Goal: Task Accomplishment & Management: Manage account settings

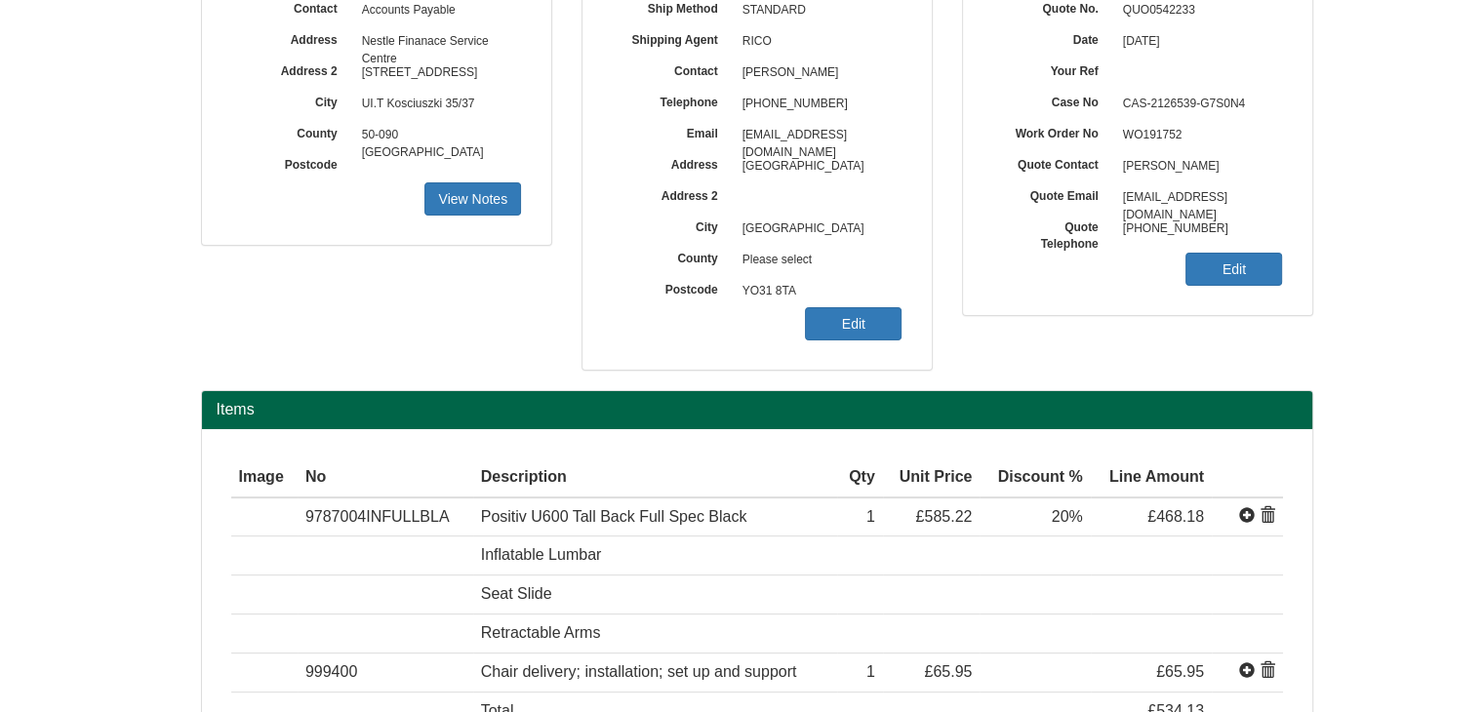
scroll to position [63, 0]
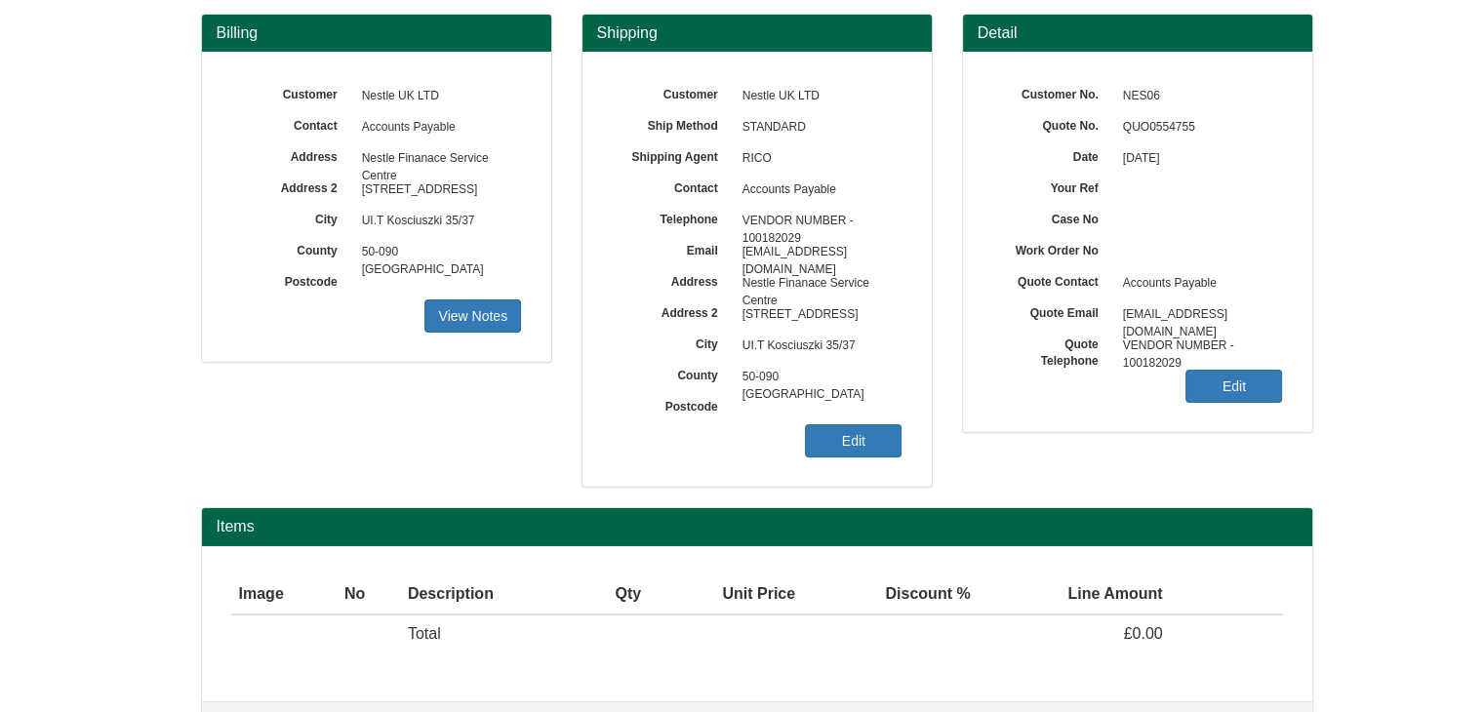
scroll to position [163, 0]
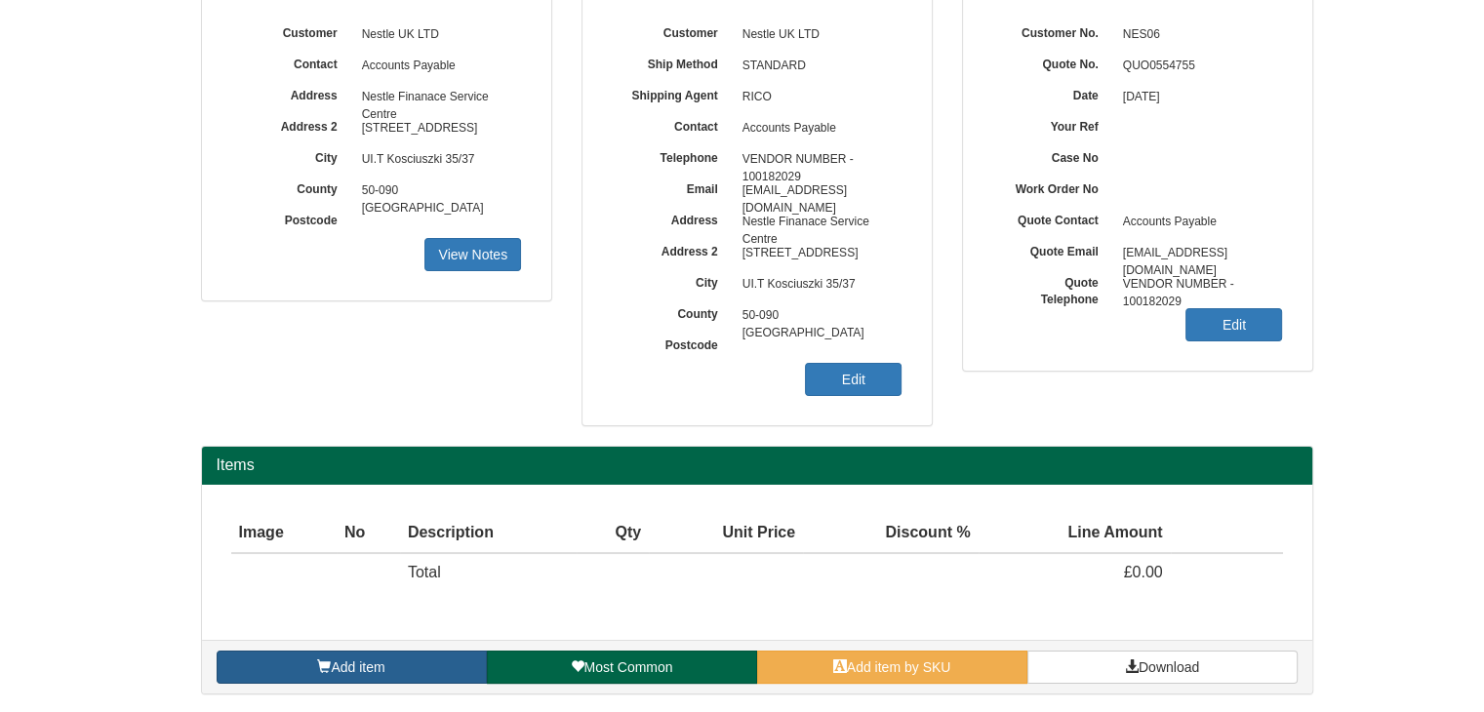
click at [437, 668] on link "Add item" at bounding box center [352, 667] width 270 height 33
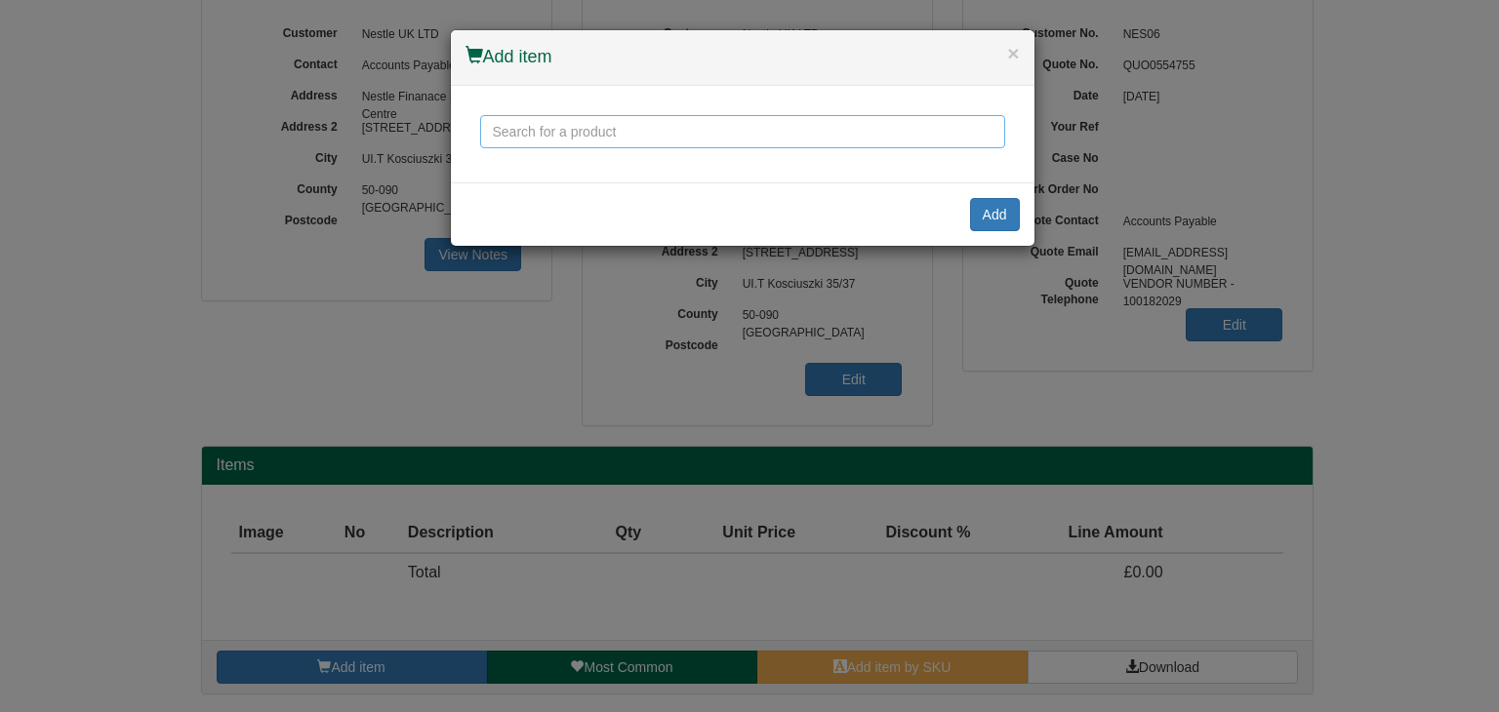
click at [643, 134] on input "text" at bounding box center [742, 131] width 525 height 33
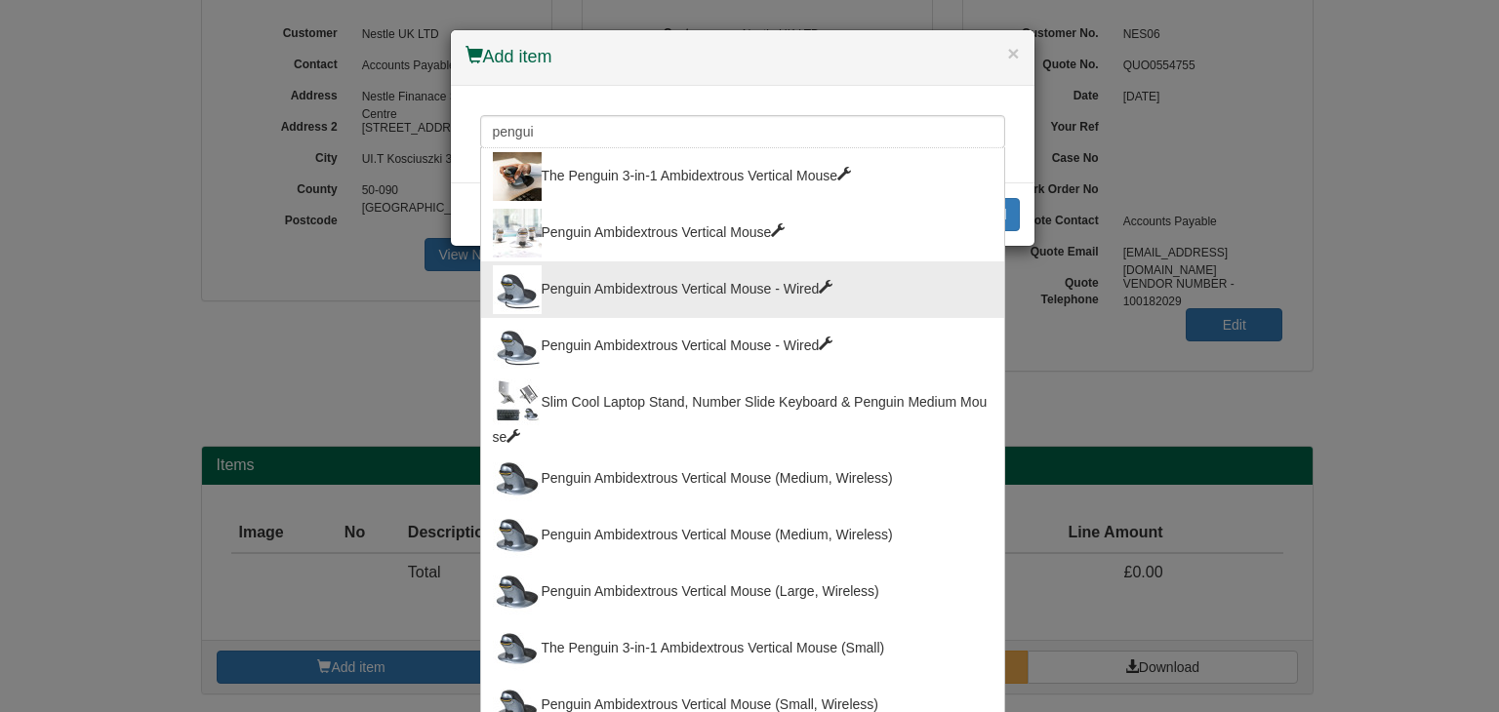
click at [651, 290] on div "Penguin Ambidextrous Vertical Mouse - Wired" at bounding box center [743, 289] width 500 height 49
type input "Penguin Ambidextrous Vertical Mouse - Wired"
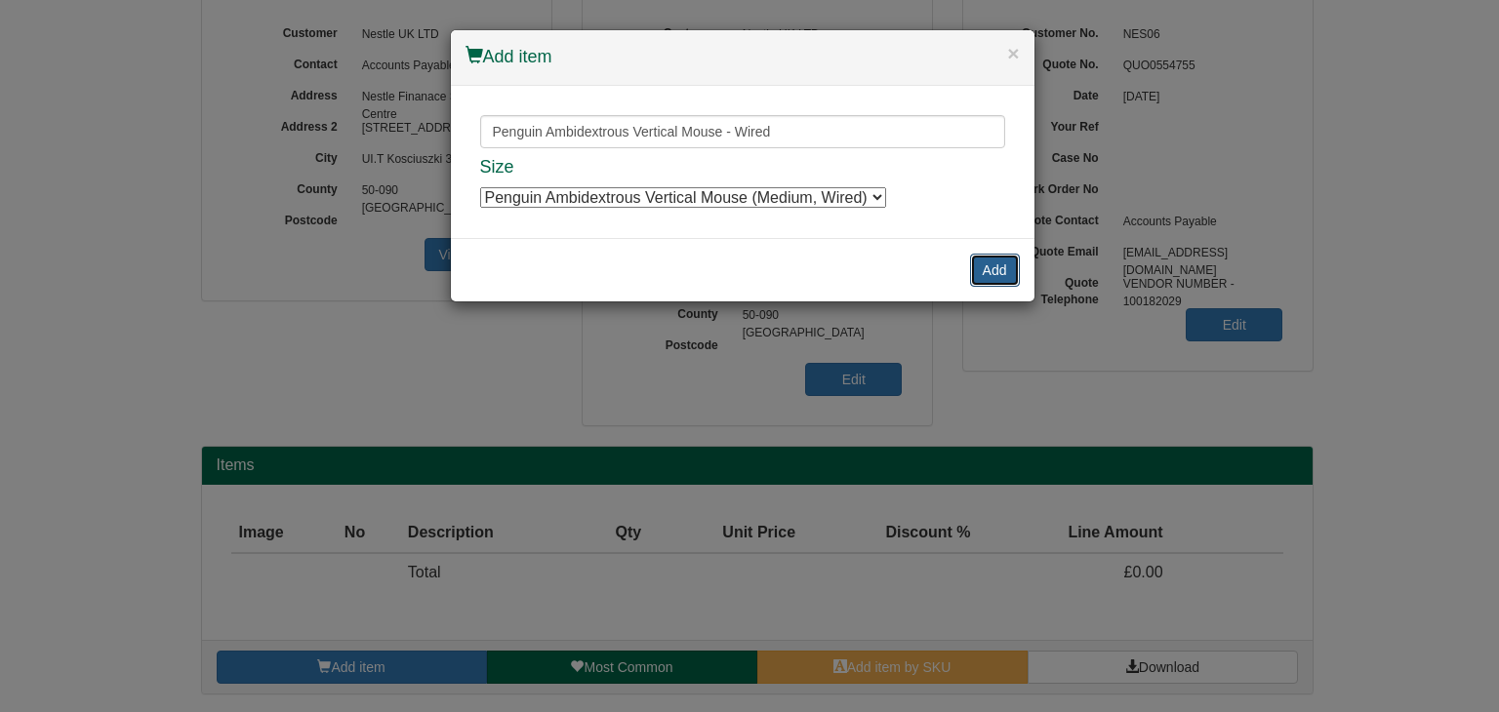
click at [998, 266] on button "Add" at bounding box center [995, 270] width 50 height 33
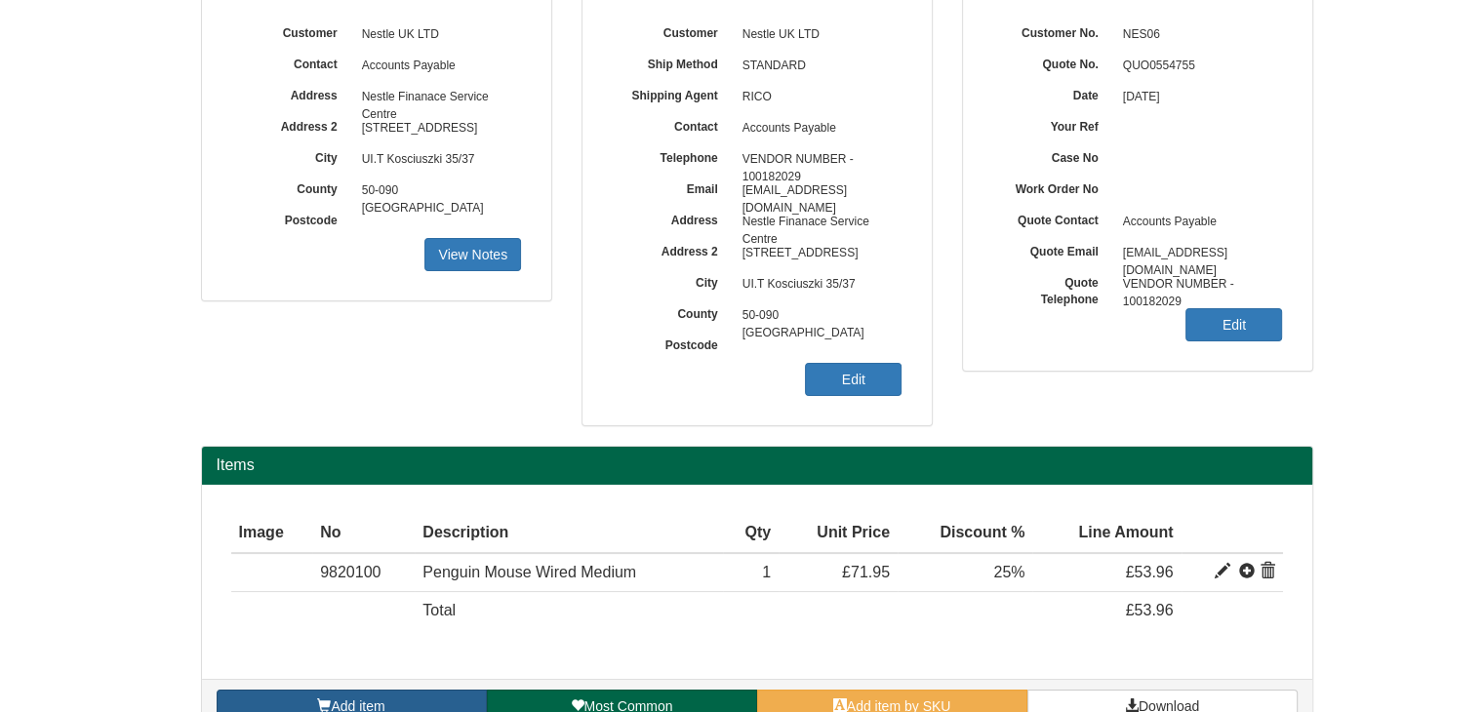
click at [429, 706] on link "Add item" at bounding box center [352, 706] width 270 height 33
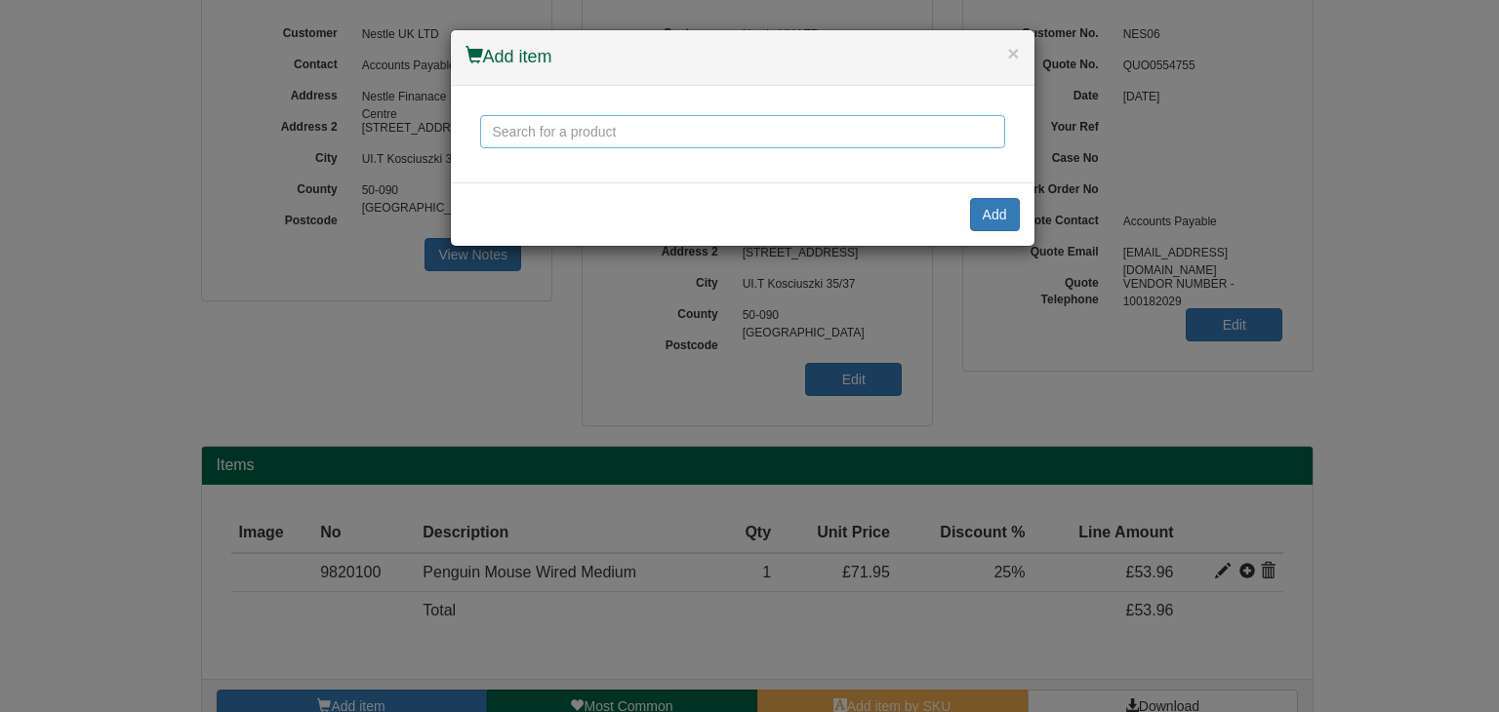
click at [514, 136] on input "text" at bounding box center [742, 131] width 525 height 33
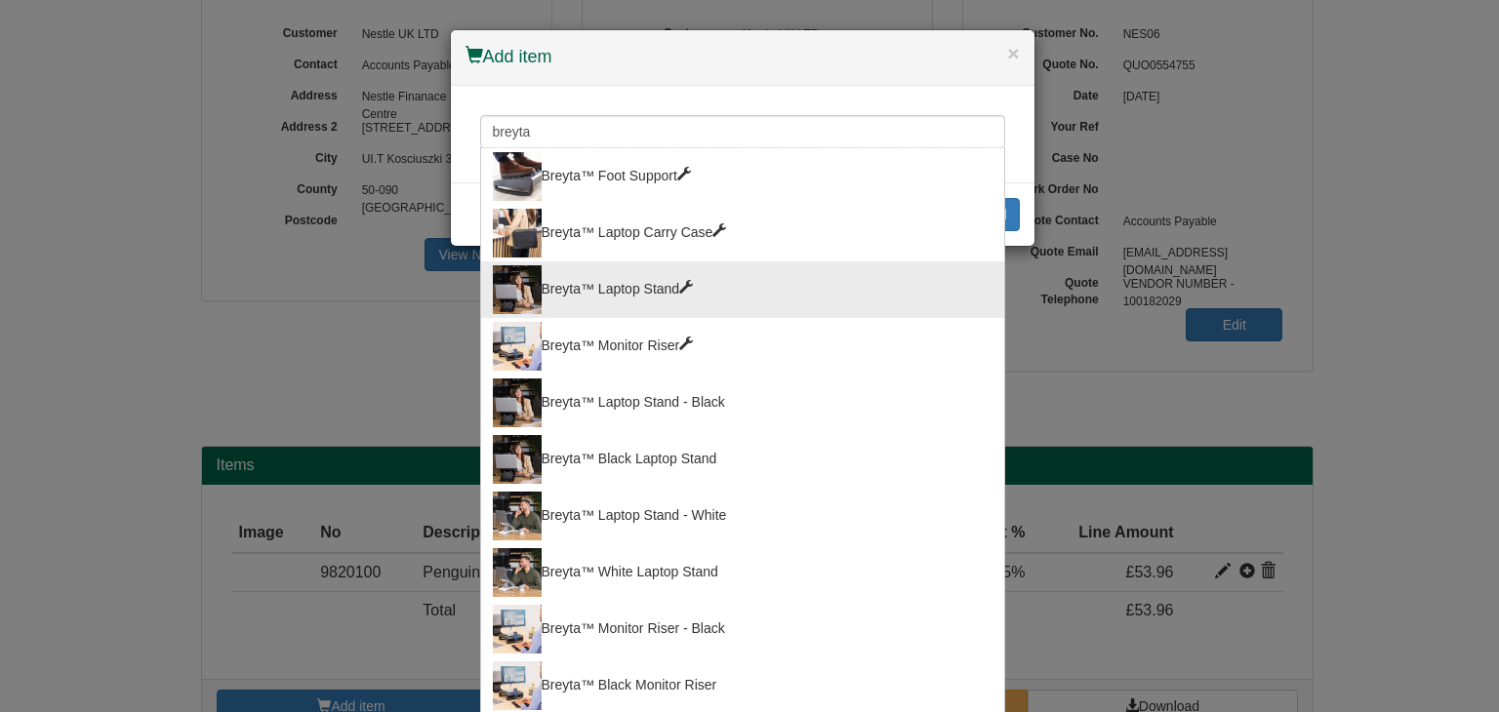
click at [587, 288] on div "Breyta™ Laptop Stand" at bounding box center [743, 289] width 500 height 49
type input "Breyta™ Laptop Stand"
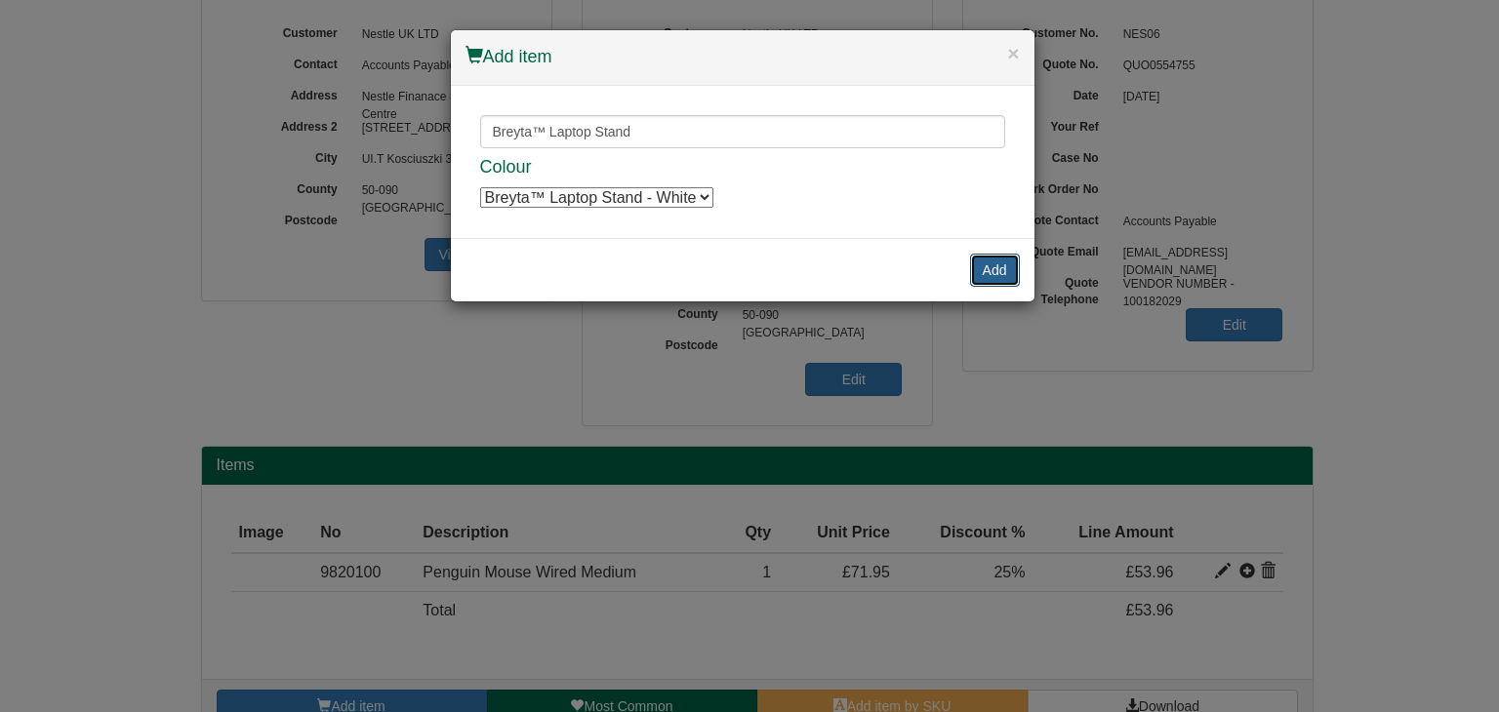
click at [997, 272] on button "Add" at bounding box center [995, 270] width 50 height 33
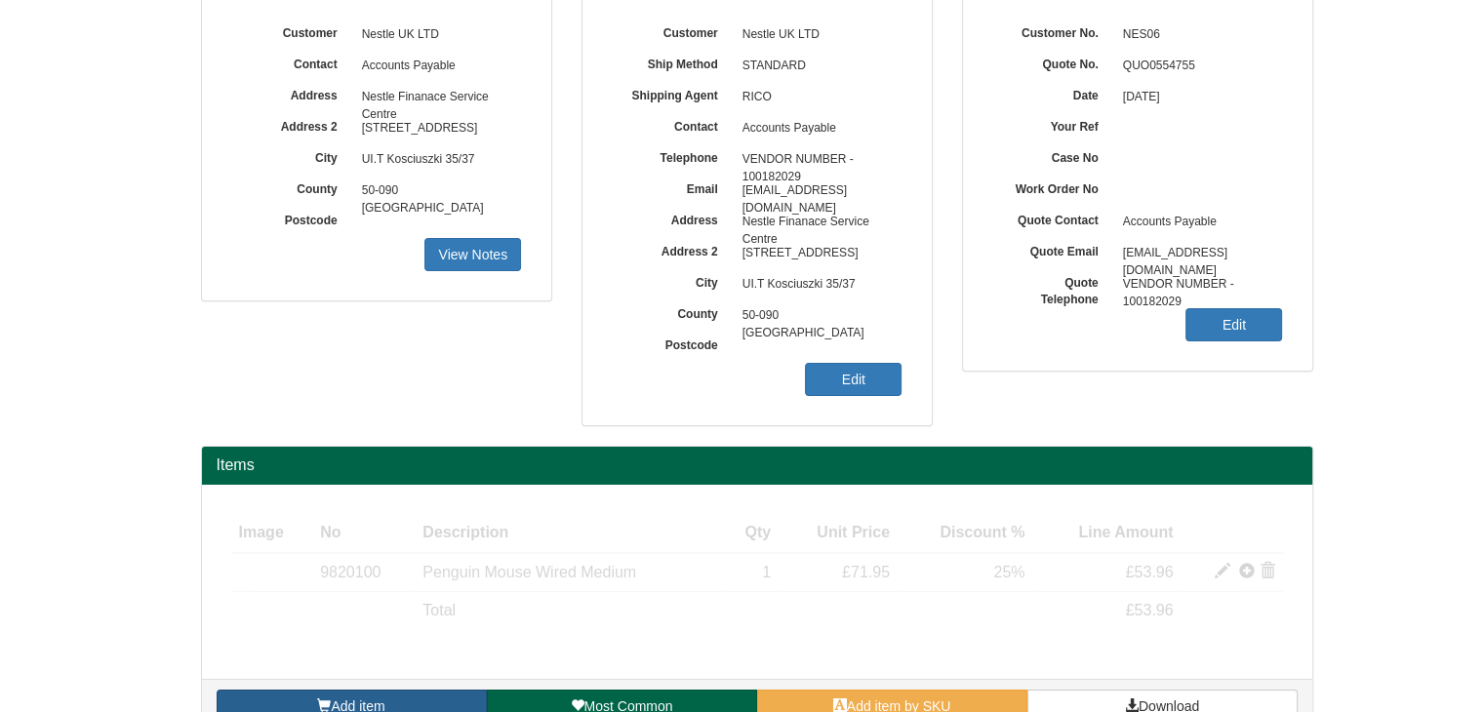
click at [461, 696] on link "Add item" at bounding box center [352, 706] width 270 height 33
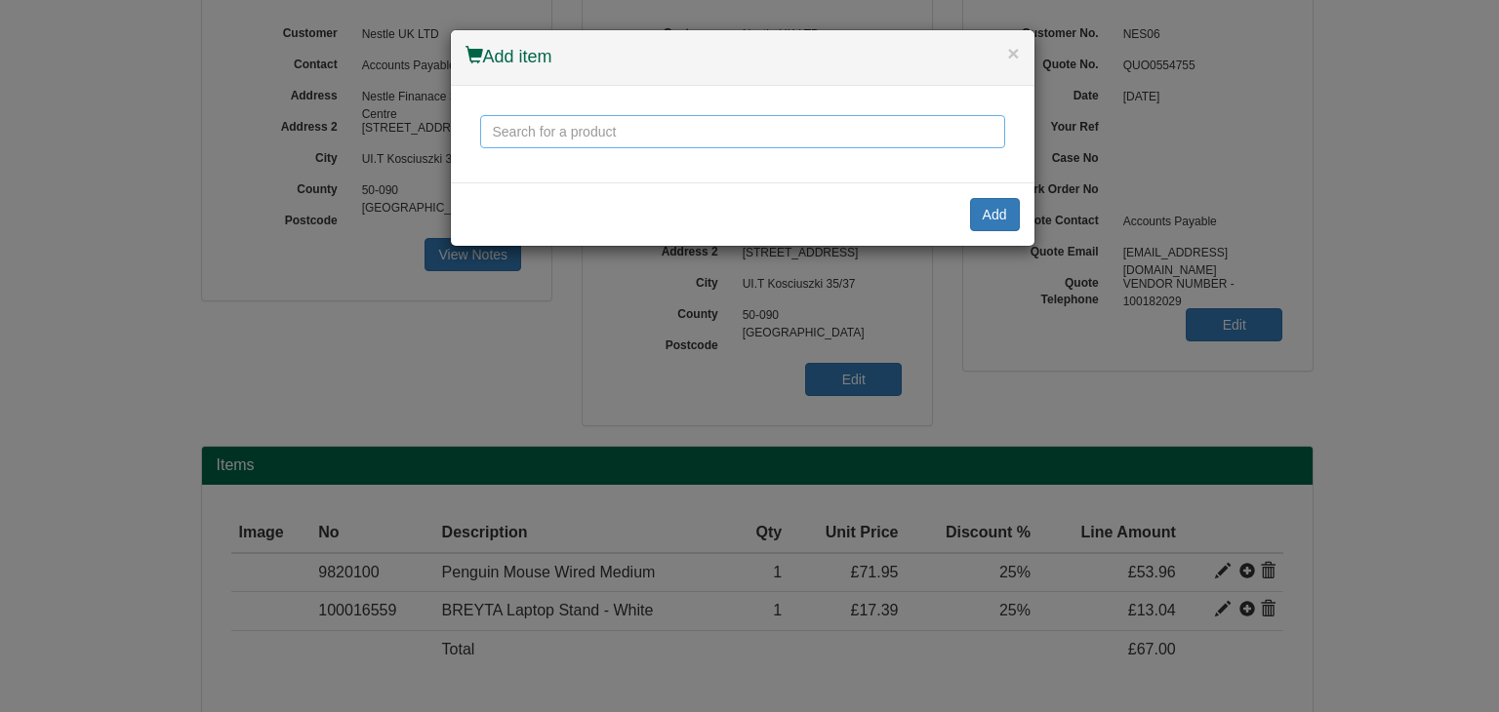
click at [589, 130] on input "text" at bounding box center [742, 131] width 525 height 33
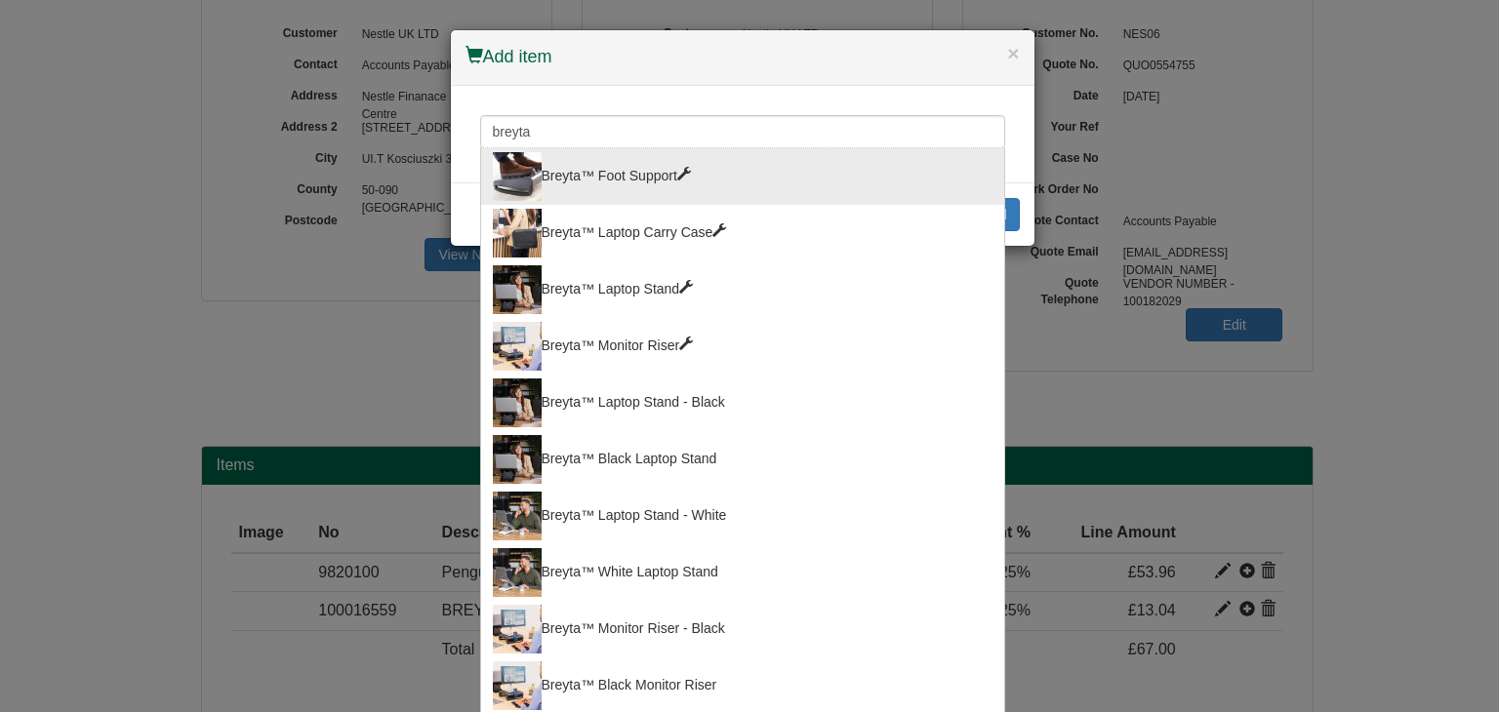
click at [635, 179] on div "Breyta™ Foot Support" at bounding box center [743, 176] width 500 height 49
type input "Breyta™ Foot Support"
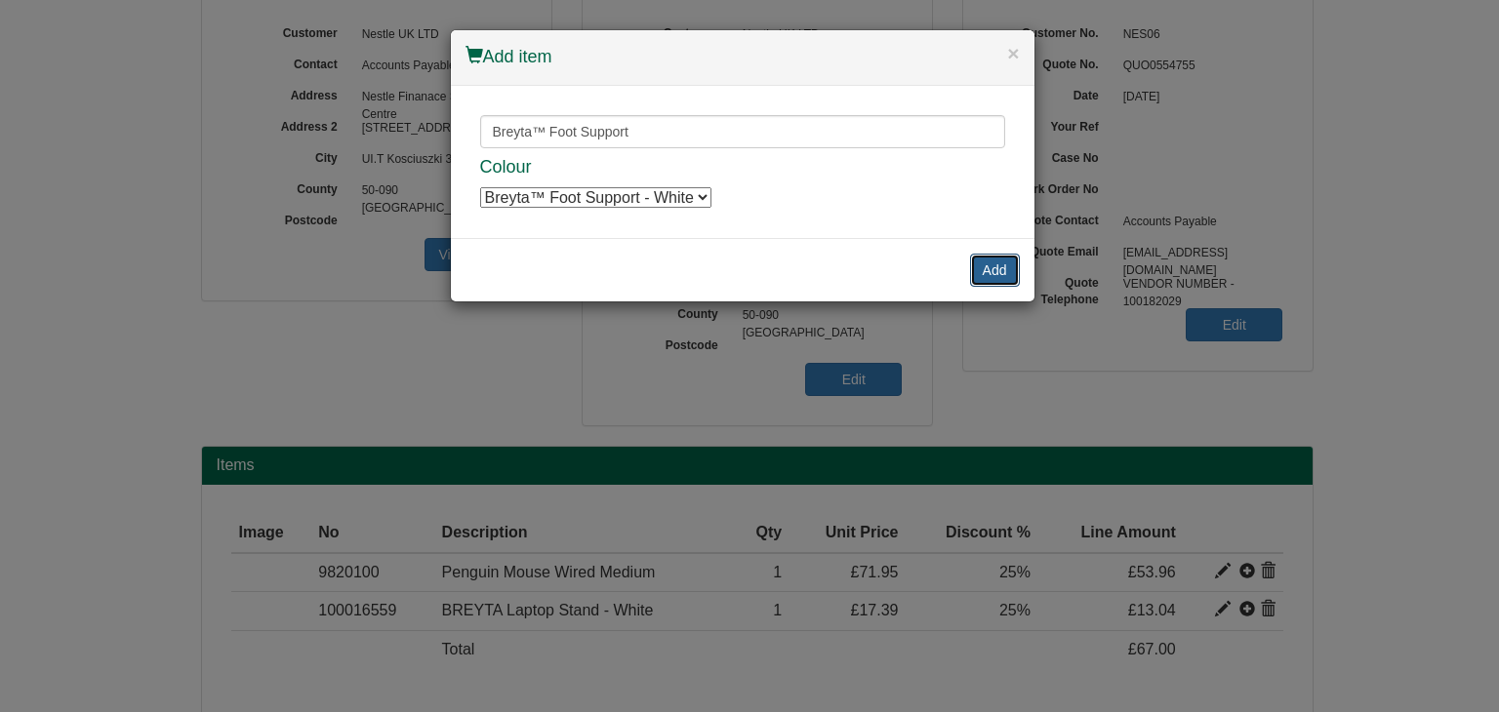
click at [998, 269] on button "Add" at bounding box center [995, 270] width 50 height 33
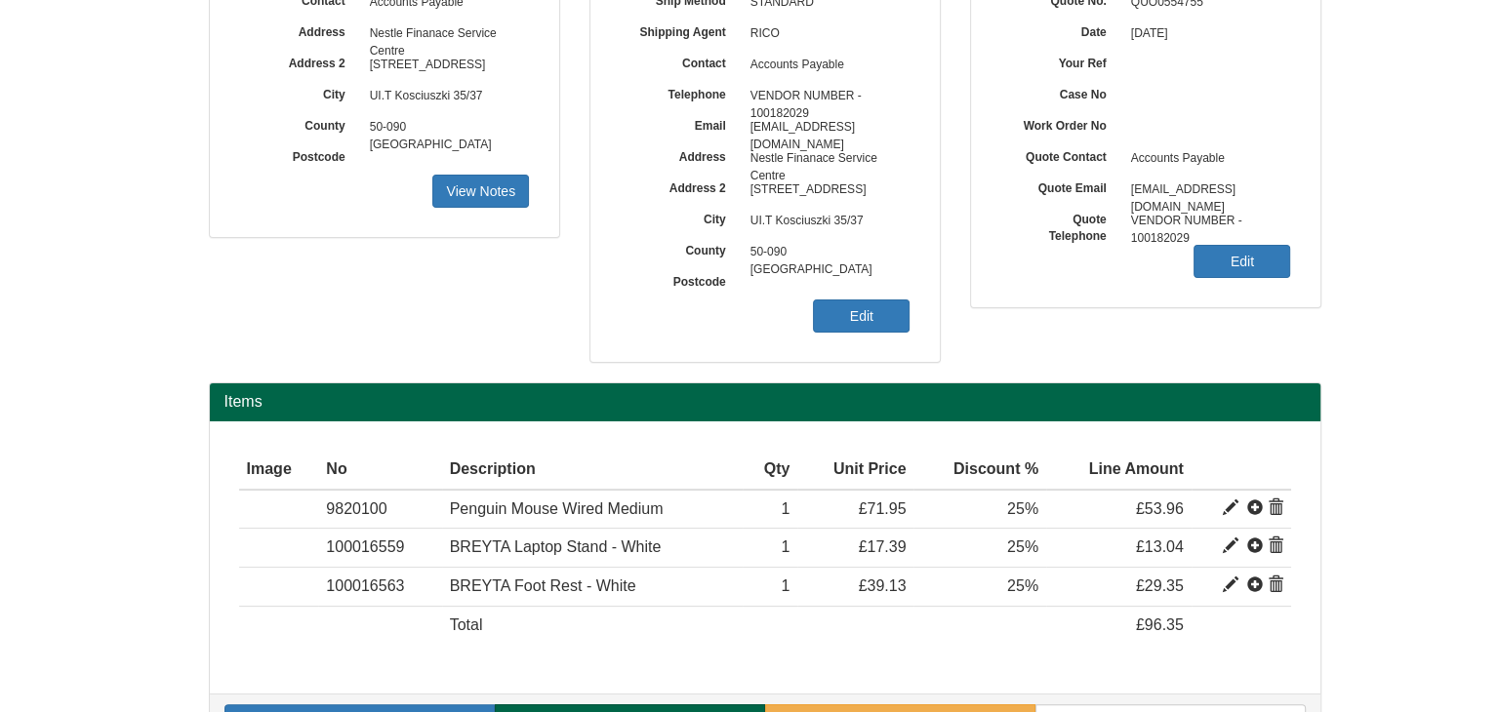
scroll to position [261, 0]
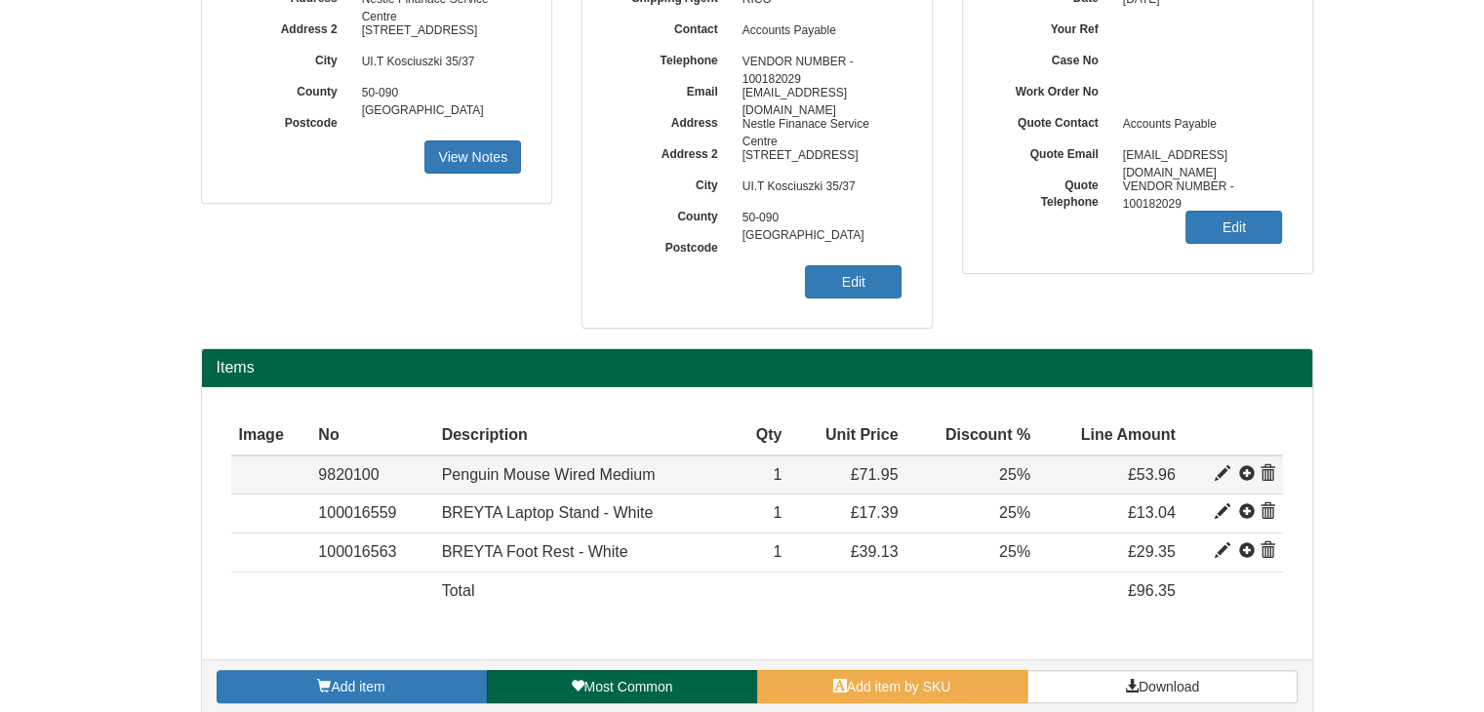
click at [1219, 467] on span at bounding box center [1223, 474] width 16 height 16
type input "Penguin Mouse Wired Medium"
type input "Discontinued - Alternative: 100106080"
type input "12.56"
type input "71.95"
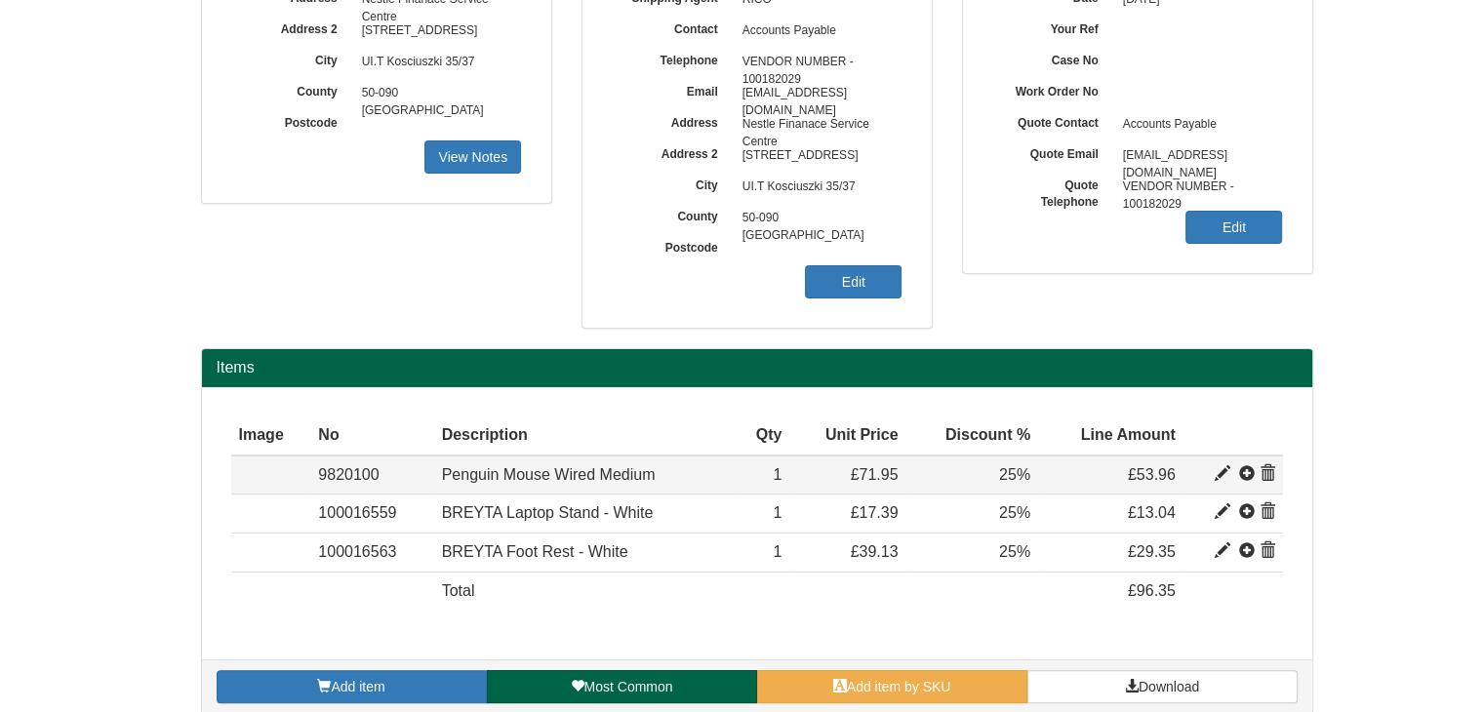
type input "71.95"
type input "1"
type input "25.00"
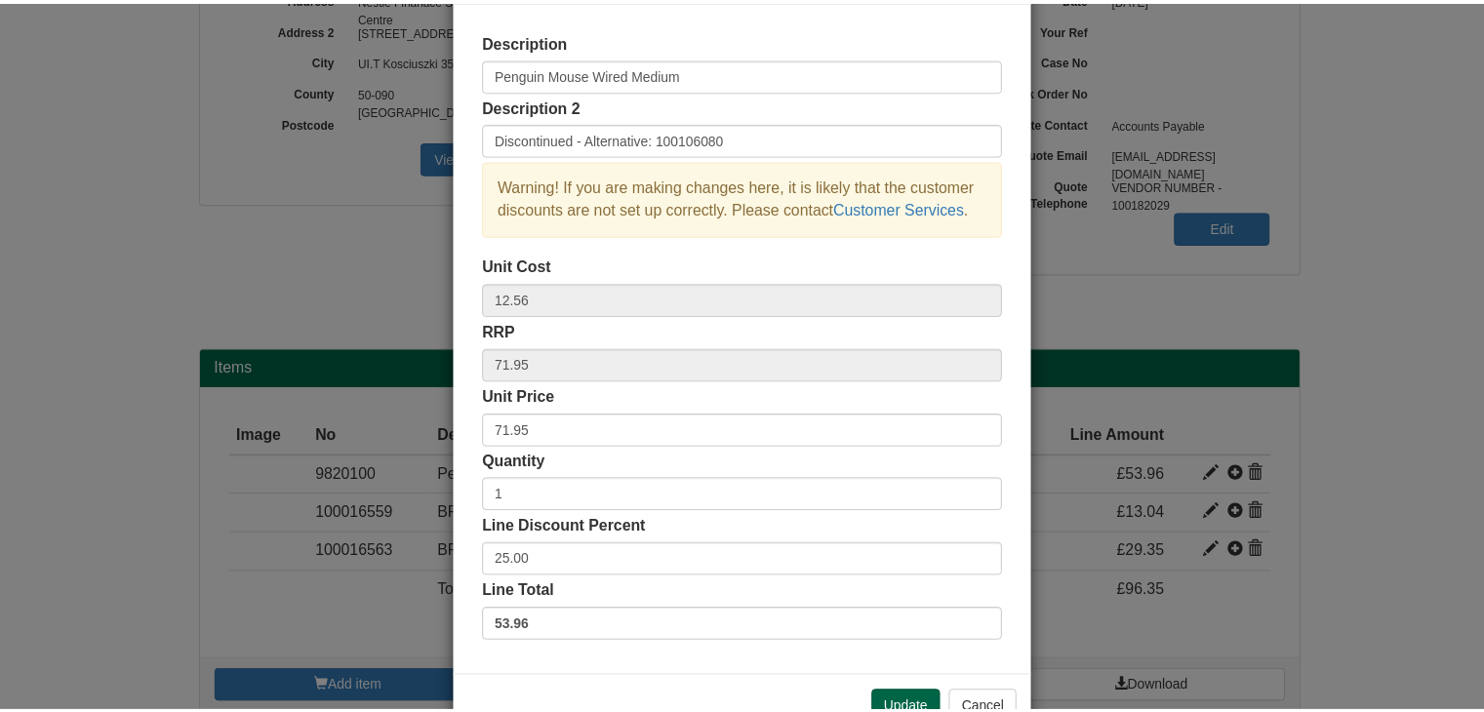
scroll to position [0, 0]
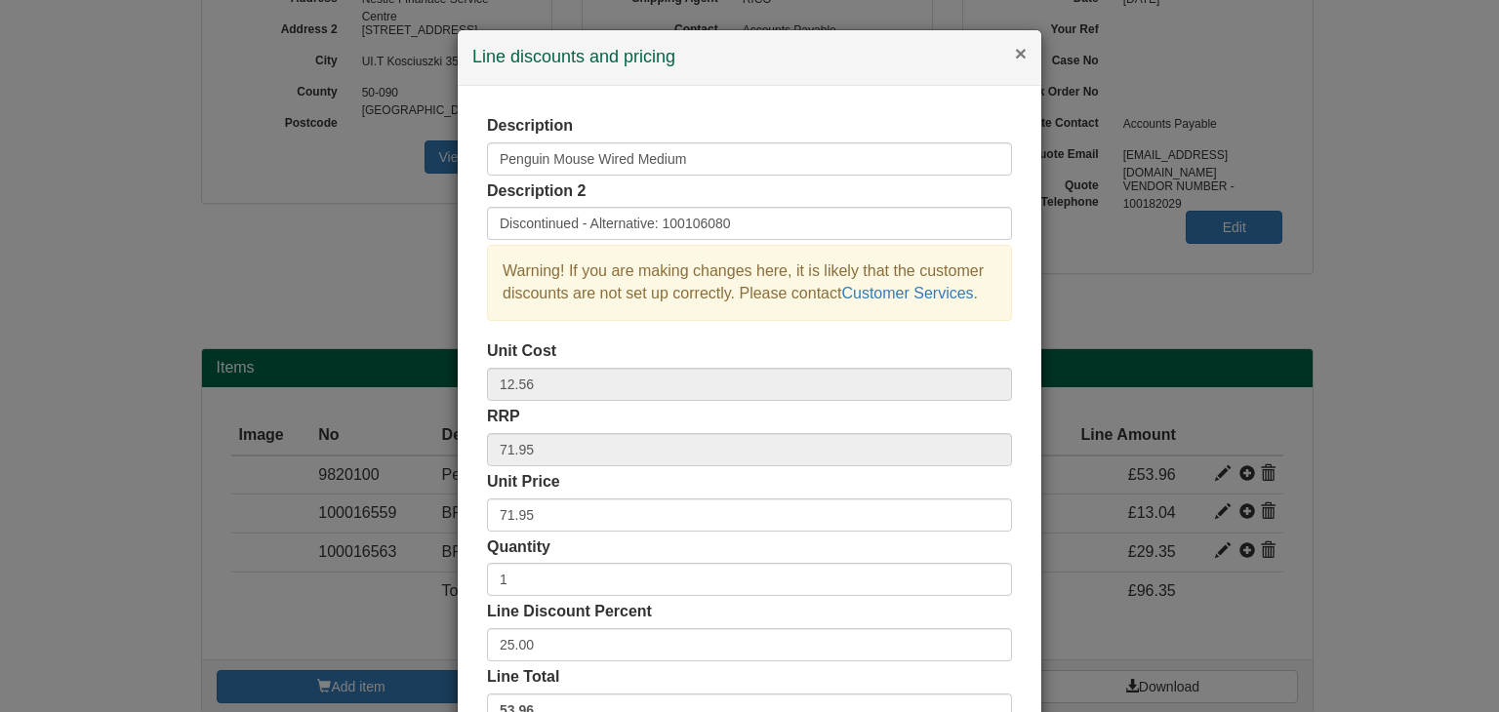
click at [1015, 51] on button "×" at bounding box center [1021, 53] width 12 height 20
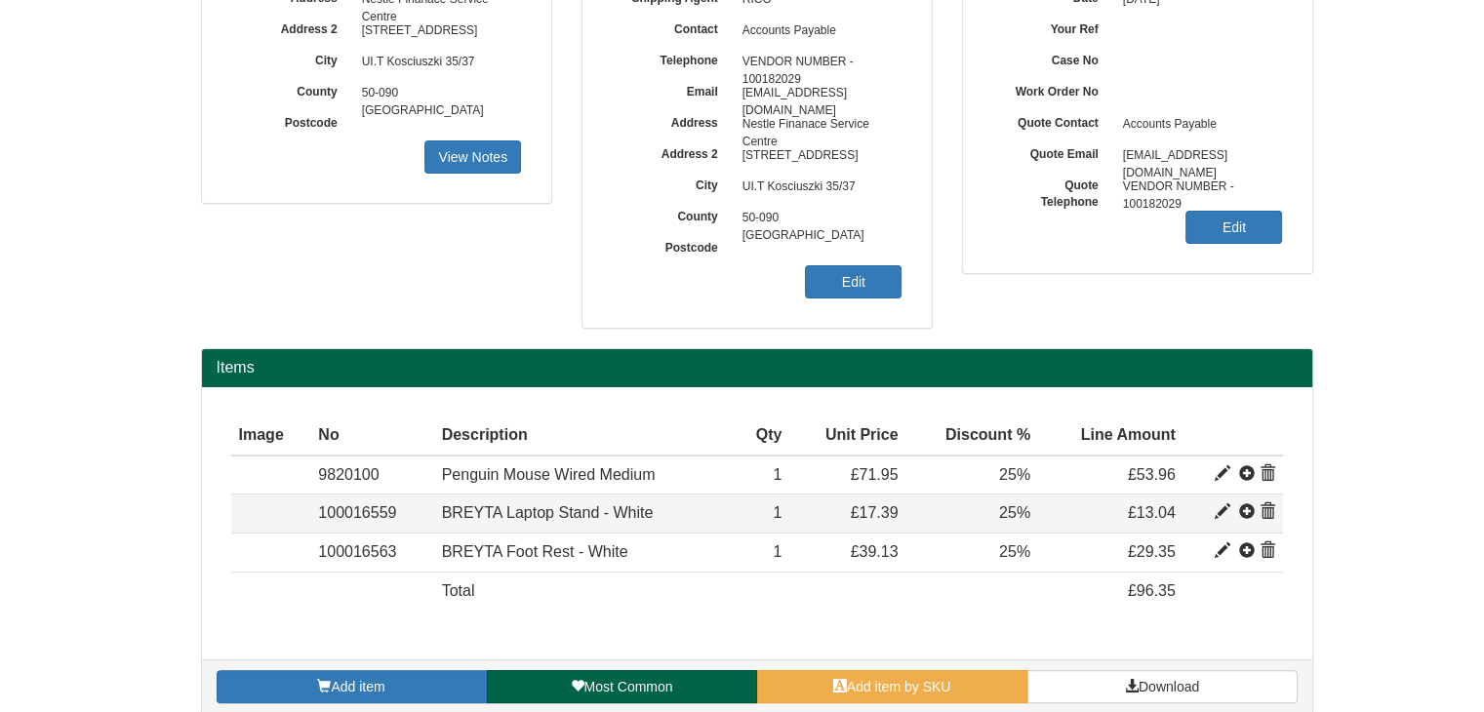
click at [1222, 505] on span at bounding box center [1223, 513] width 16 height 16
type input "BREYTA Laptop Stand - White"
type input "3.71"
type input "17.39"
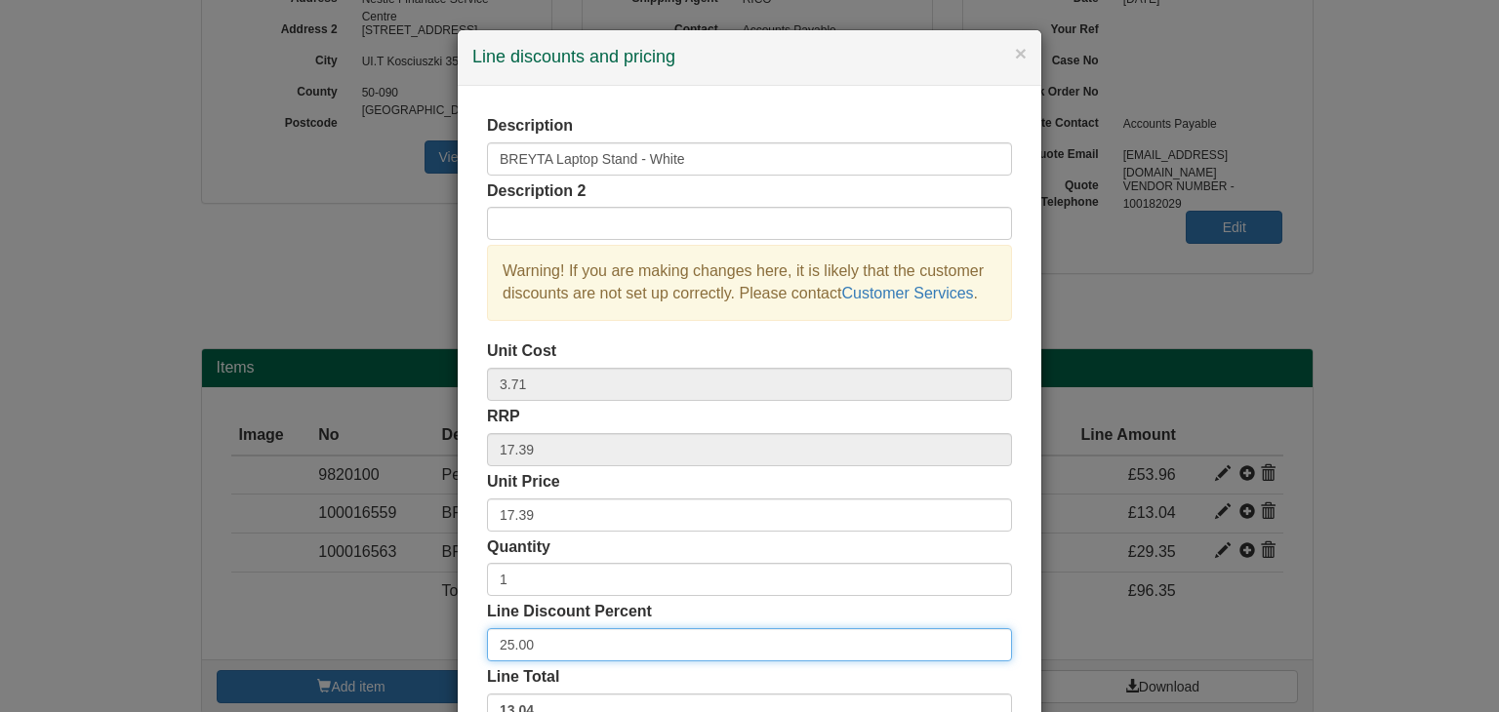
drag, startPoint x: 550, startPoint y: 644, endPoint x: 443, endPoint y: 637, distance: 107.6
click at [443, 637] on div "× Line discounts and pricing Description BREYTA Laptop Stand - White Descriptio…" at bounding box center [749, 356] width 1499 height 712
type input "27"
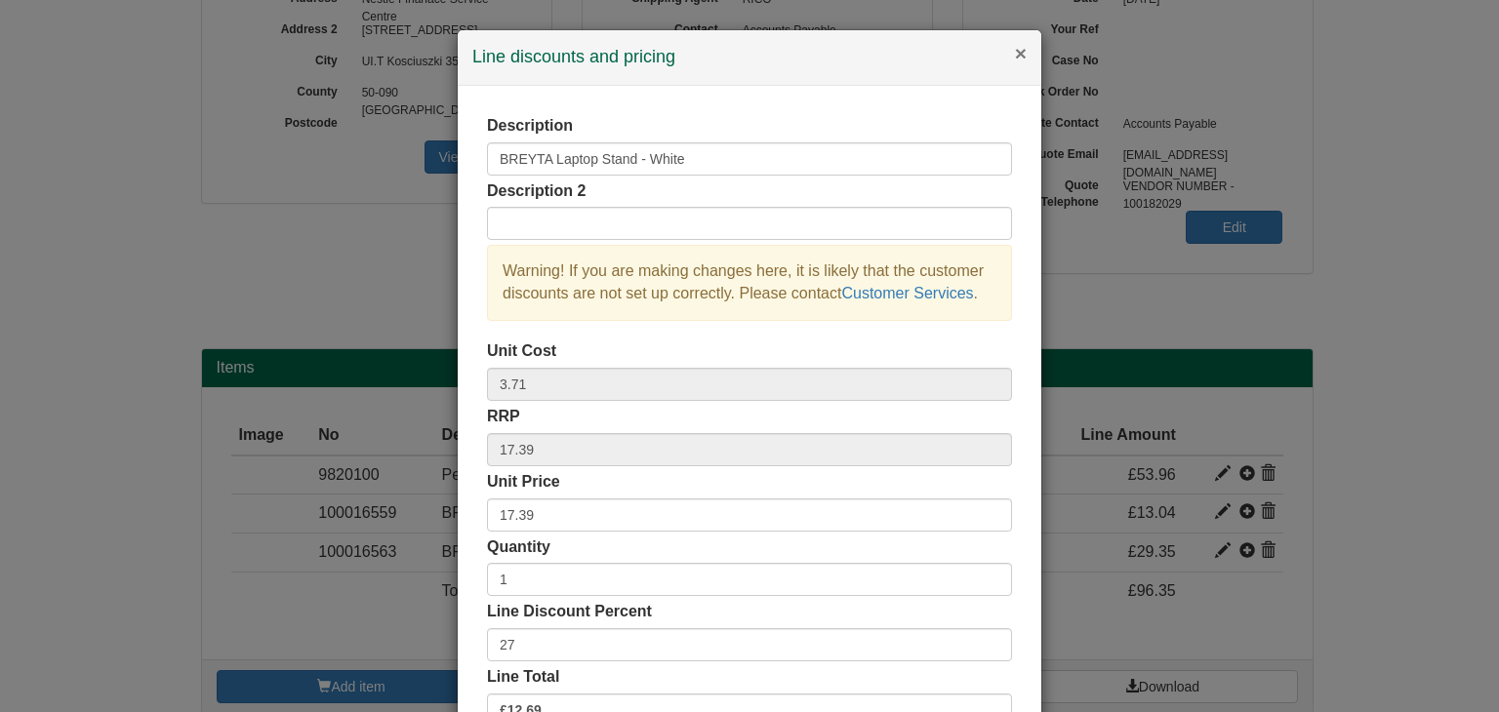
click at [1015, 47] on button "×" at bounding box center [1021, 53] width 12 height 20
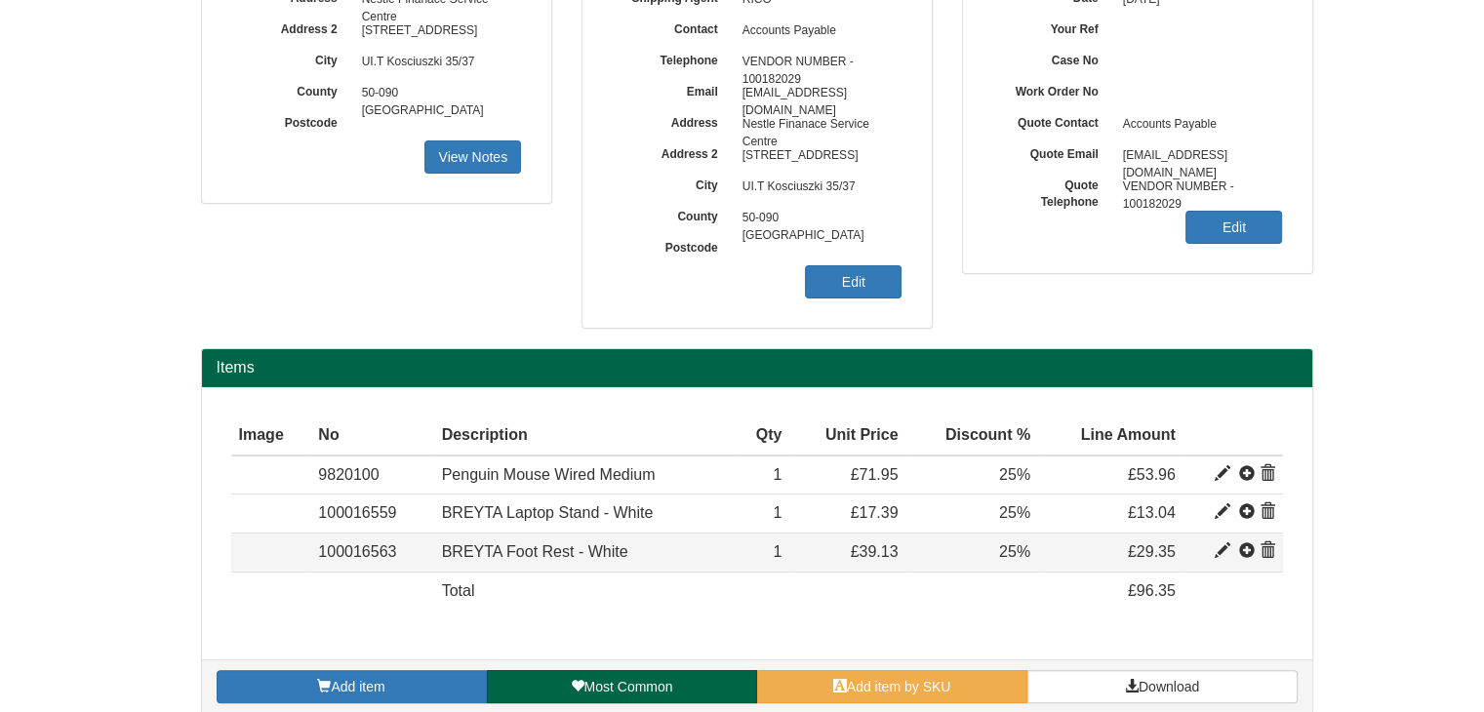
click at [1219, 550] on span at bounding box center [1223, 552] width 16 height 16
type input "BREYTA Foot Rest - White"
type input "9.56"
type input "39.13"
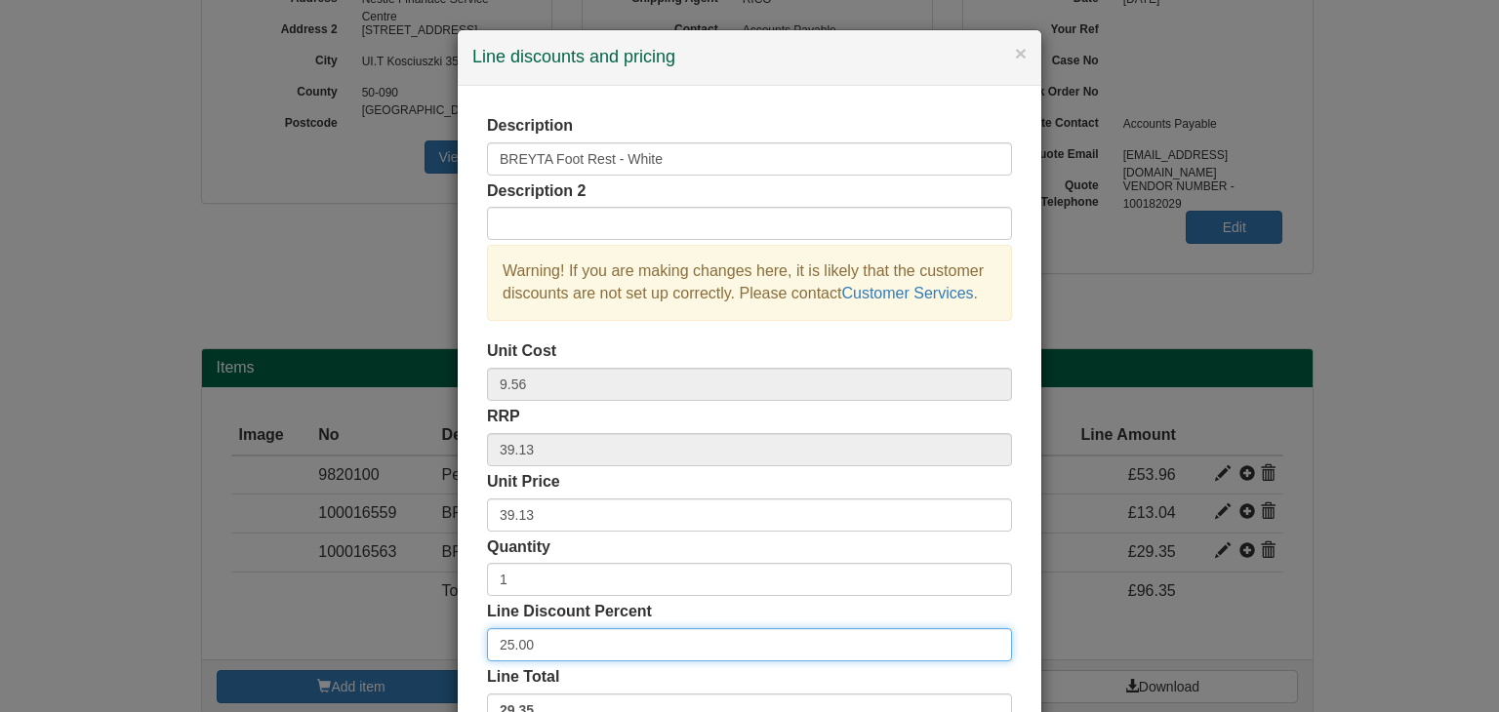
drag, startPoint x: 465, startPoint y: 649, endPoint x: 408, endPoint y: 636, distance: 59.0
click at [408, 636] on div "× Line discounts and pricing Description BREYTA Foot Rest - White Description 2…" at bounding box center [749, 356] width 1499 height 712
type input "27"
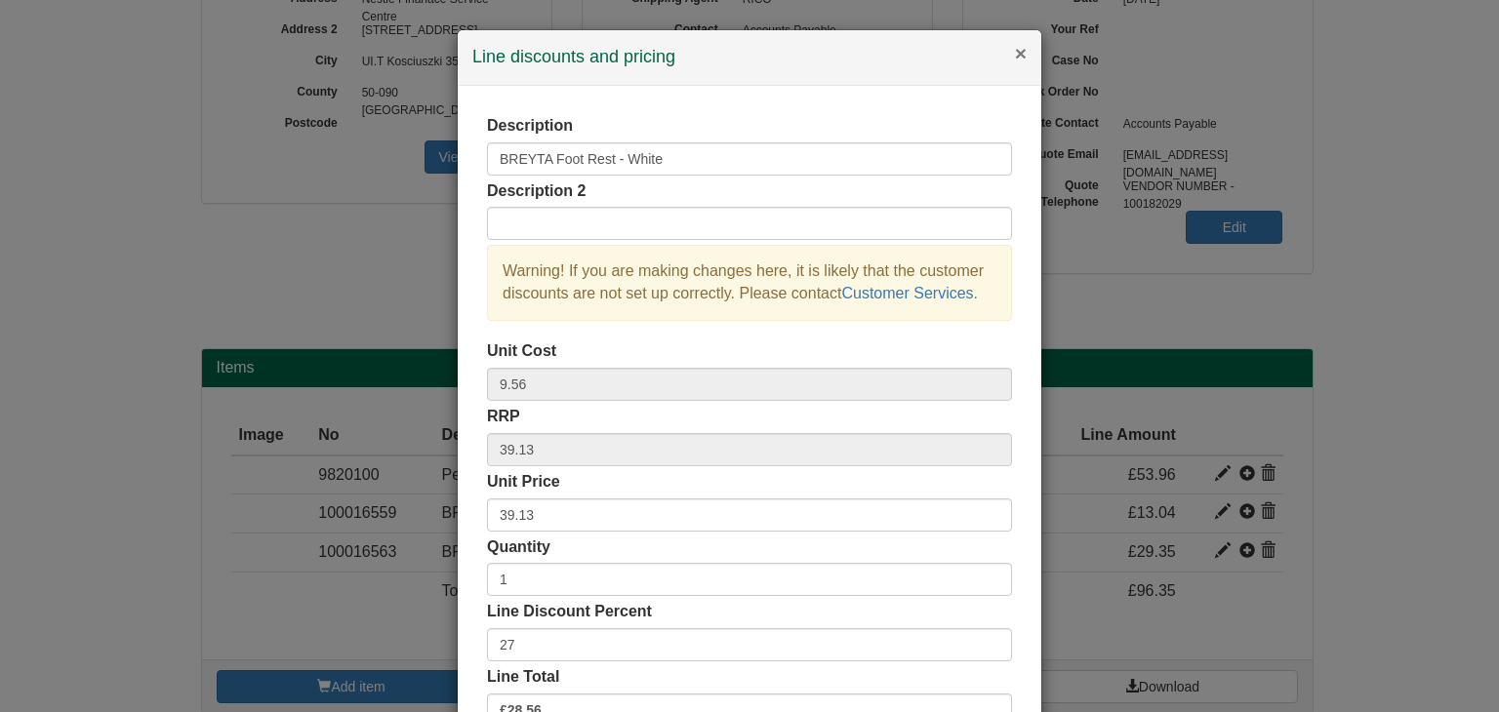
click at [1015, 56] on button "×" at bounding box center [1021, 53] width 12 height 20
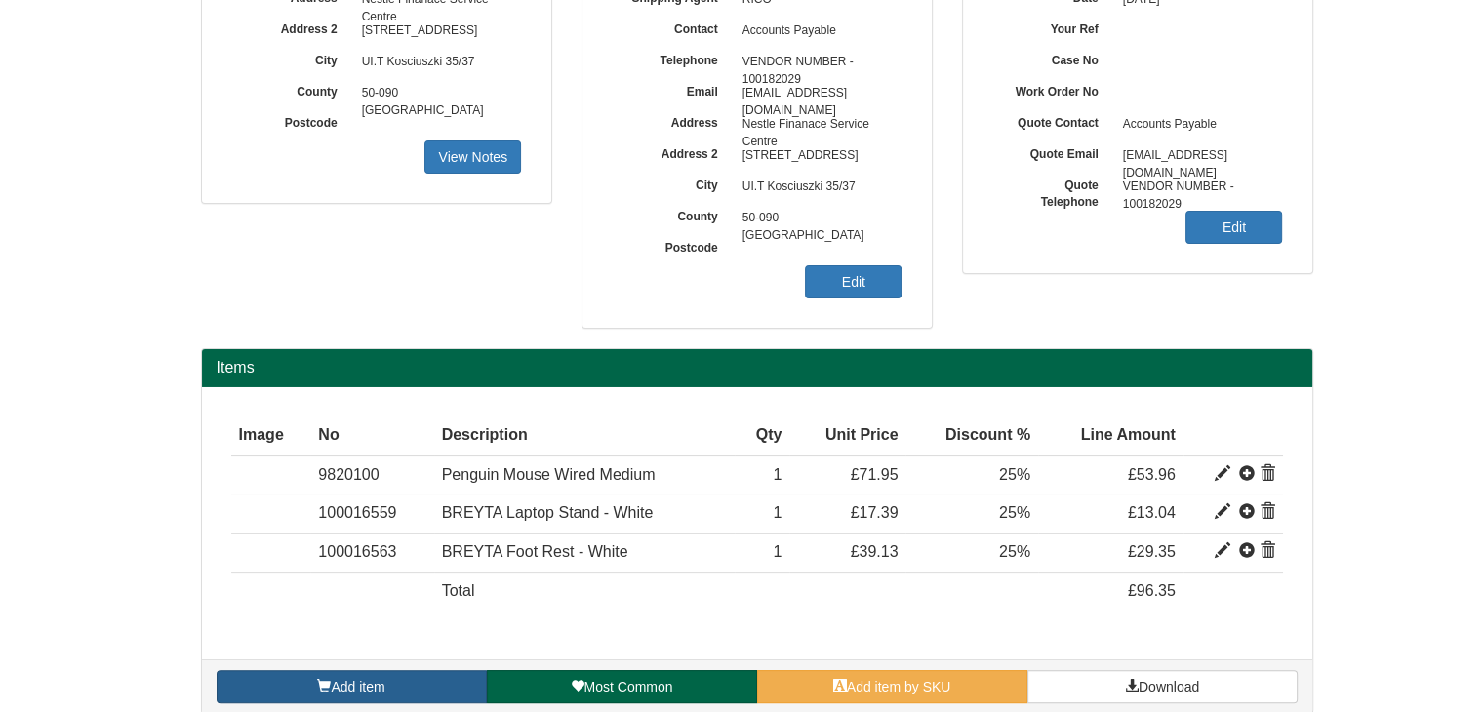
click at [453, 693] on link "Add item" at bounding box center [352, 686] width 270 height 33
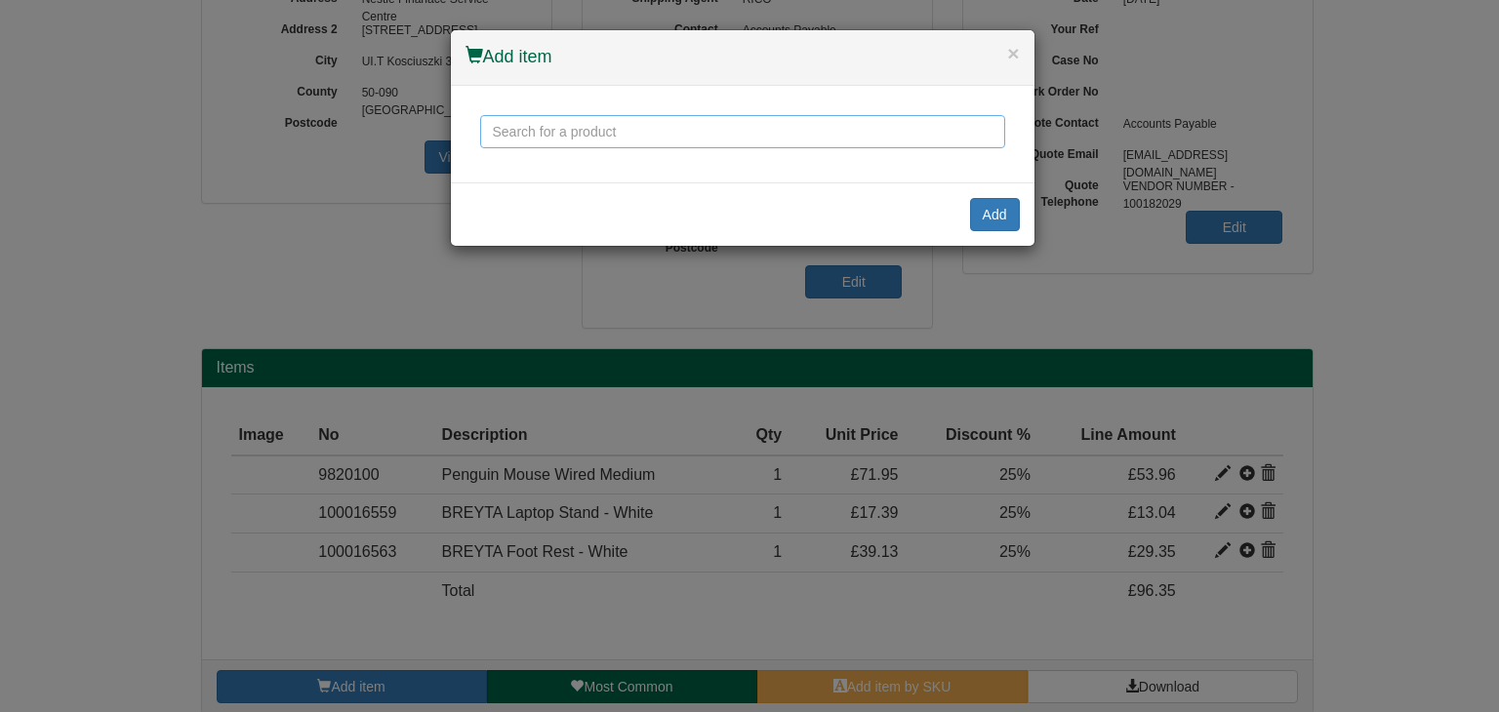
click at [613, 131] on input "text" at bounding box center [742, 131] width 525 height 33
type input "p"
click at [1019, 52] on div "× Add item" at bounding box center [743, 58] width 584 height 56
click at [1013, 55] on button "×" at bounding box center [1013, 53] width 12 height 20
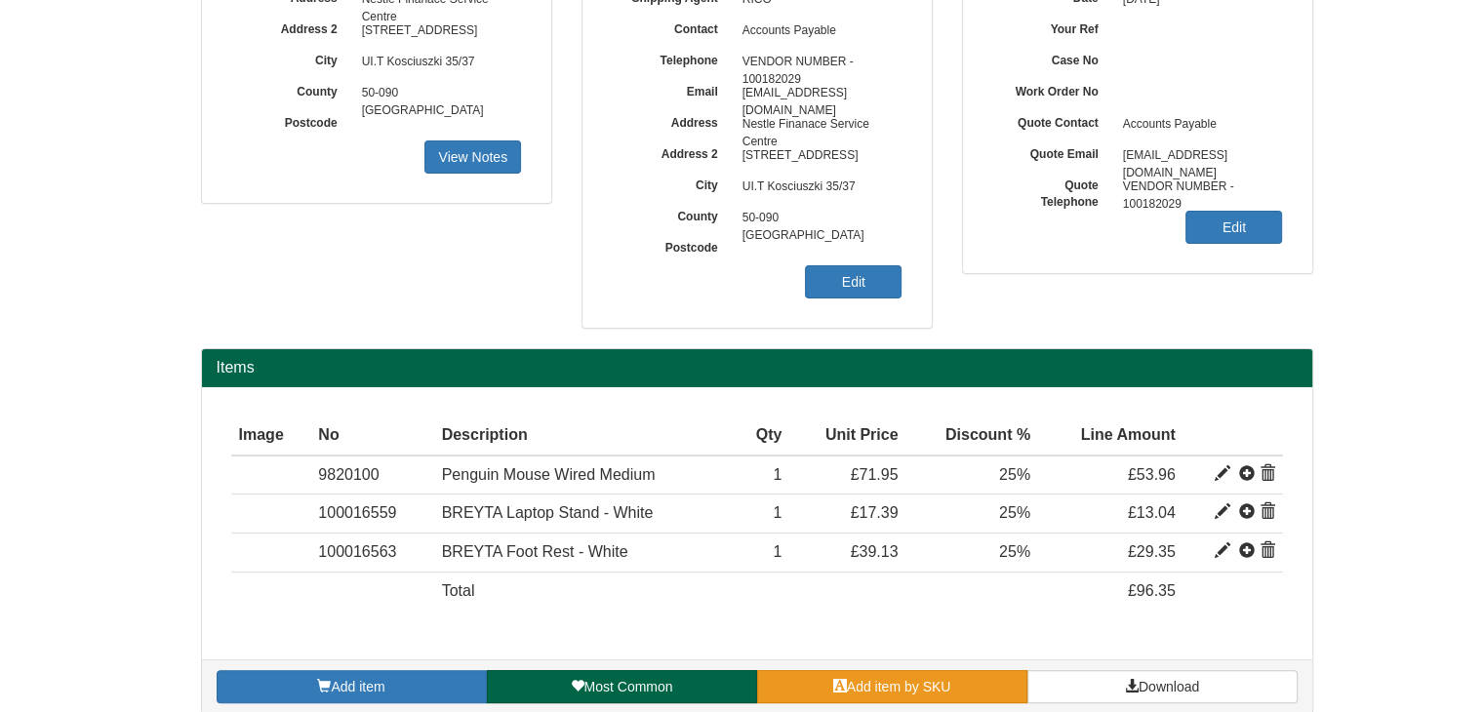
click at [890, 686] on span "Add item by SKU" at bounding box center [899, 687] width 104 height 16
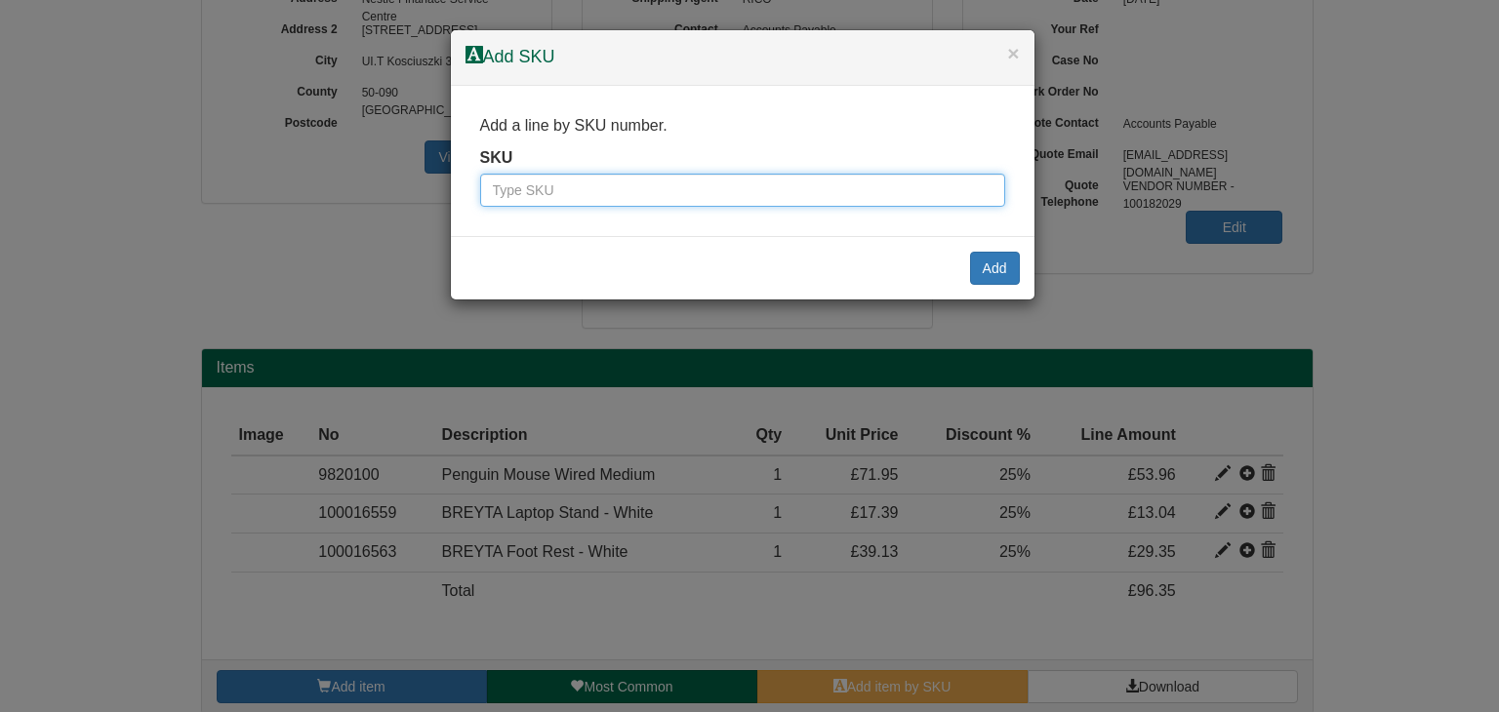
click at [547, 189] on input "text" at bounding box center [742, 190] width 525 height 33
type input "9810006bla"
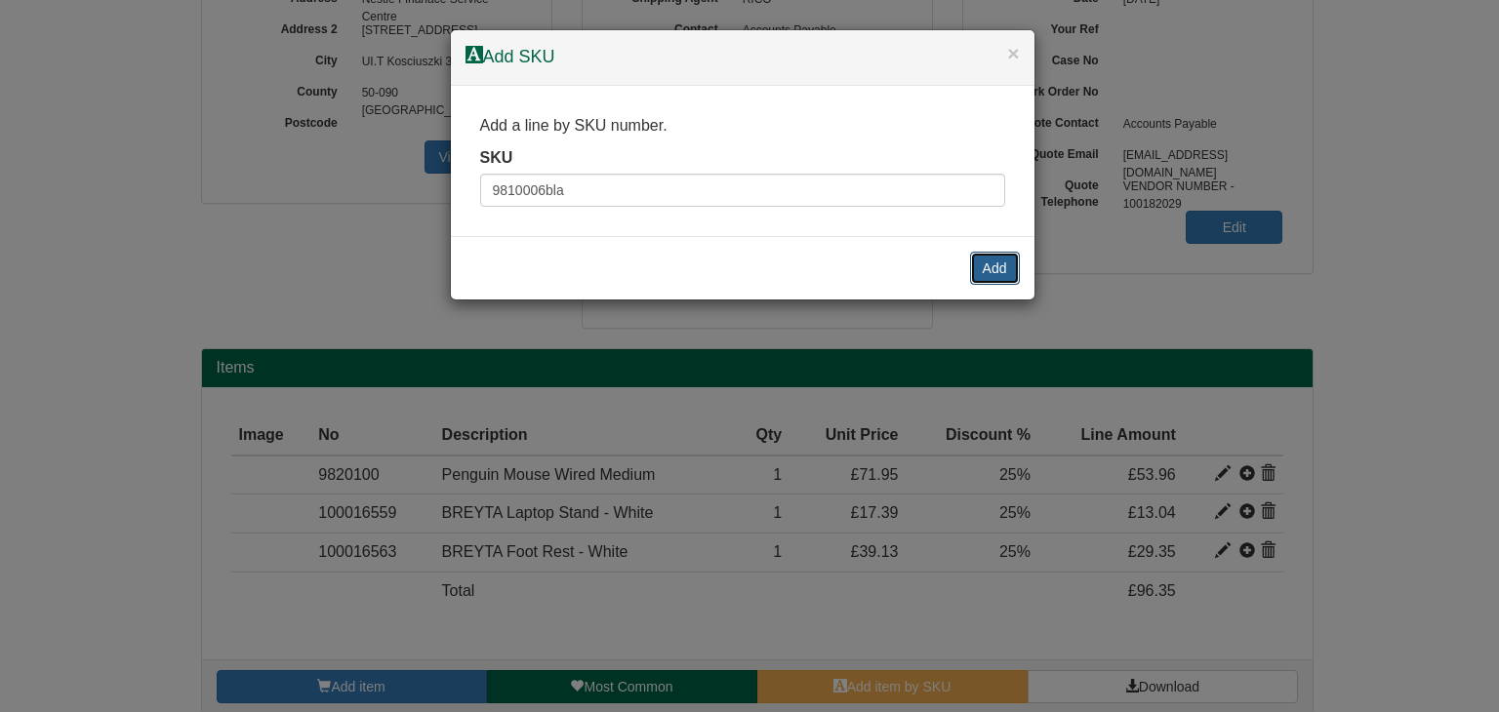
click at [997, 264] on button "Add" at bounding box center [995, 268] width 50 height 33
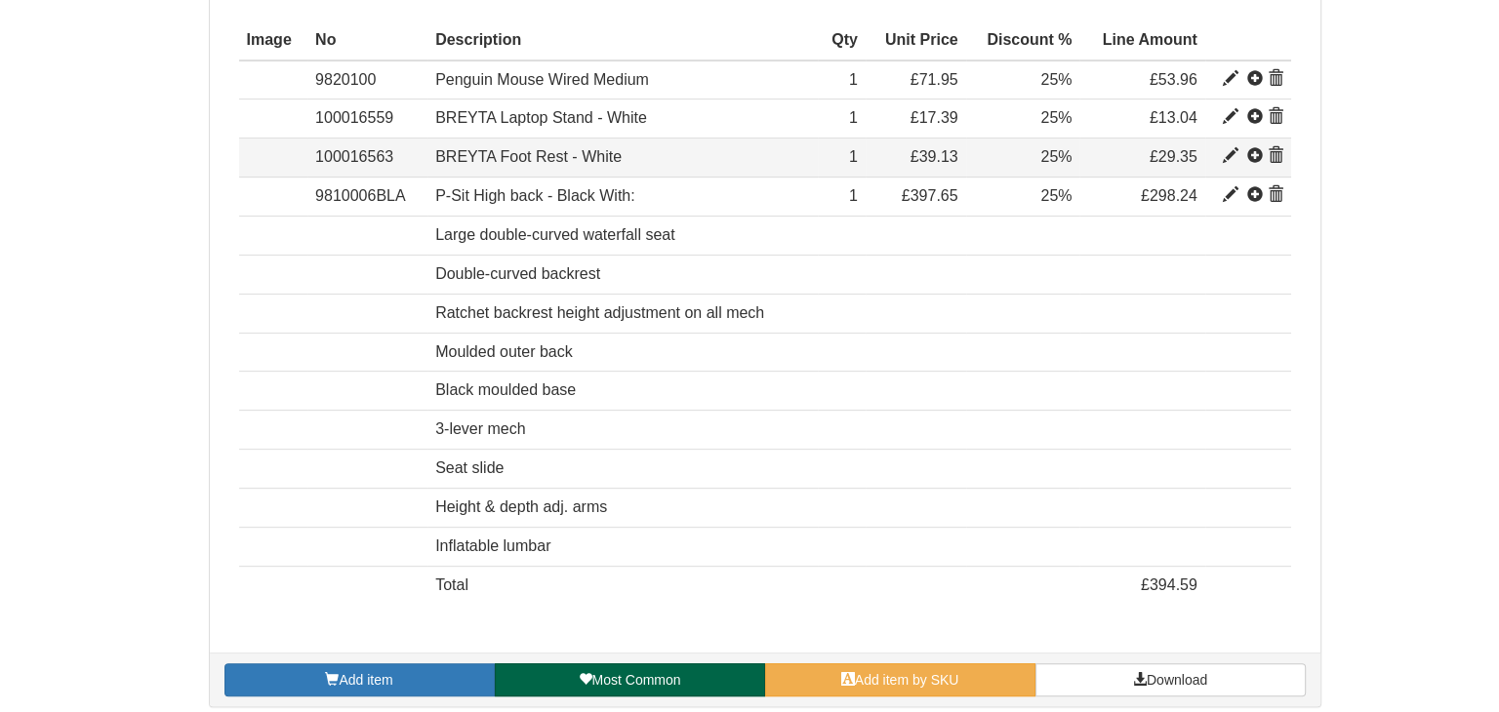
scroll to position [666, 0]
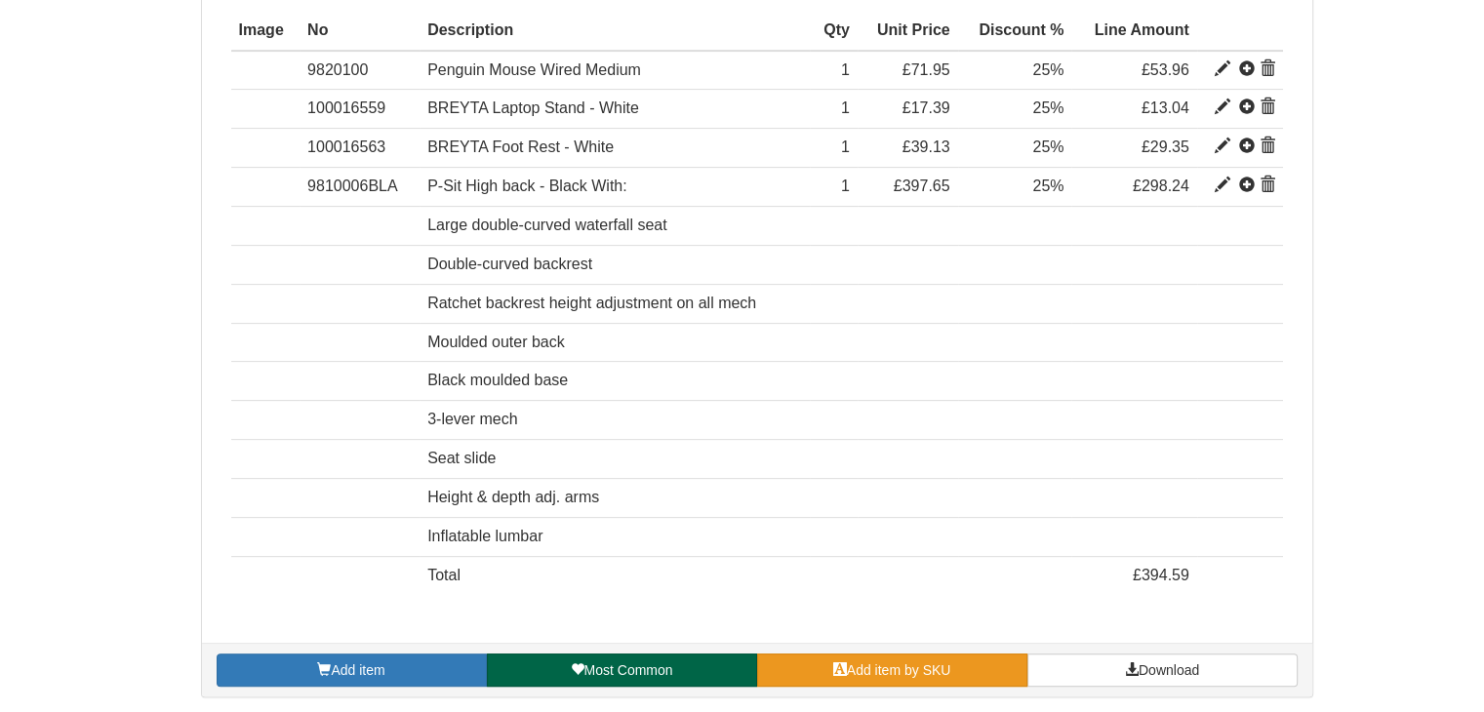
click at [888, 665] on span "Add item by SKU" at bounding box center [899, 671] width 104 height 16
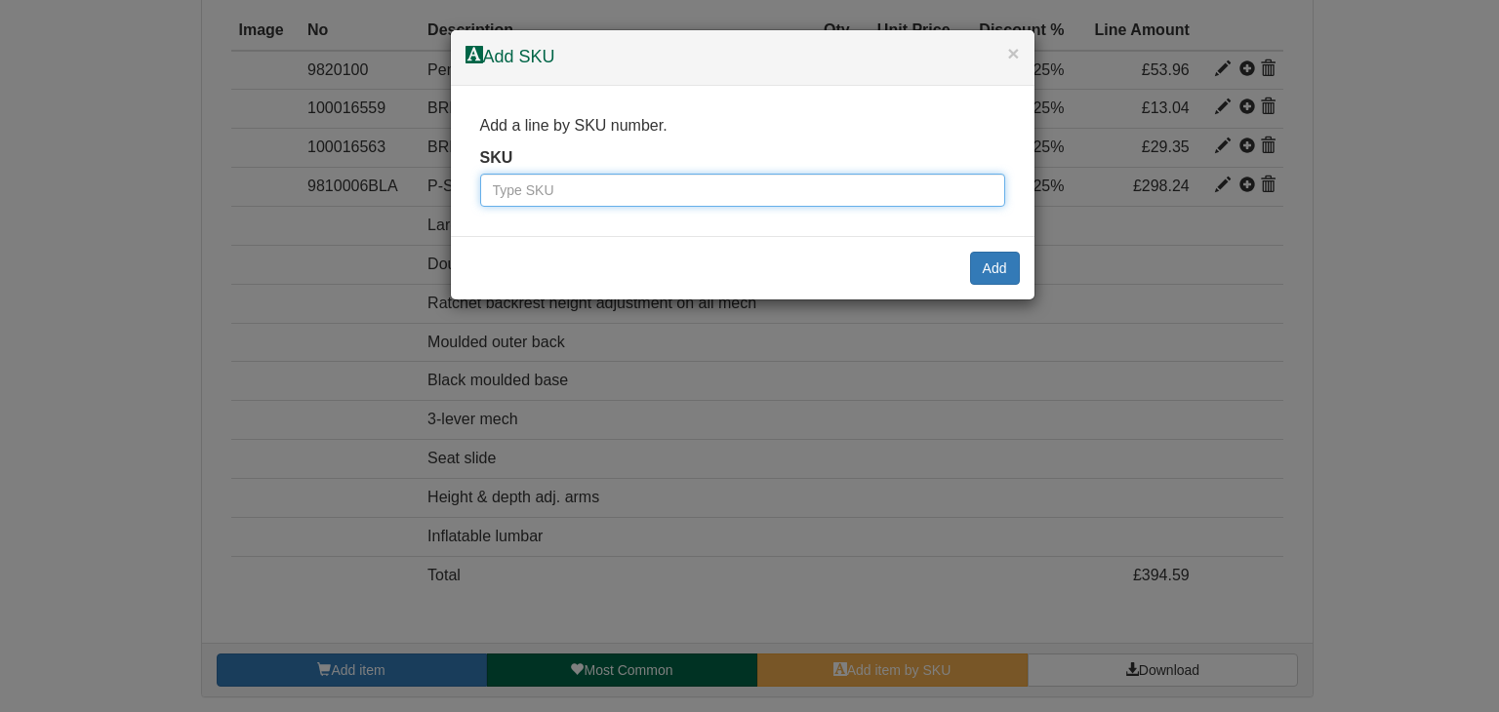
click at [655, 194] on input "text" at bounding box center [742, 190] width 525 height 33
type input "100092832"
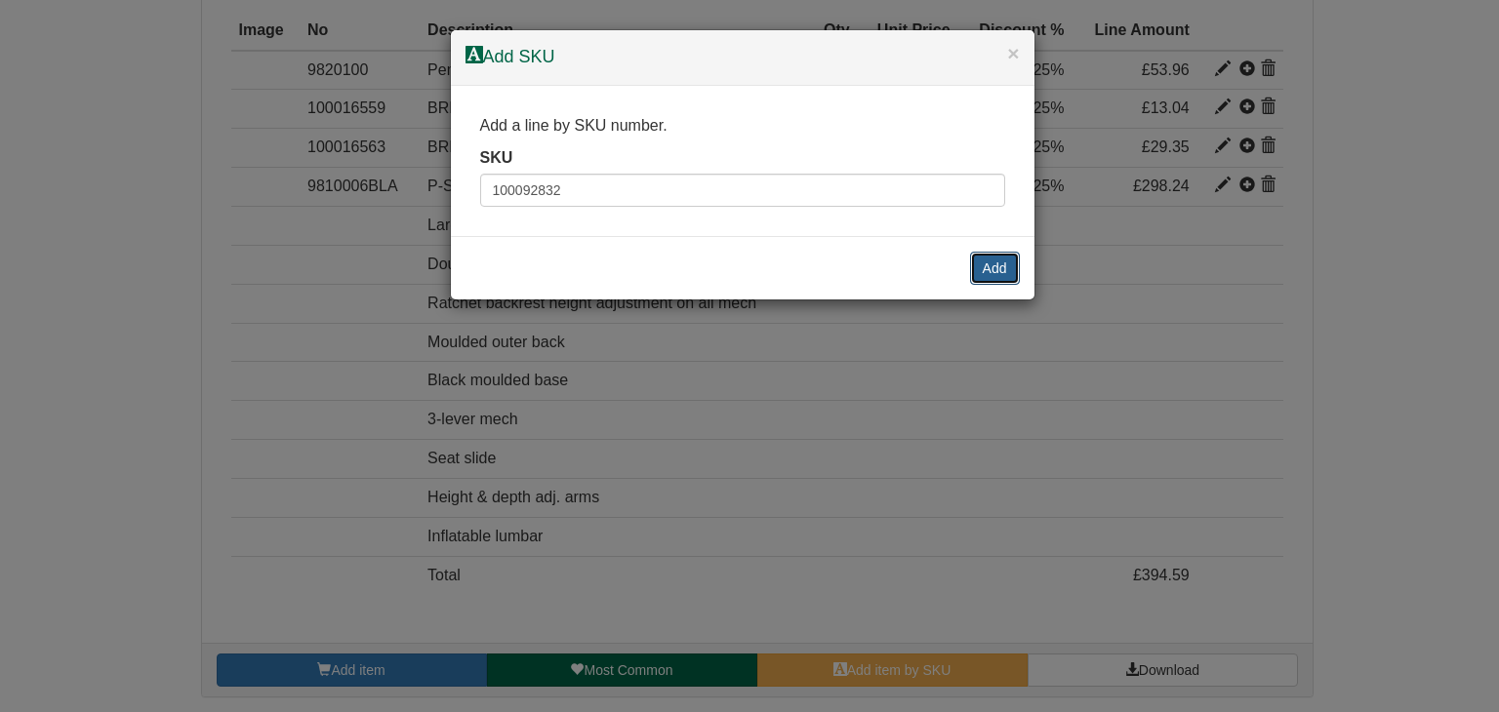
click at [995, 257] on button "Add" at bounding box center [995, 268] width 50 height 33
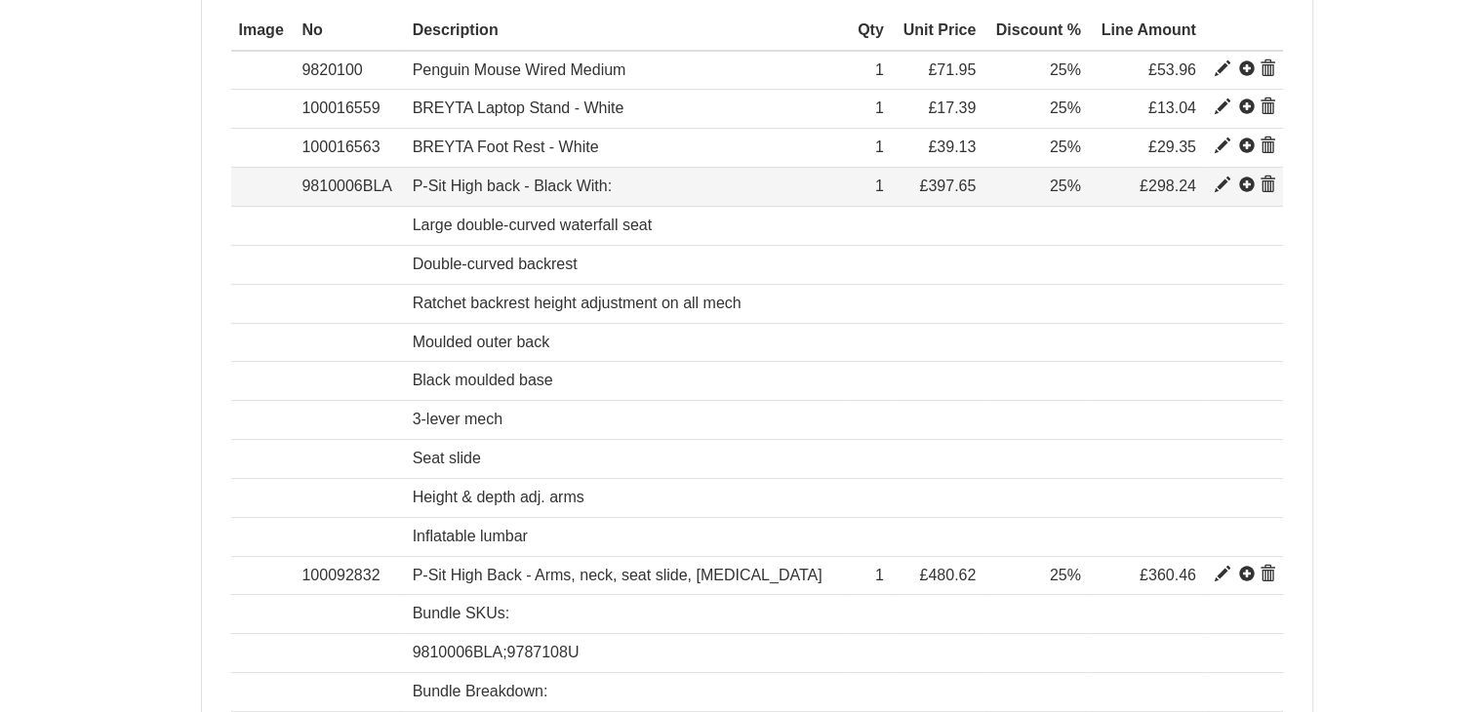
click at [1221, 178] on span at bounding box center [1223, 186] width 16 height 16
type input "P-Sit High back - Black With:"
type input "Bondai FR Black 8033"
type input "143.93"
type input "397.65"
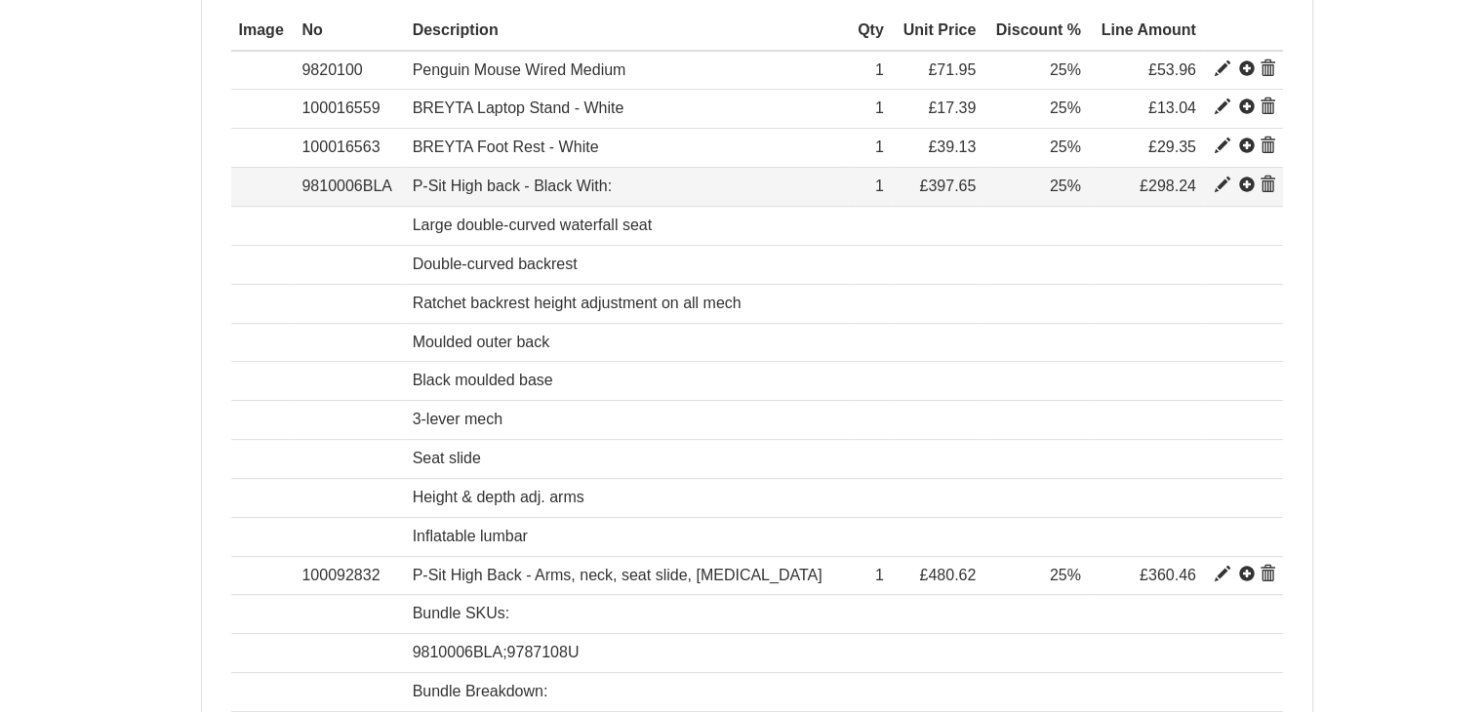
type input "397.65"
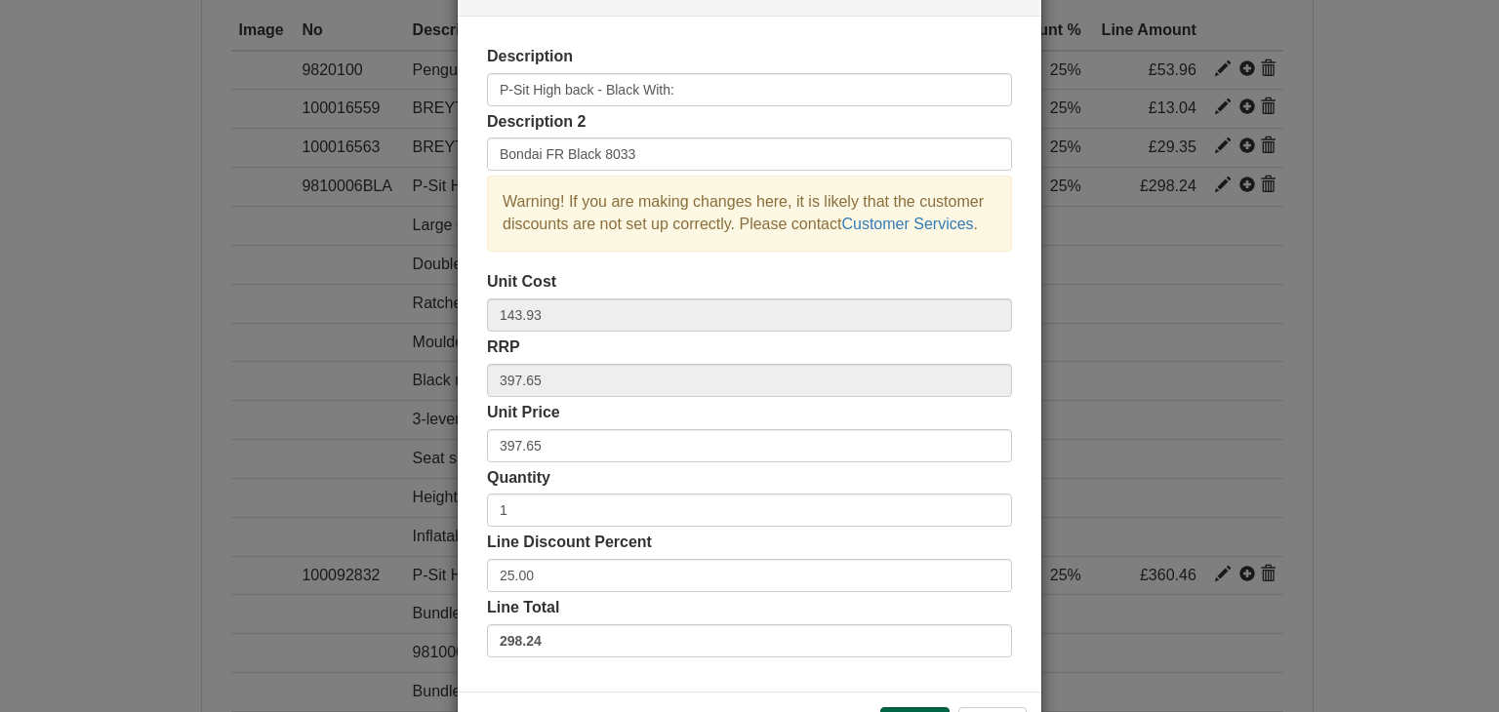
scroll to position [98, 0]
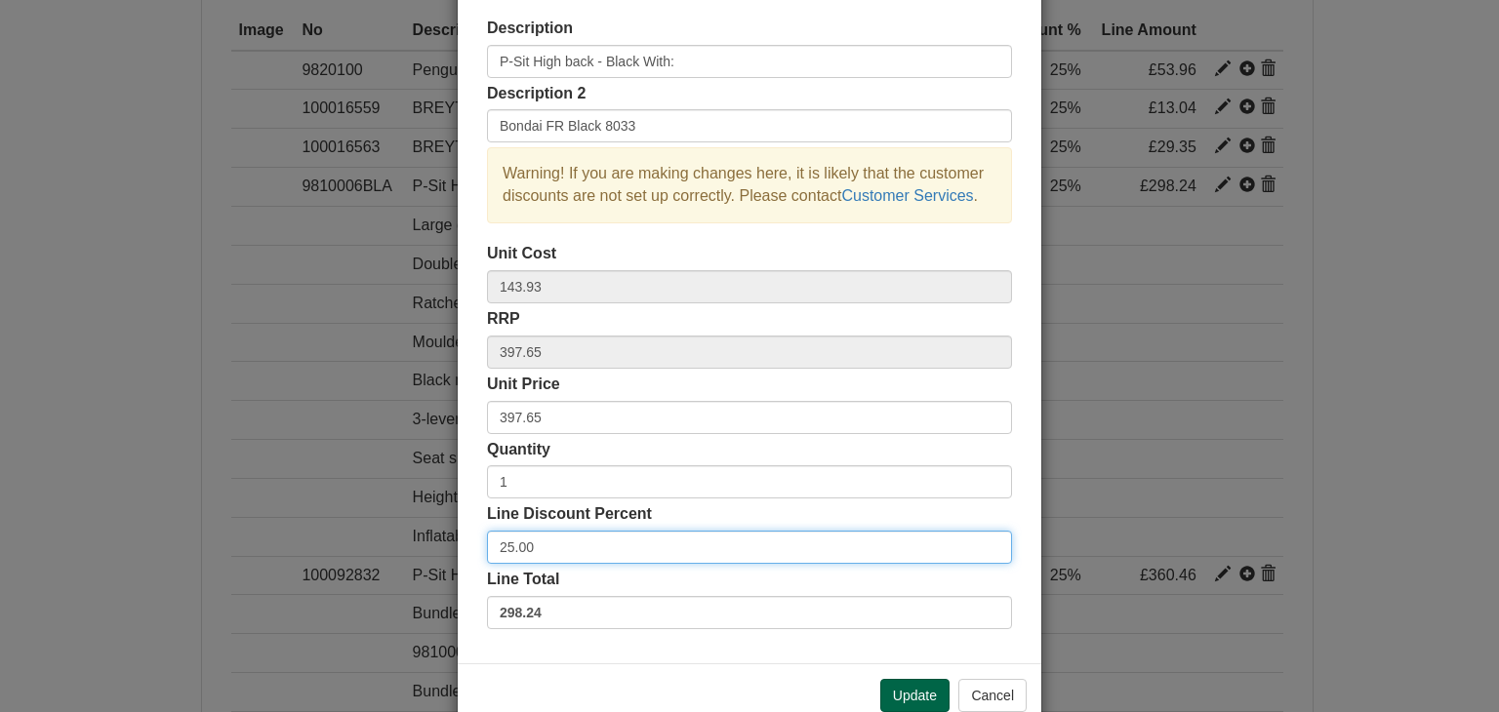
drag, startPoint x: 530, startPoint y: 547, endPoint x: 428, endPoint y: 543, distance: 101.6
click at [428, 543] on div "× Line discounts and pricing Description P-Sit High back - Black With: Descript…" at bounding box center [749, 356] width 1499 height 712
type input "3"
type input "29"
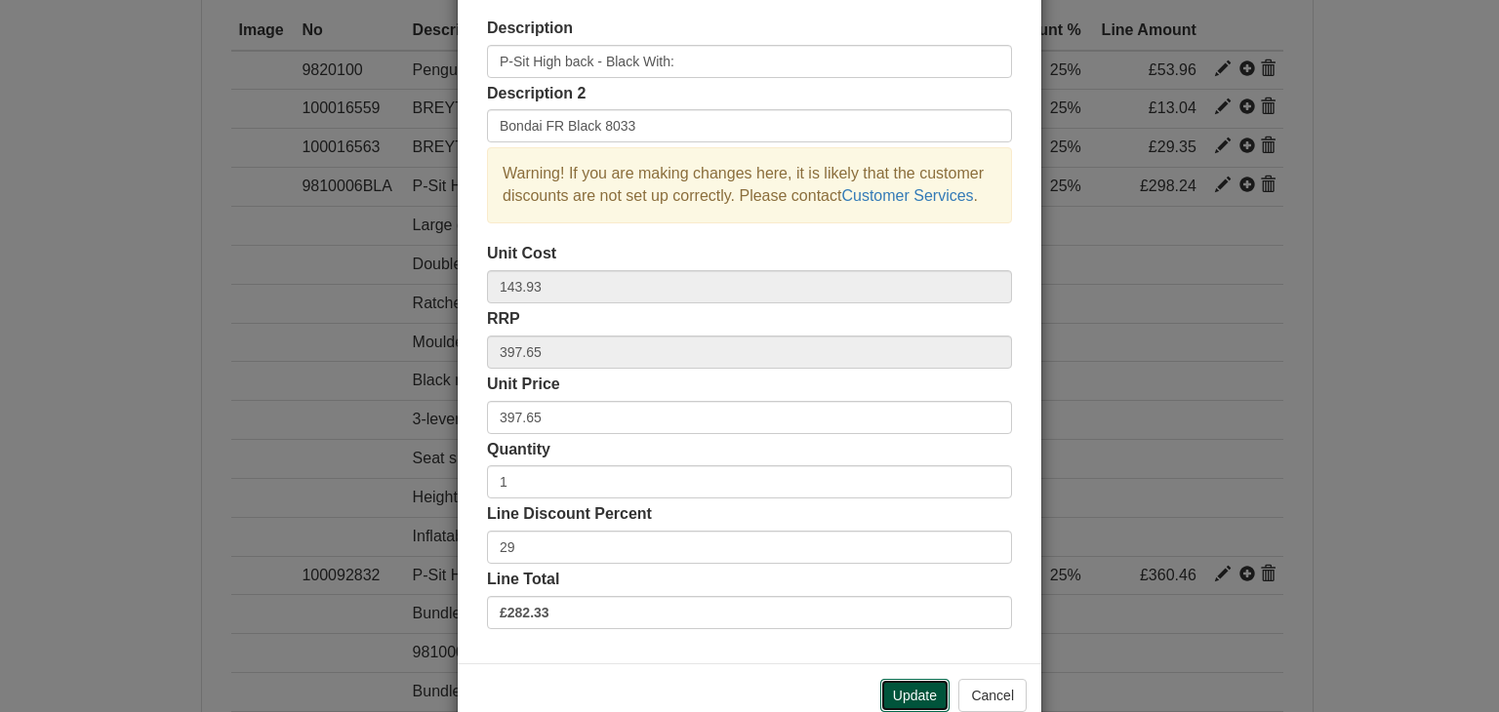
click at [898, 690] on button "Update" at bounding box center [914, 695] width 69 height 33
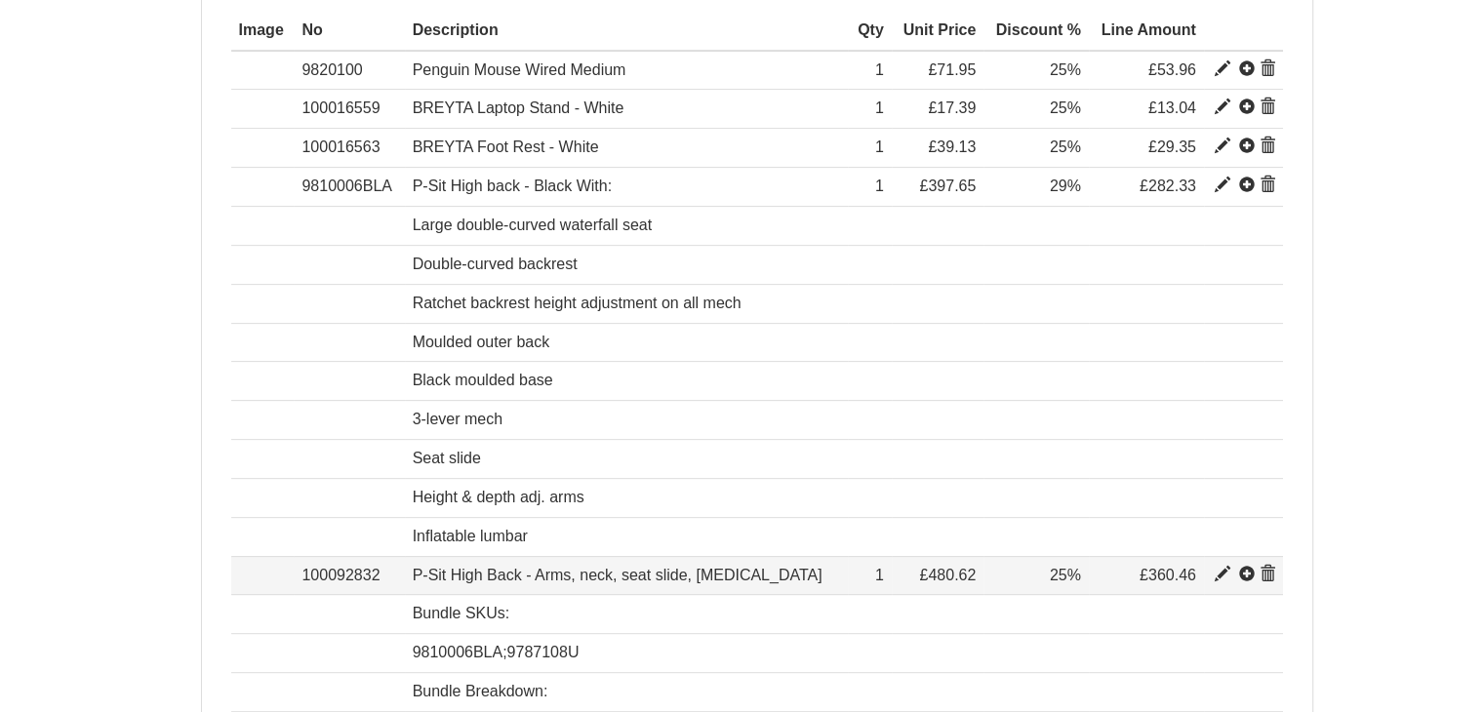
click at [1222, 567] on span at bounding box center [1223, 575] width 16 height 16
type input "P-Sit High Back - Arms, neck, seat slide, lumbar"
type input "BONDAI FR BLACK 8033"
type input "177.14"
type input "480.62"
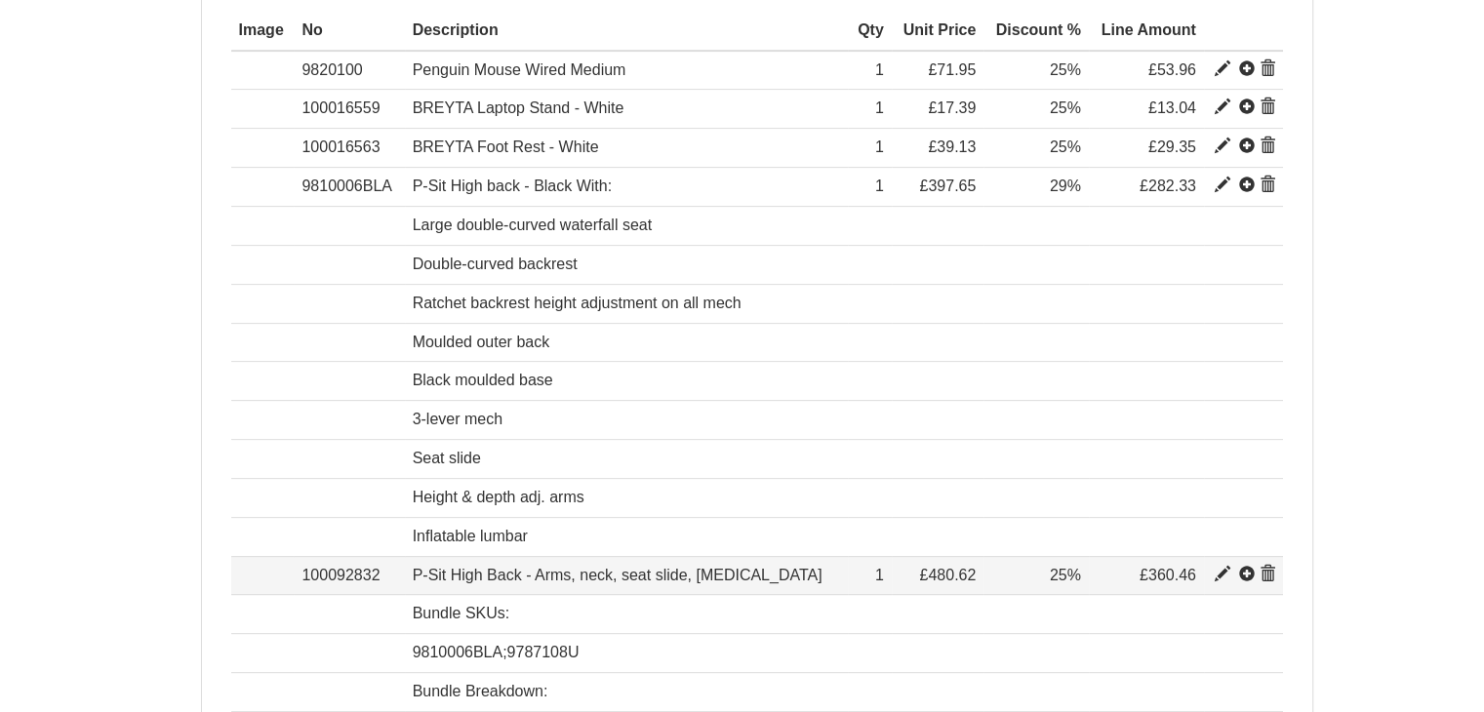
type input "480.62"
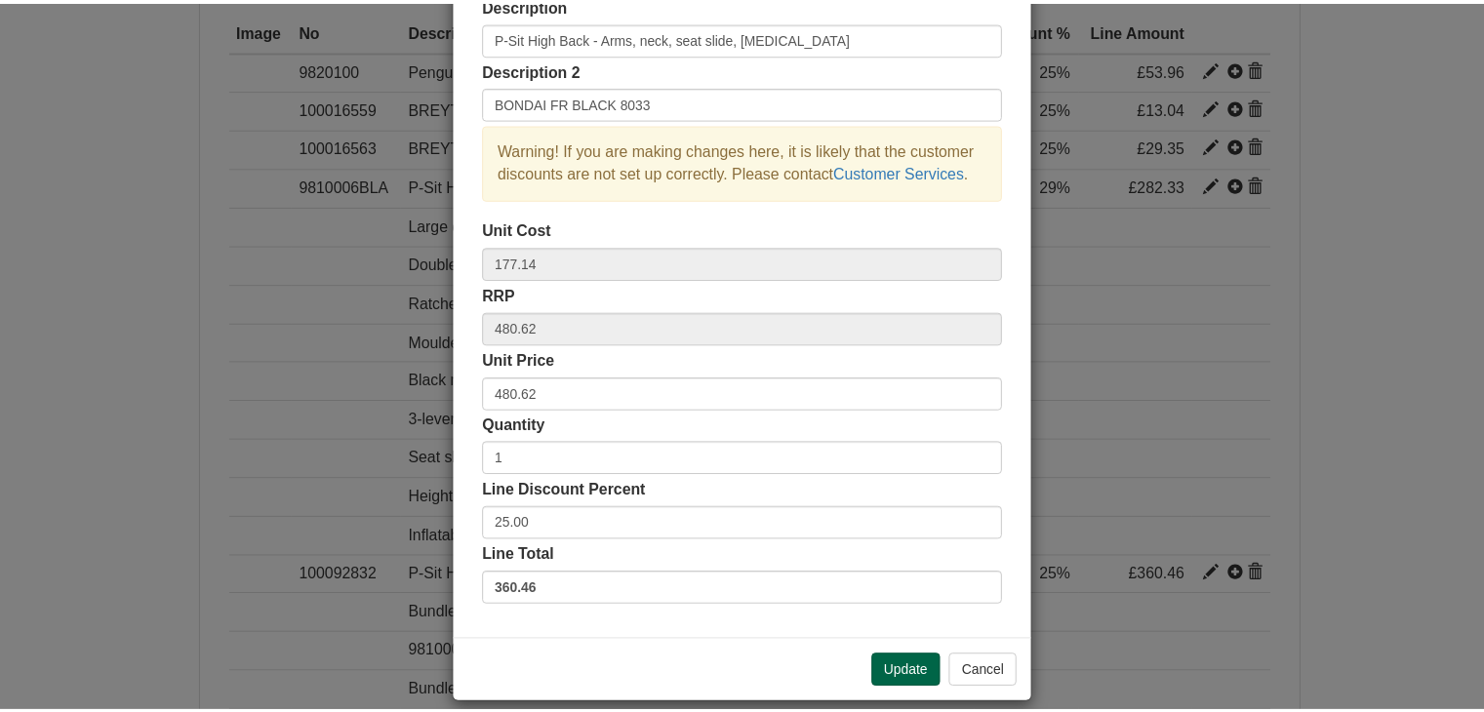
scroll to position [141, 0]
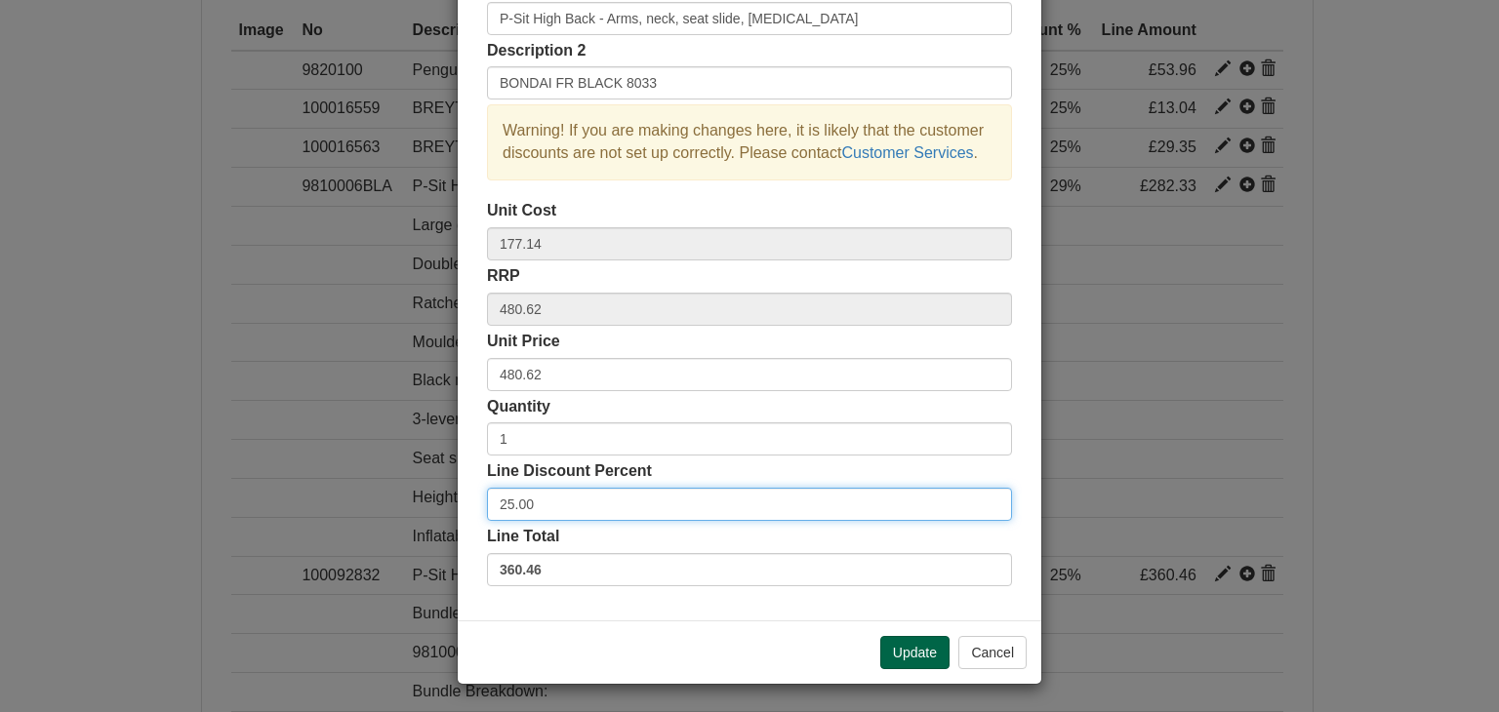
drag, startPoint x: 530, startPoint y: 503, endPoint x: 446, endPoint y: 497, distance: 84.1
click at [446, 497] on div "× Line discounts and pricing Description P-Sit High Back - Arms, neck, seat sli…" at bounding box center [749, 356] width 1499 height 712
type input "29"
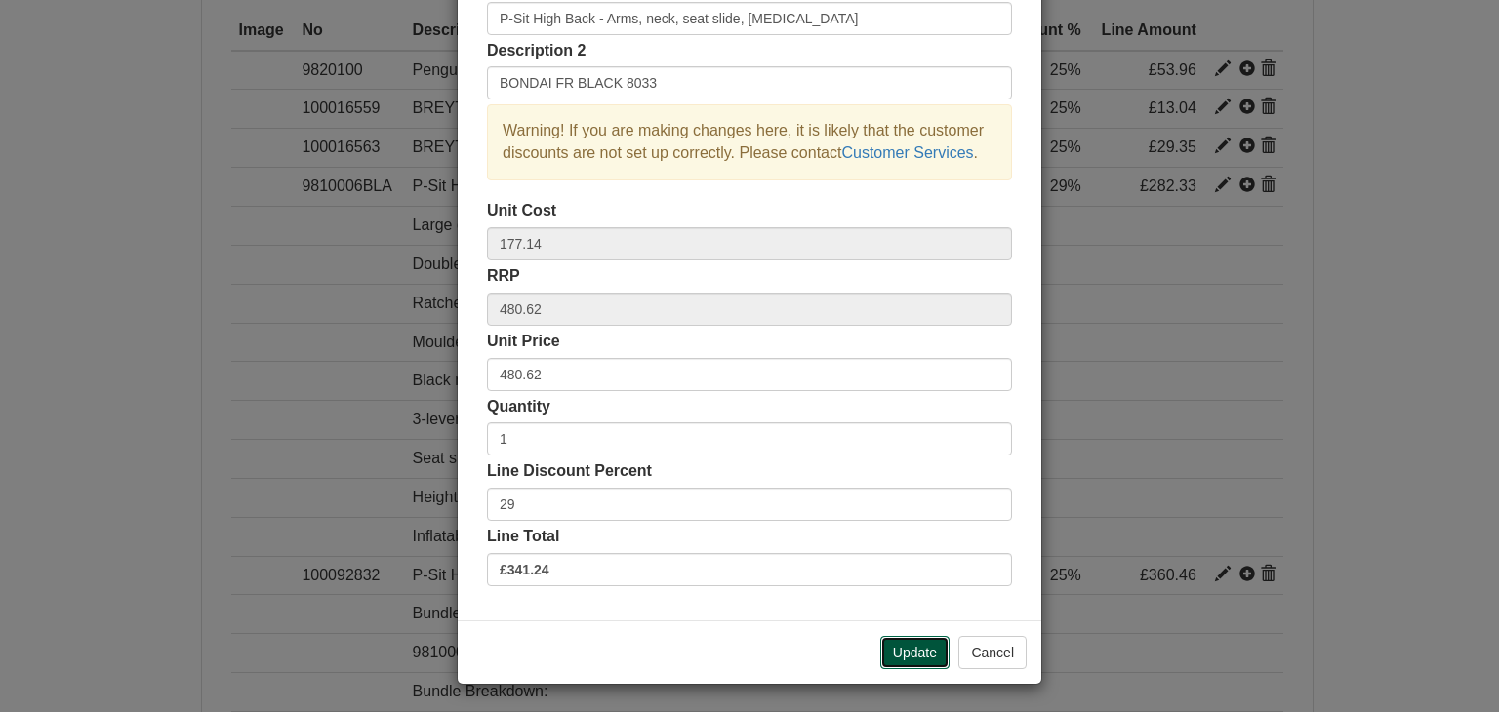
click at [916, 649] on button "Update" at bounding box center [914, 652] width 69 height 33
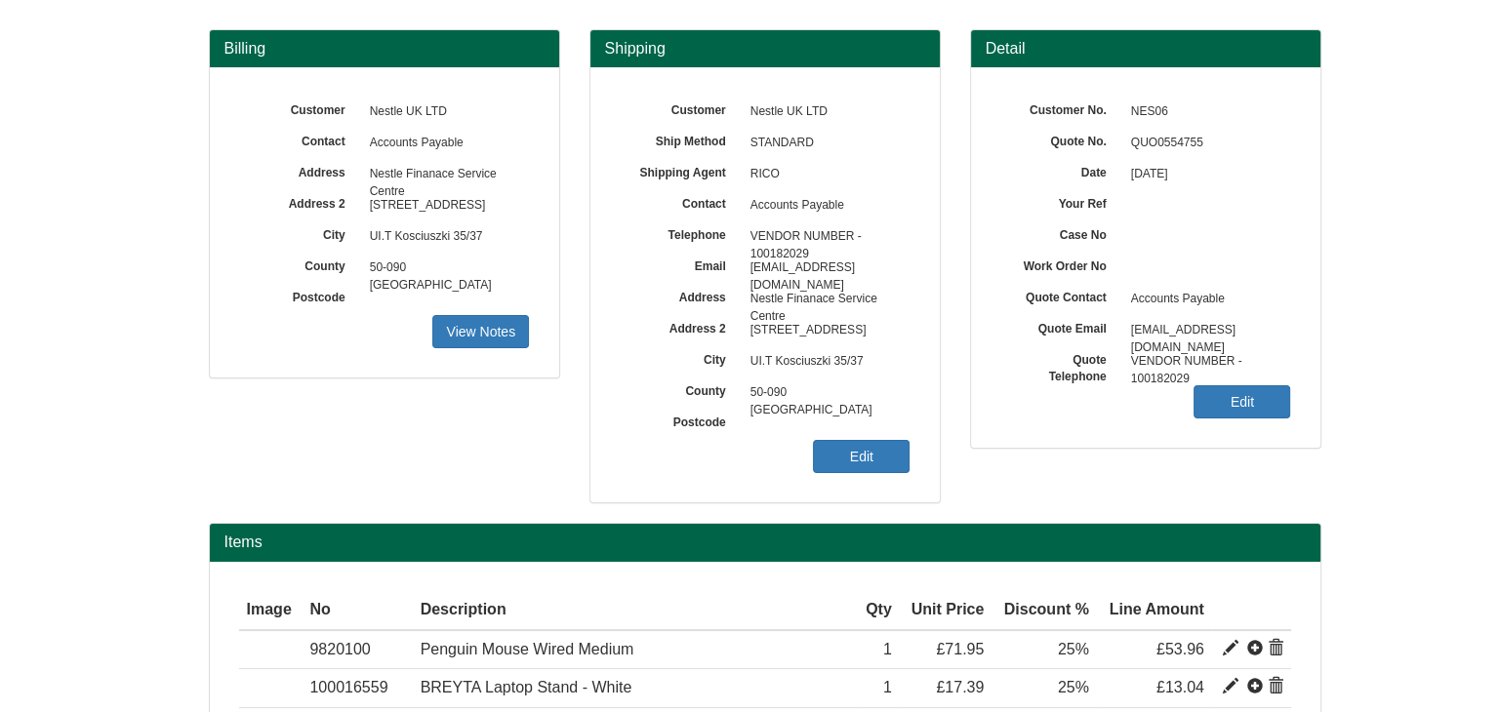
scroll to position [15, 0]
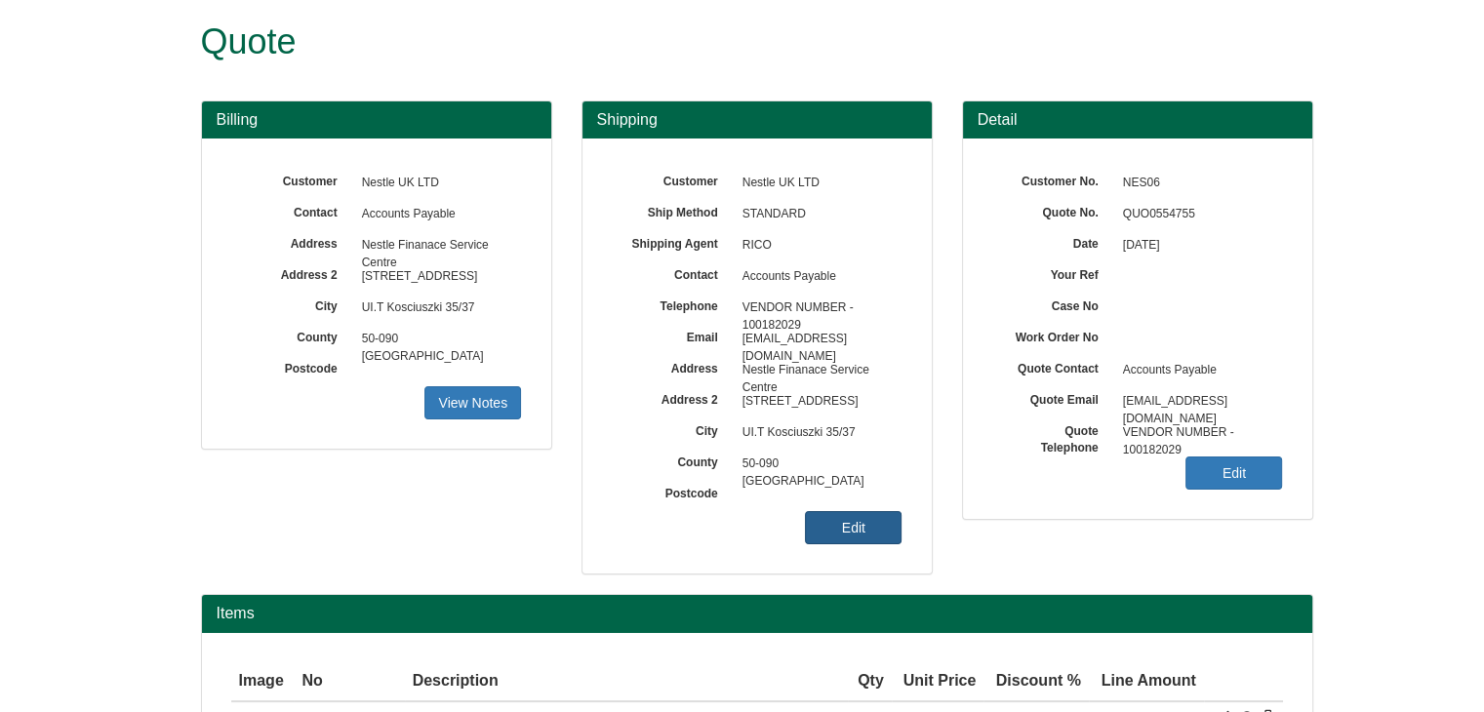
click at [828, 524] on link "Edit" at bounding box center [853, 527] width 97 height 33
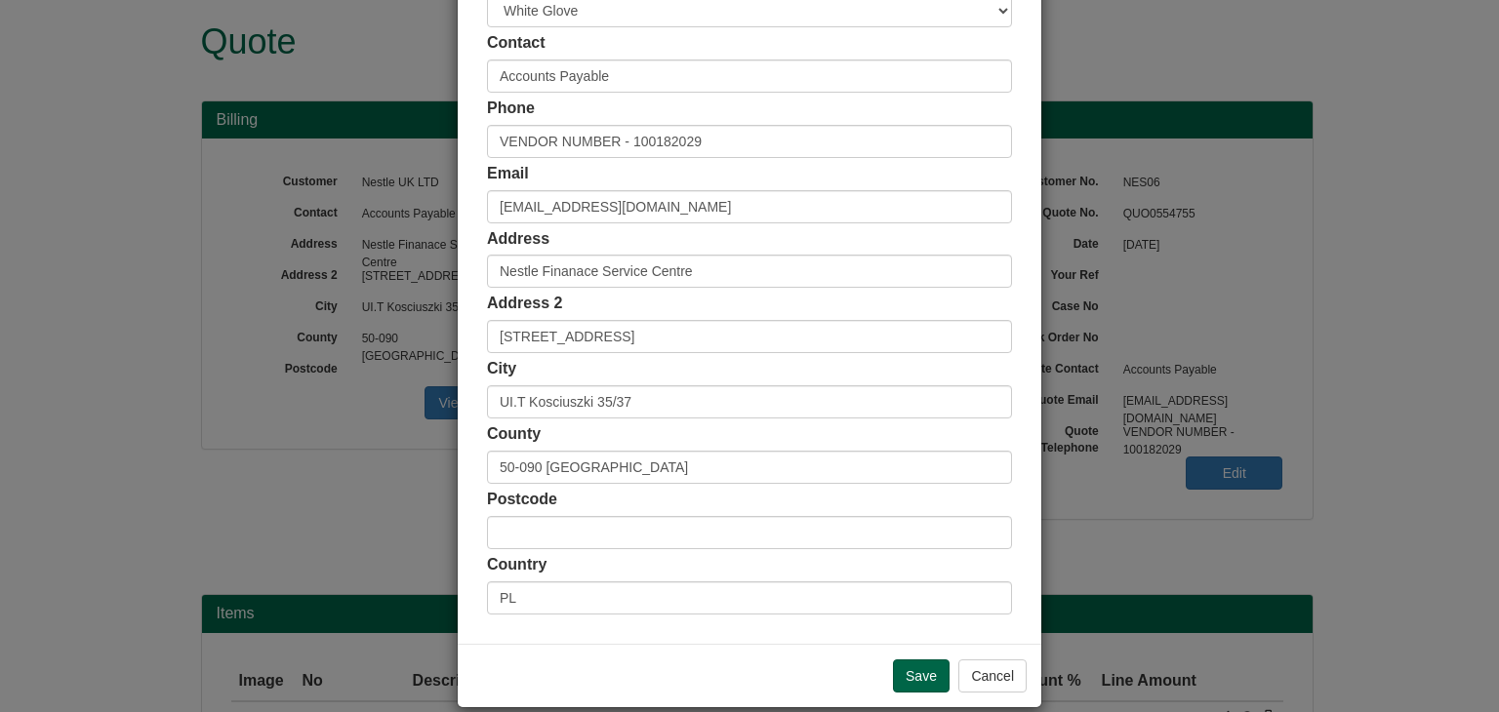
scroll to position [367, 0]
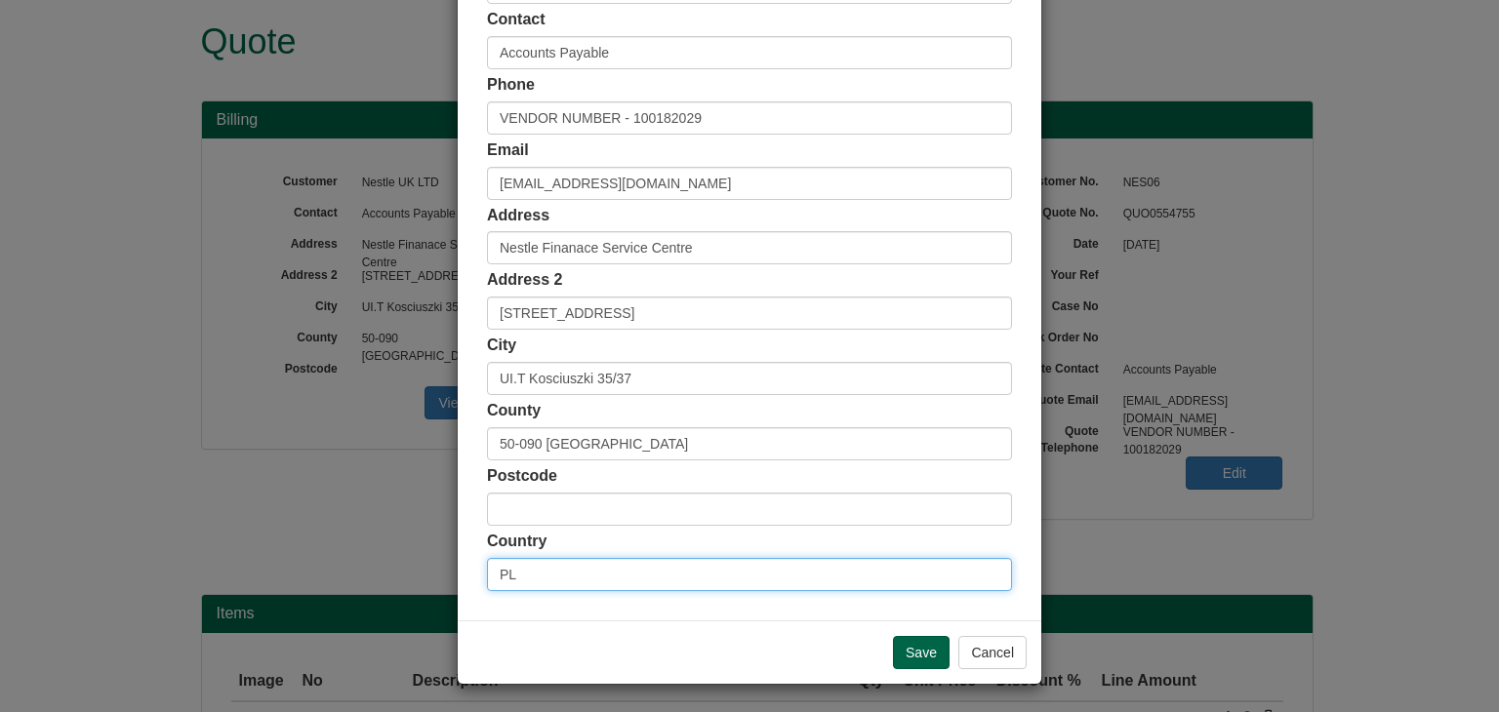
click at [534, 577] on input "PL" at bounding box center [749, 574] width 525 height 33
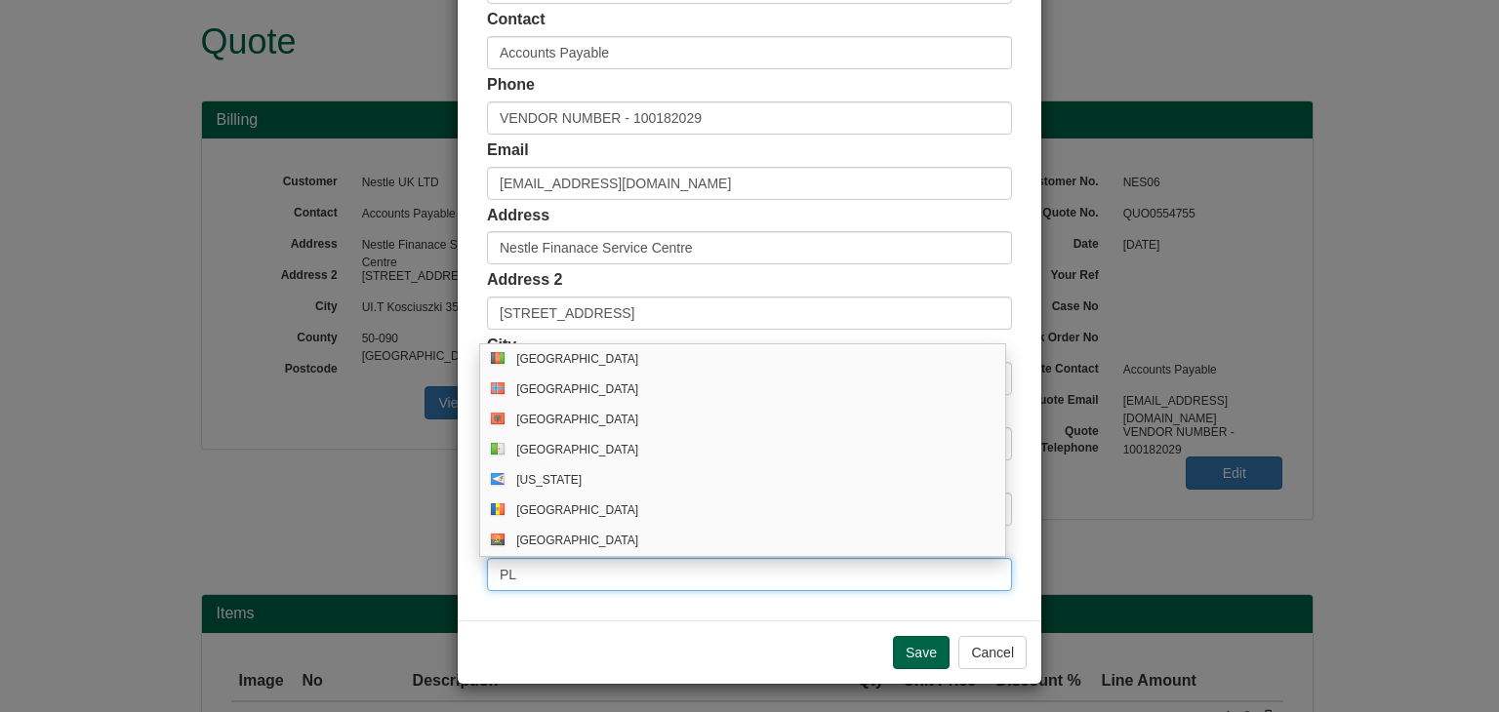
type input "P"
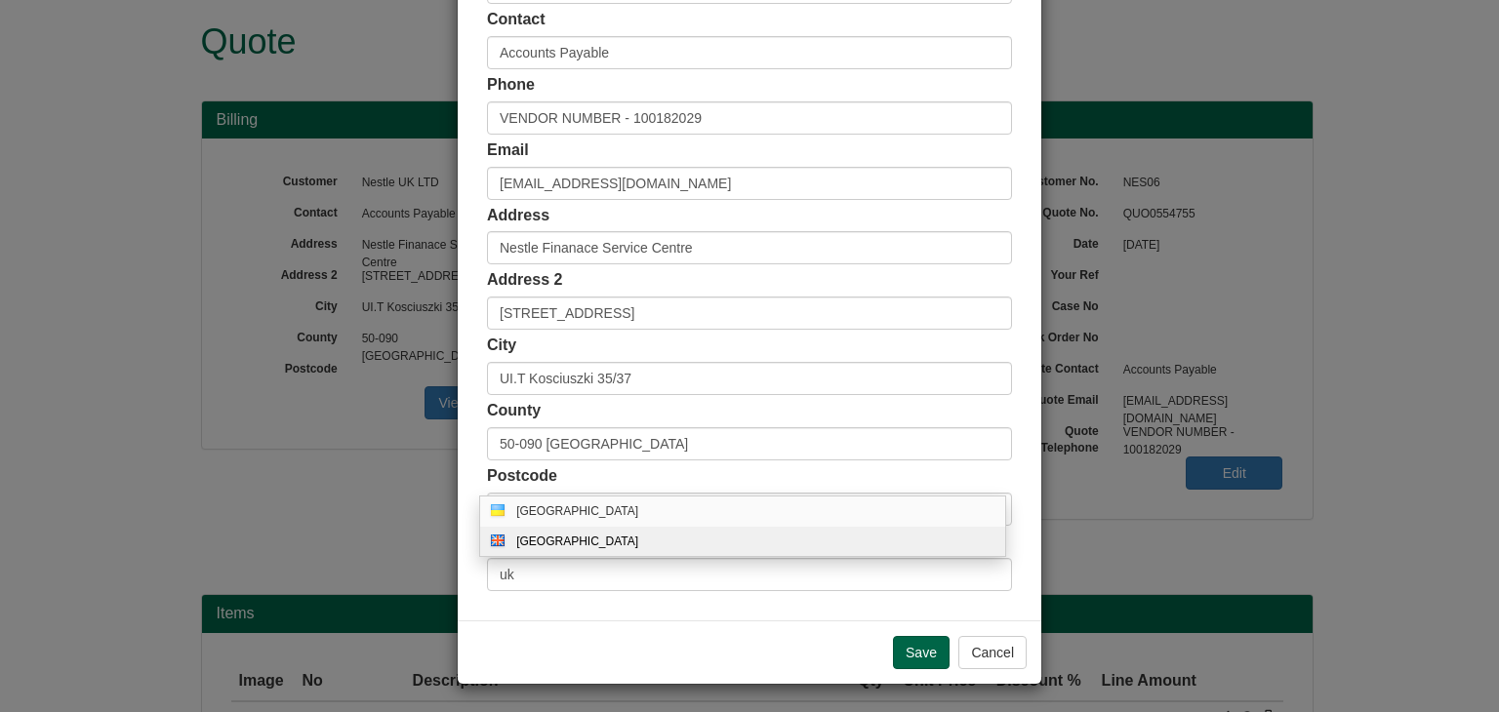
click at [543, 529] on div "[GEOGRAPHIC_DATA]" at bounding box center [742, 541] width 525 height 29
type input "GB"
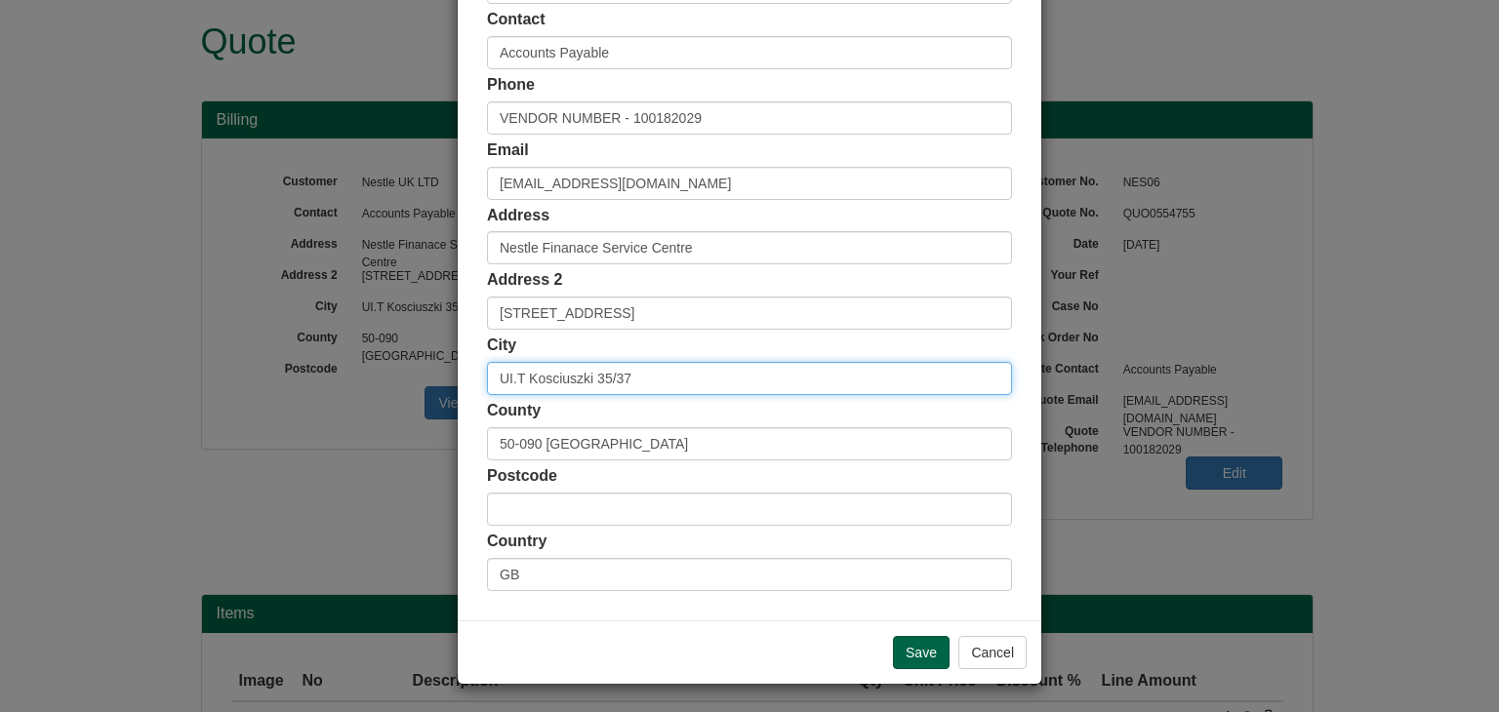
drag, startPoint x: 605, startPoint y: 377, endPoint x: 375, endPoint y: 380, distance: 230.3
click at [375, 380] on div "× Shipping Customer Name Nestle UK LTD Ship Method Free of Charge £5 Flat Rate …" at bounding box center [749, 356] width 1499 height 712
type input "york"
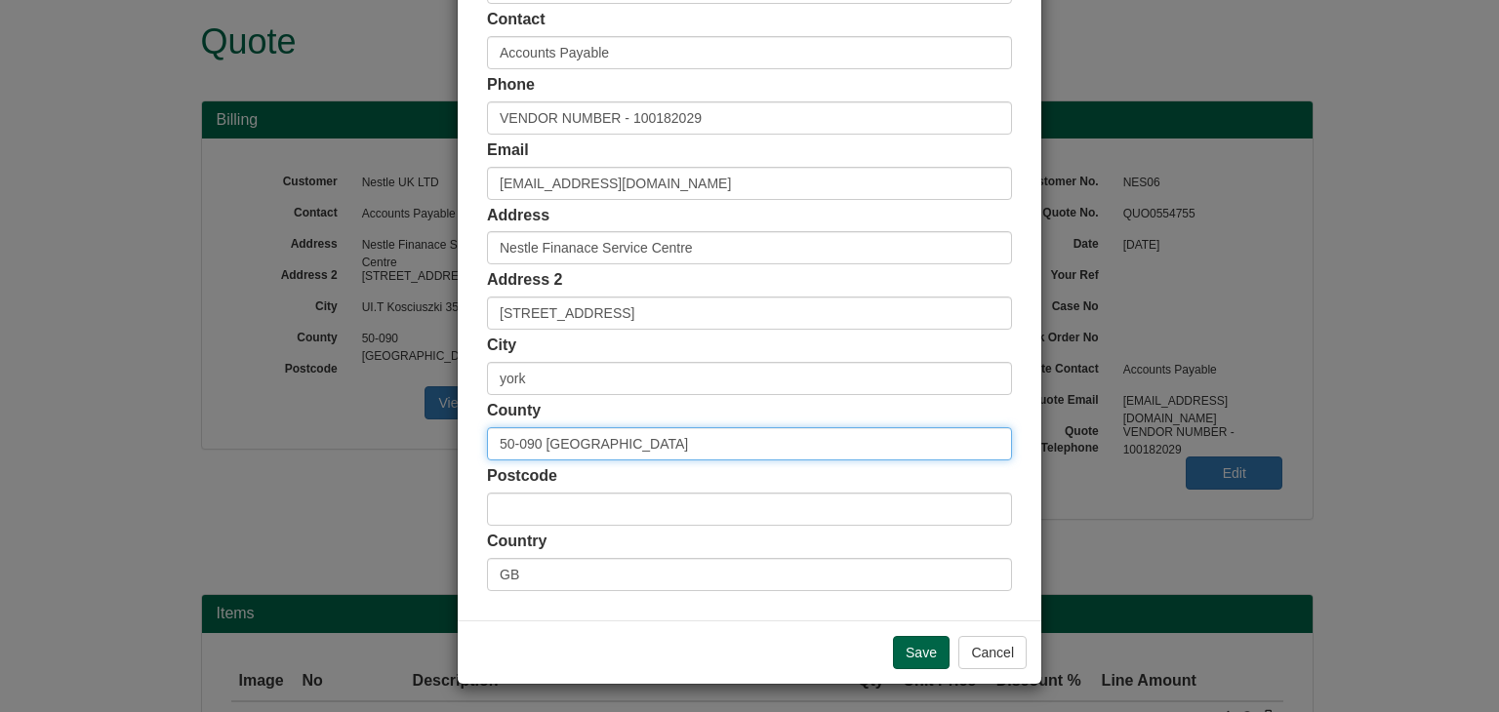
drag, startPoint x: 617, startPoint y: 434, endPoint x: 323, endPoint y: 437, distance: 293.7
click at [323, 437] on div "× Shipping Customer Name Nestle UK LTD Ship Method Free of Charge £5 Flat Rate …" at bounding box center [749, 356] width 1499 height 712
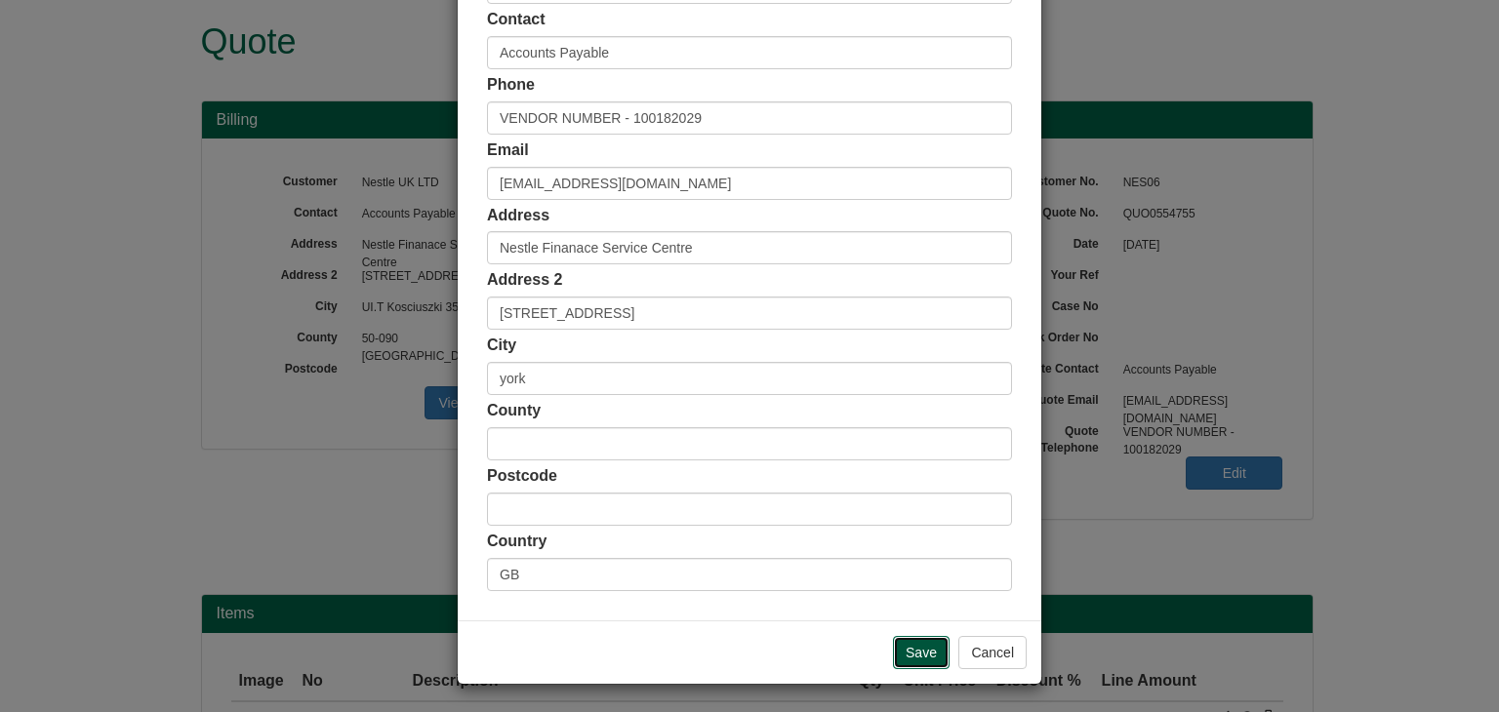
click at [911, 646] on input "Save" at bounding box center [921, 652] width 57 height 33
click at [909, 629] on div "Save Cancel" at bounding box center [750, 652] width 584 height 63
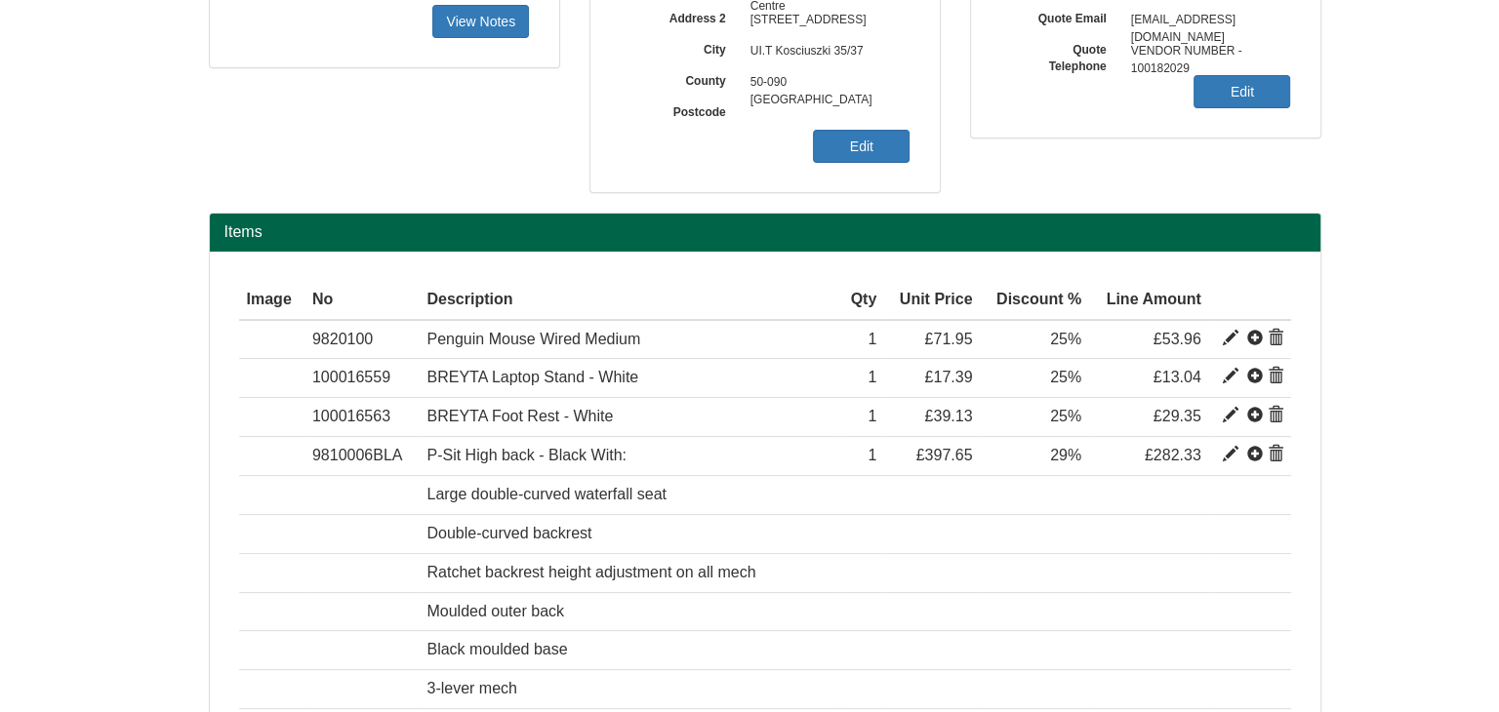
scroll to position [15, 0]
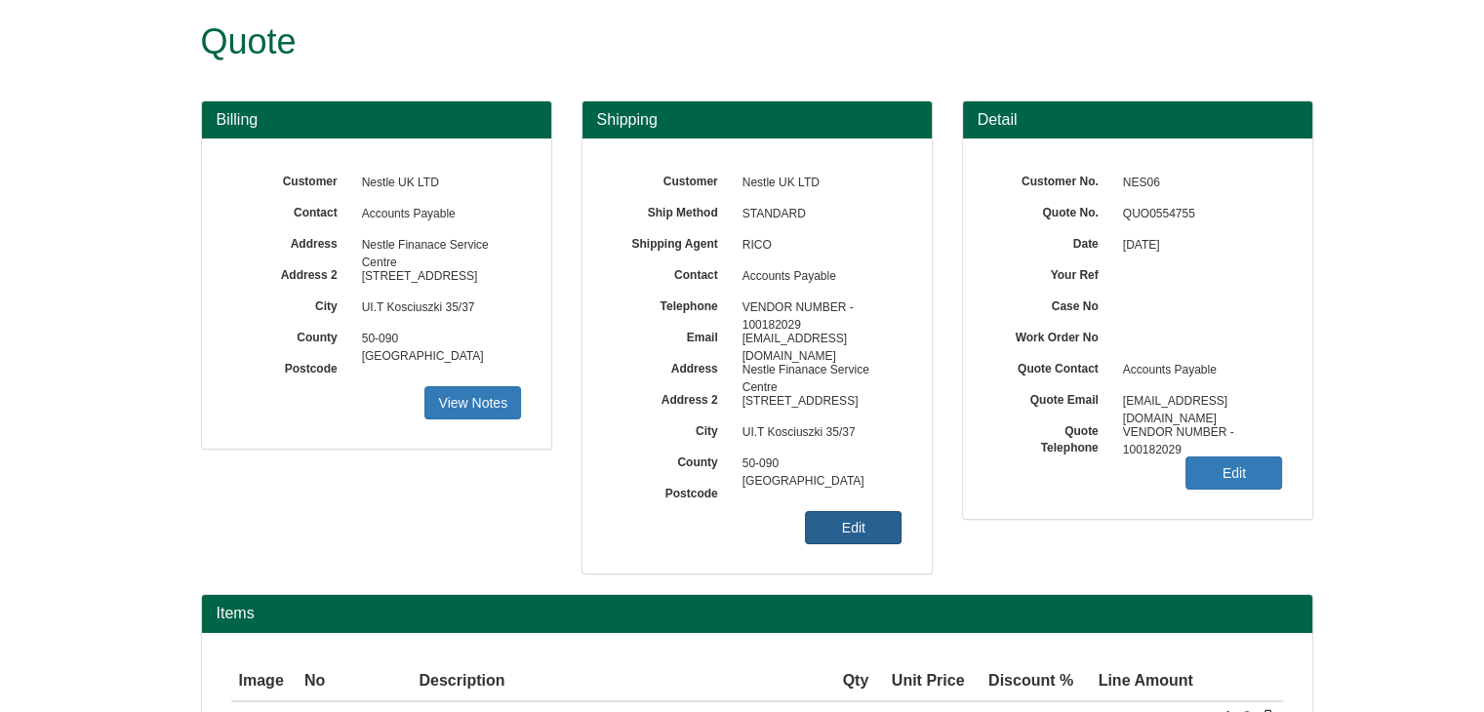
click at [847, 532] on link "Edit" at bounding box center [853, 527] width 97 height 33
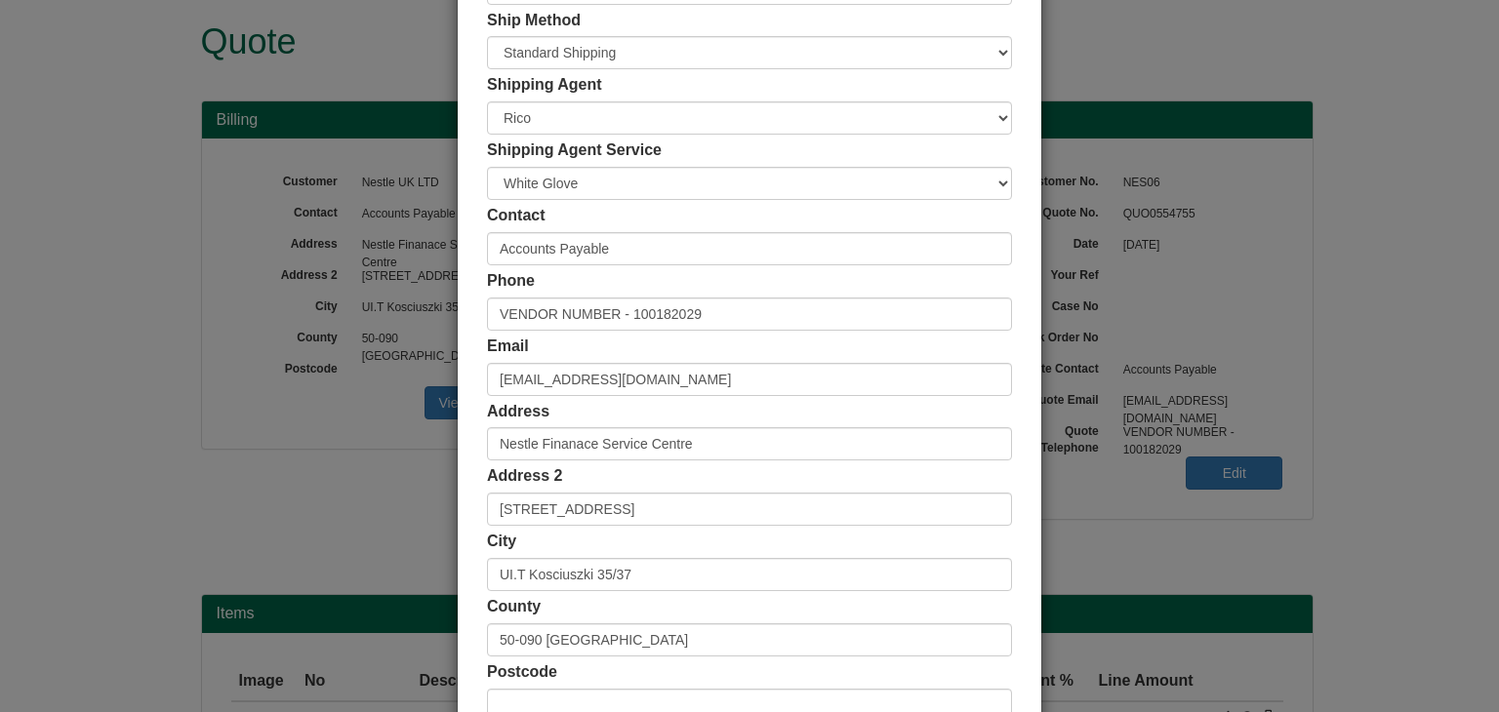
scroll to position [367, 0]
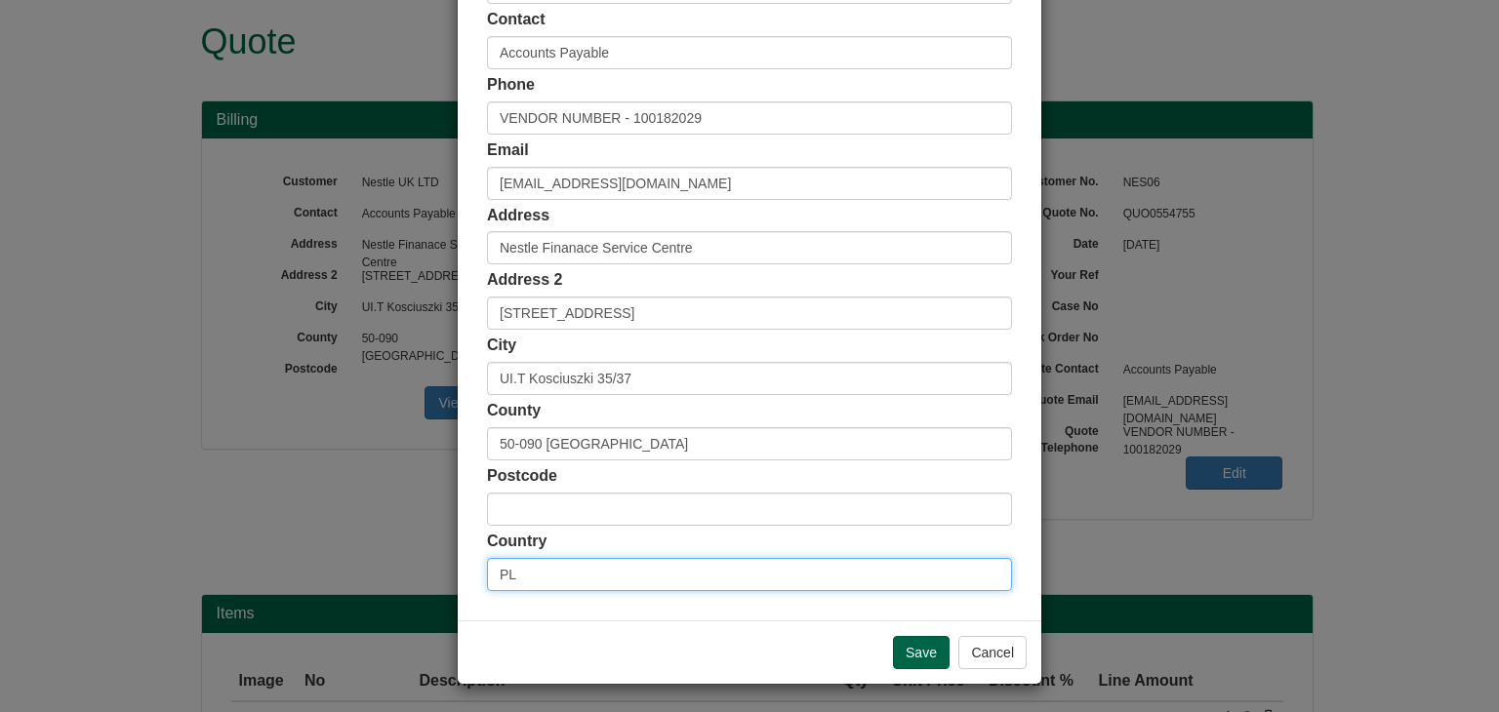
click at [546, 575] on input "PL" at bounding box center [749, 574] width 525 height 33
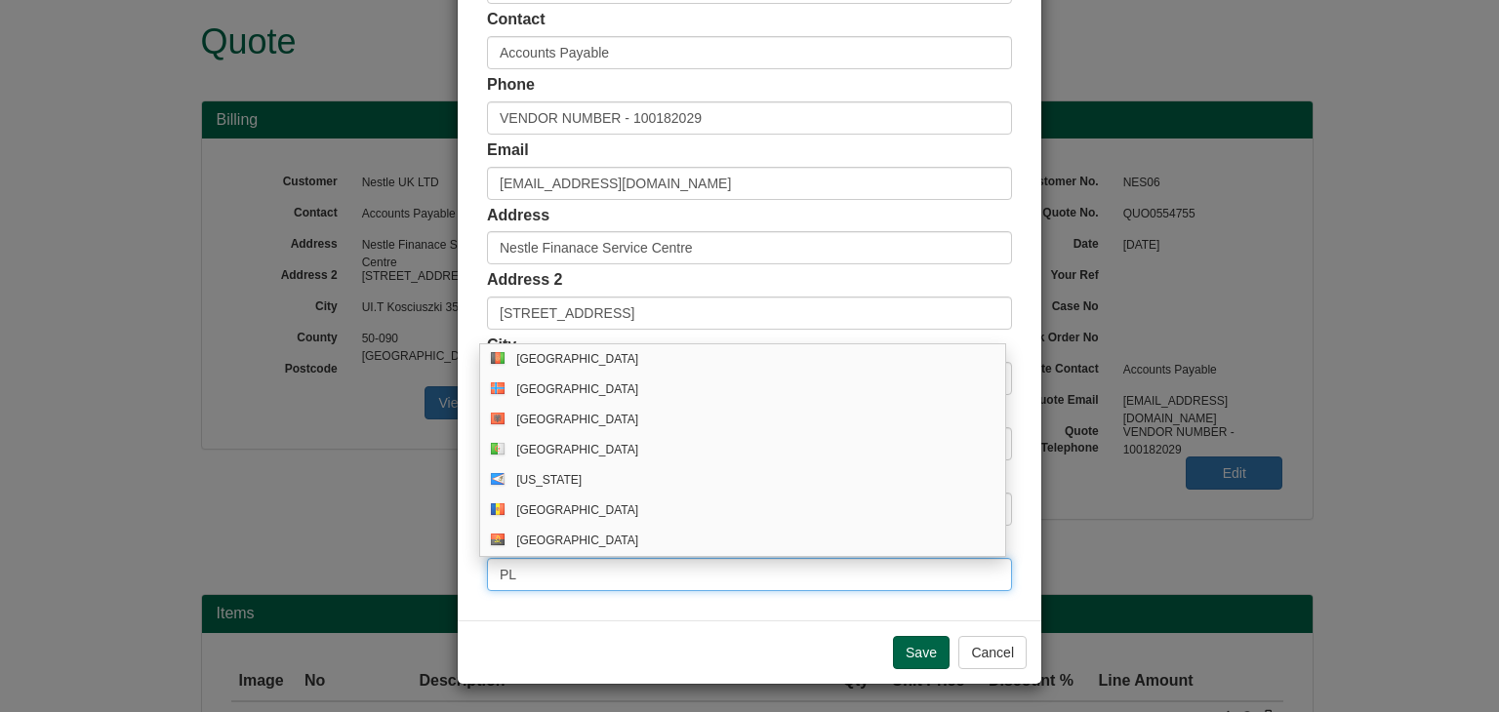
type input "P"
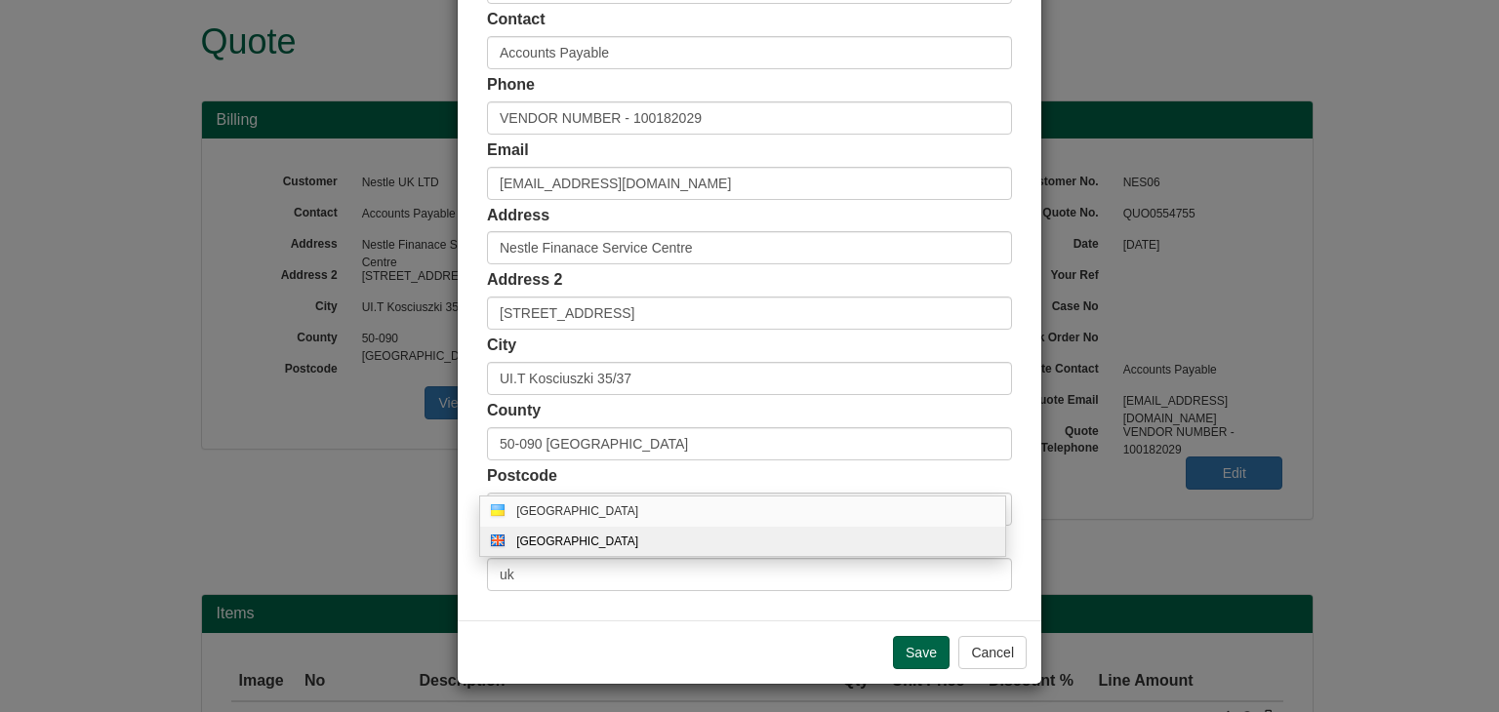
click at [552, 539] on div "[GEOGRAPHIC_DATA]" at bounding box center [762, 542] width 492 height 15
type input "GB"
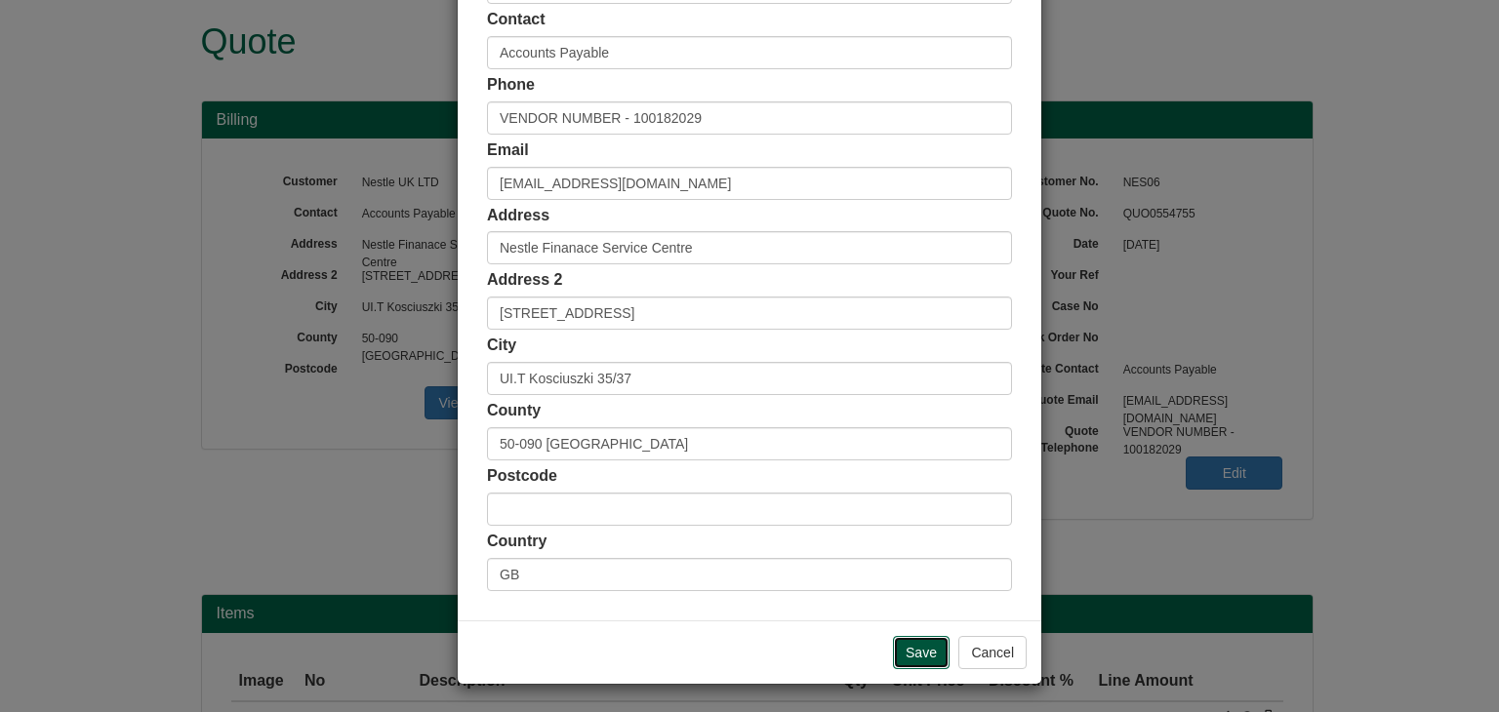
click at [921, 649] on input "Save" at bounding box center [921, 652] width 57 height 33
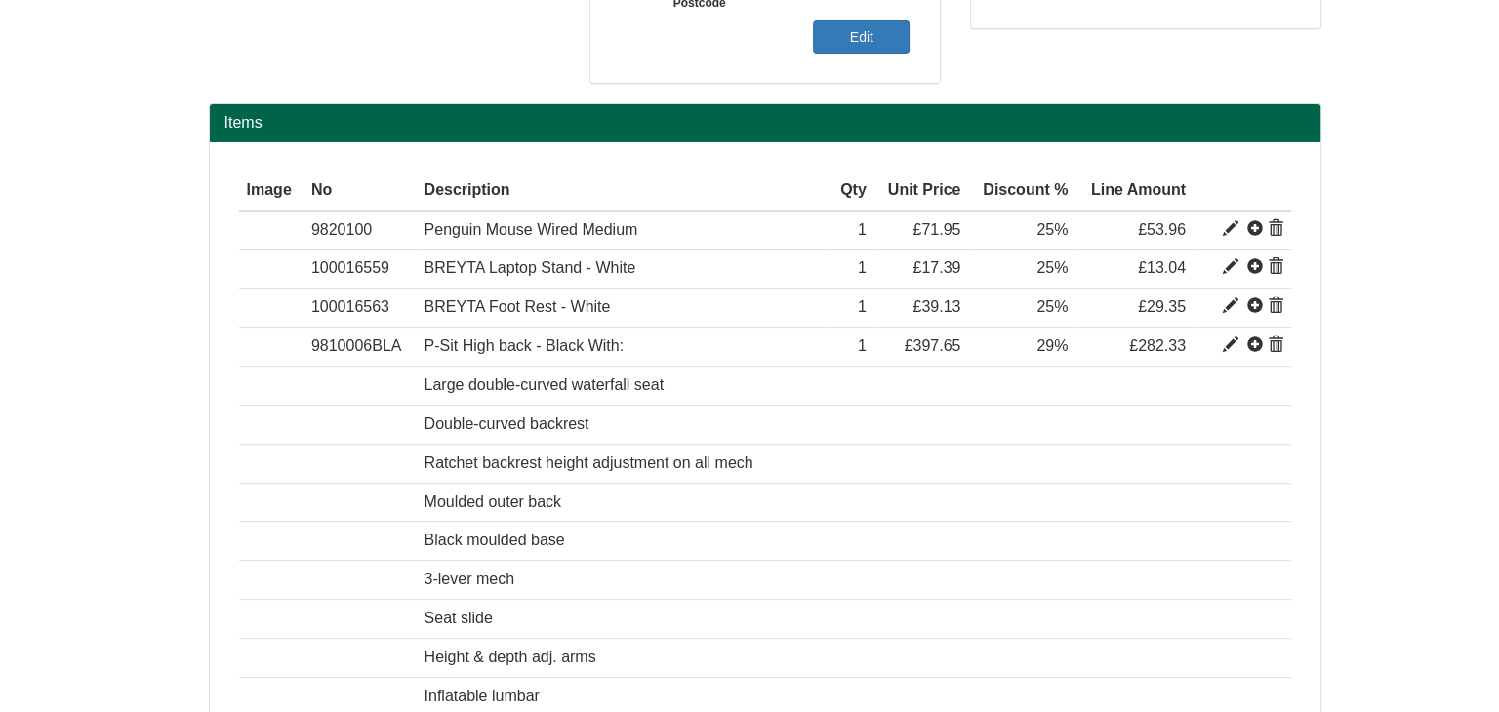
scroll to position [287, 0]
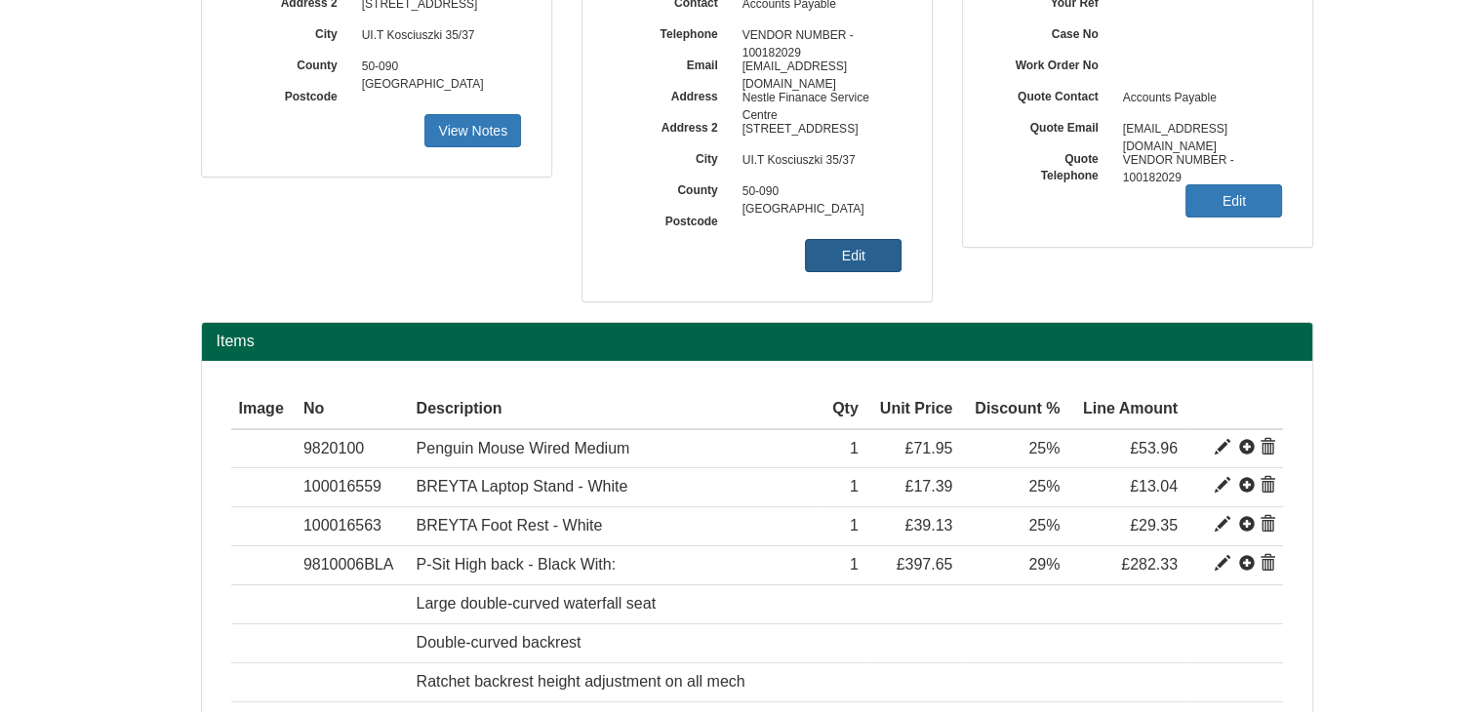
click at [853, 251] on link "Edit" at bounding box center [853, 255] width 97 height 33
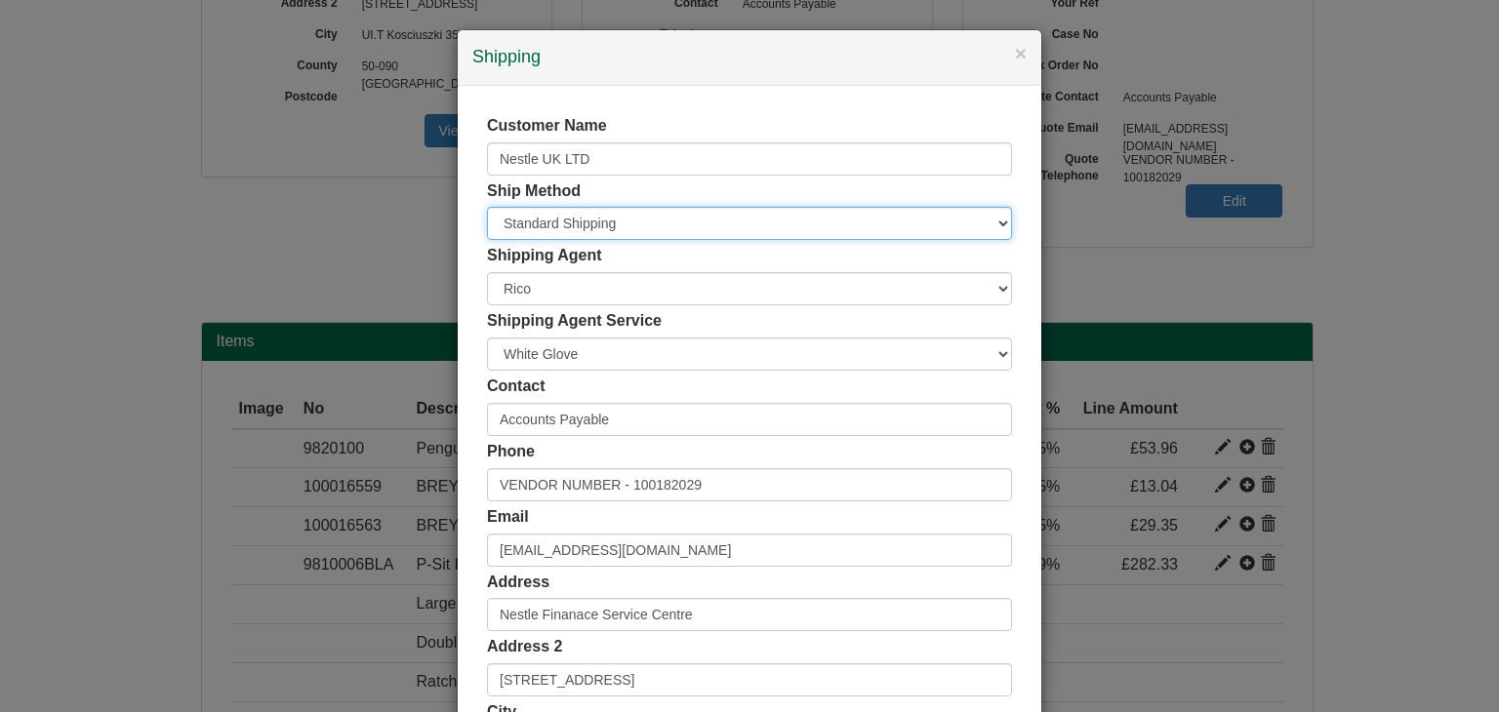
click at [560, 223] on select "Free of Charge £5 Flat Rate £7.50 Flat Rate £10 Flat Rate BESPOKE2 BESPOKE3 BES…" at bounding box center [749, 223] width 525 height 33
select select "BESPOKE9"
click at [487, 207] on select "Free of Charge £5 Flat Rate £7.50 Flat Rate £10 Flat Rate BESPOKE2 BESPOKE3 BES…" at bounding box center [749, 223] width 525 height 33
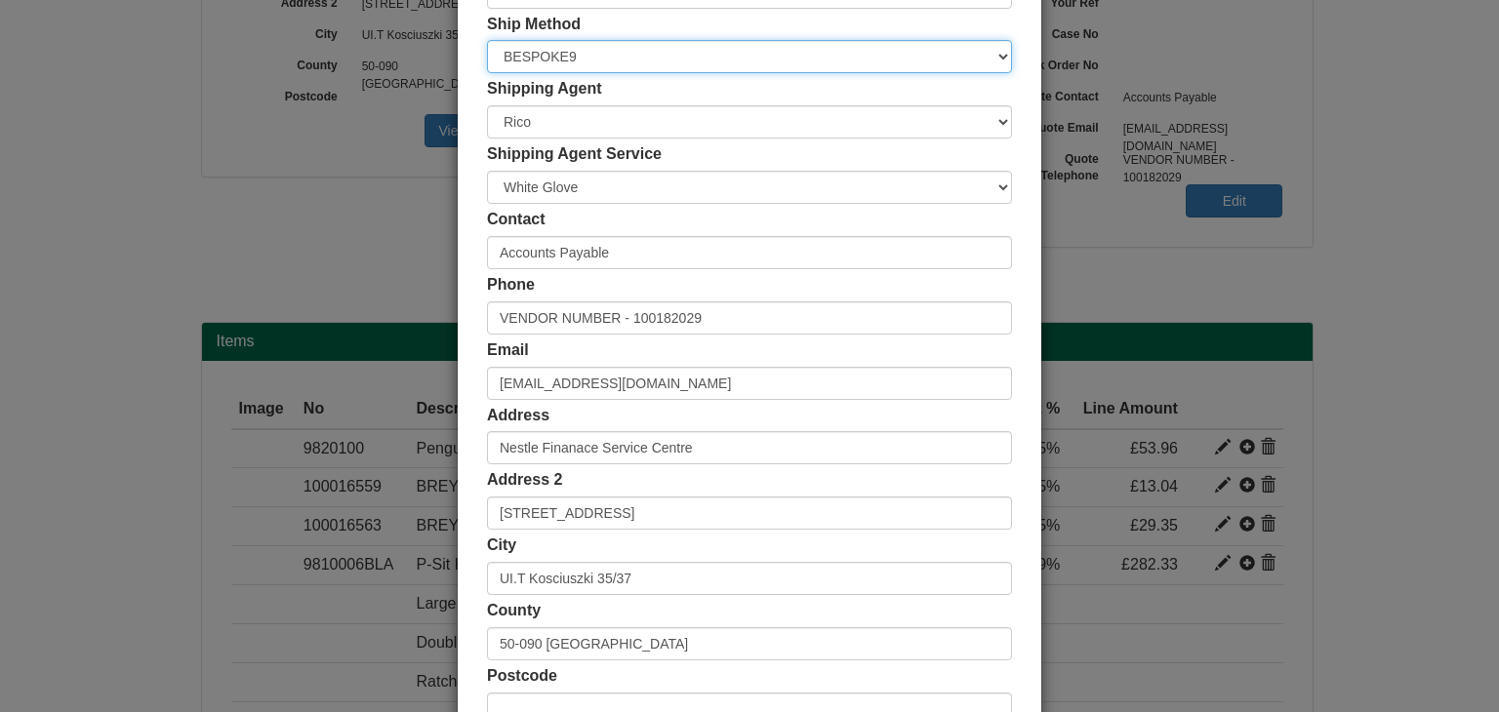
scroll to position [367, 0]
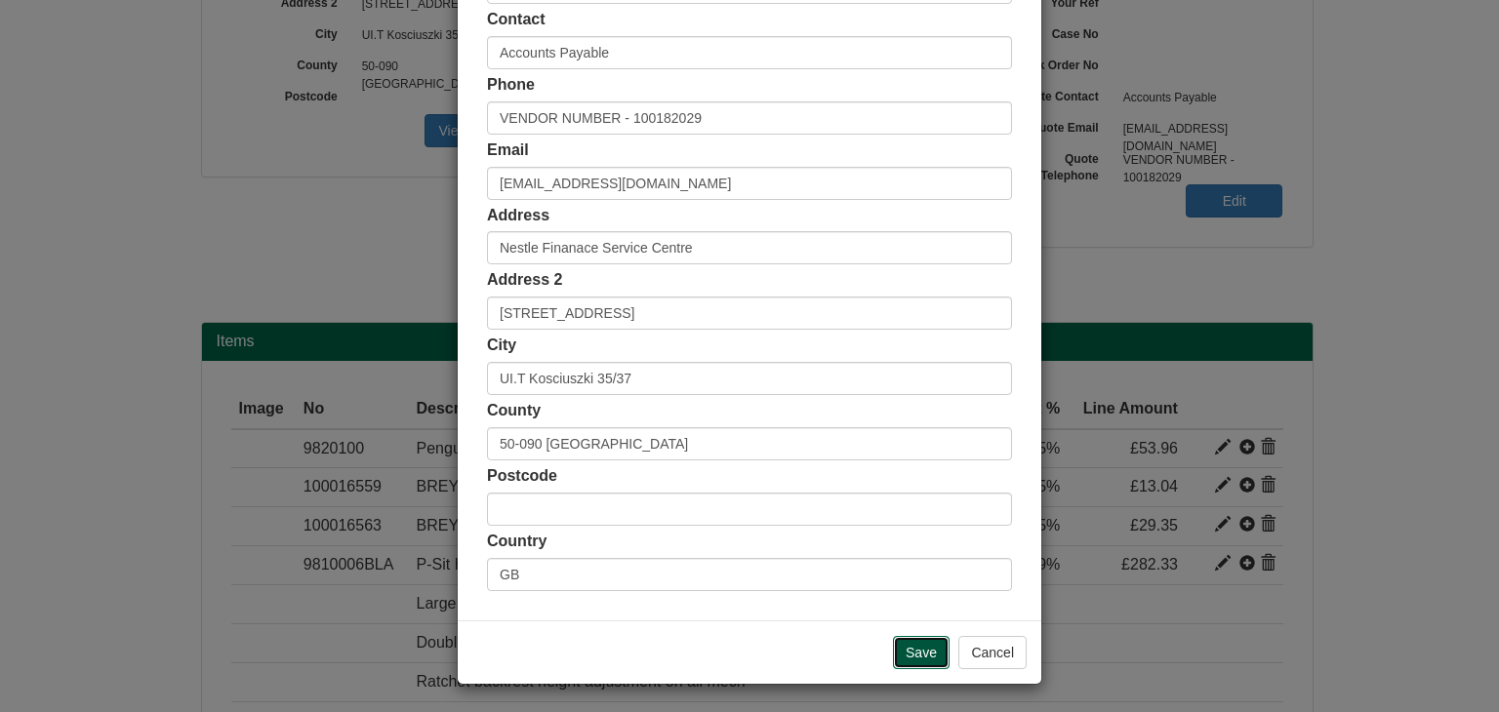
click at [920, 649] on input "Save" at bounding box center [921, 652] width 57 height 33
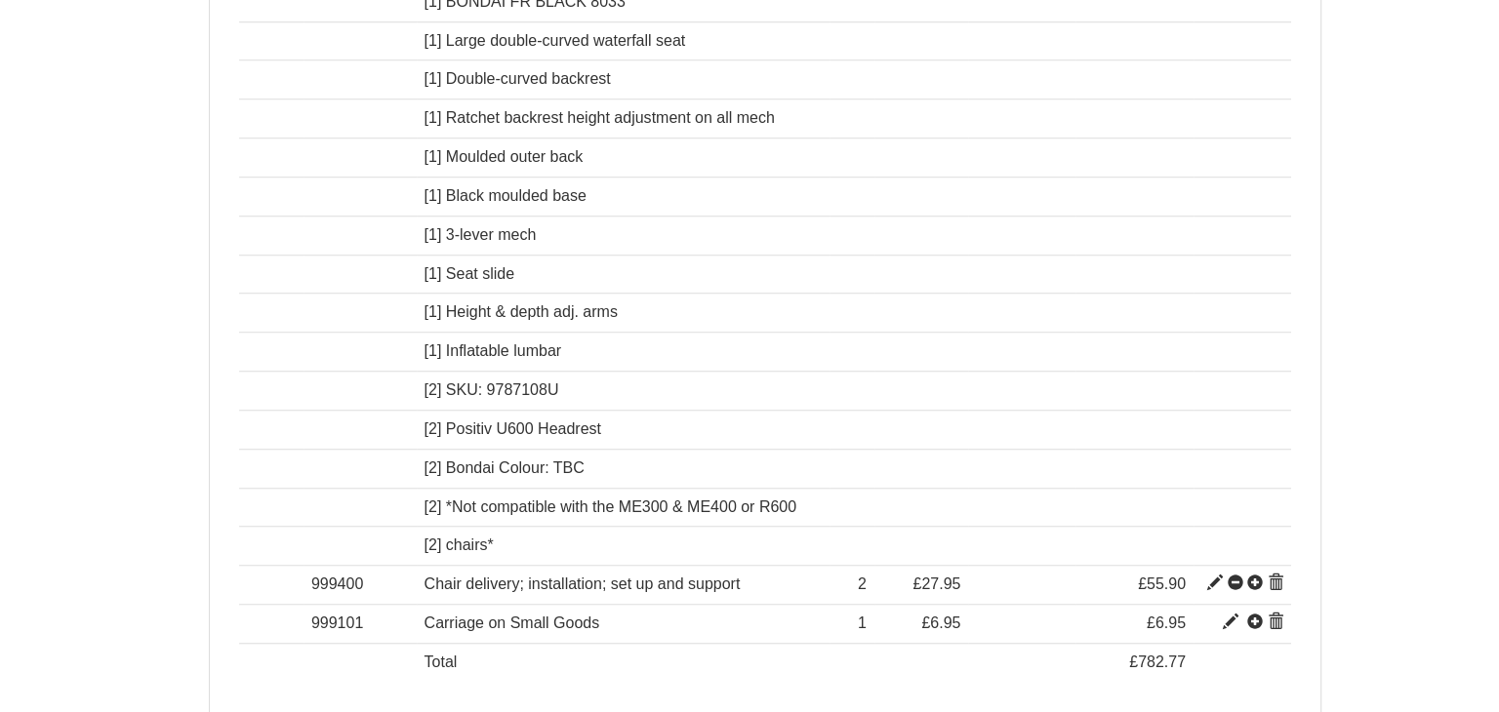
scroll to position [1555, 0]
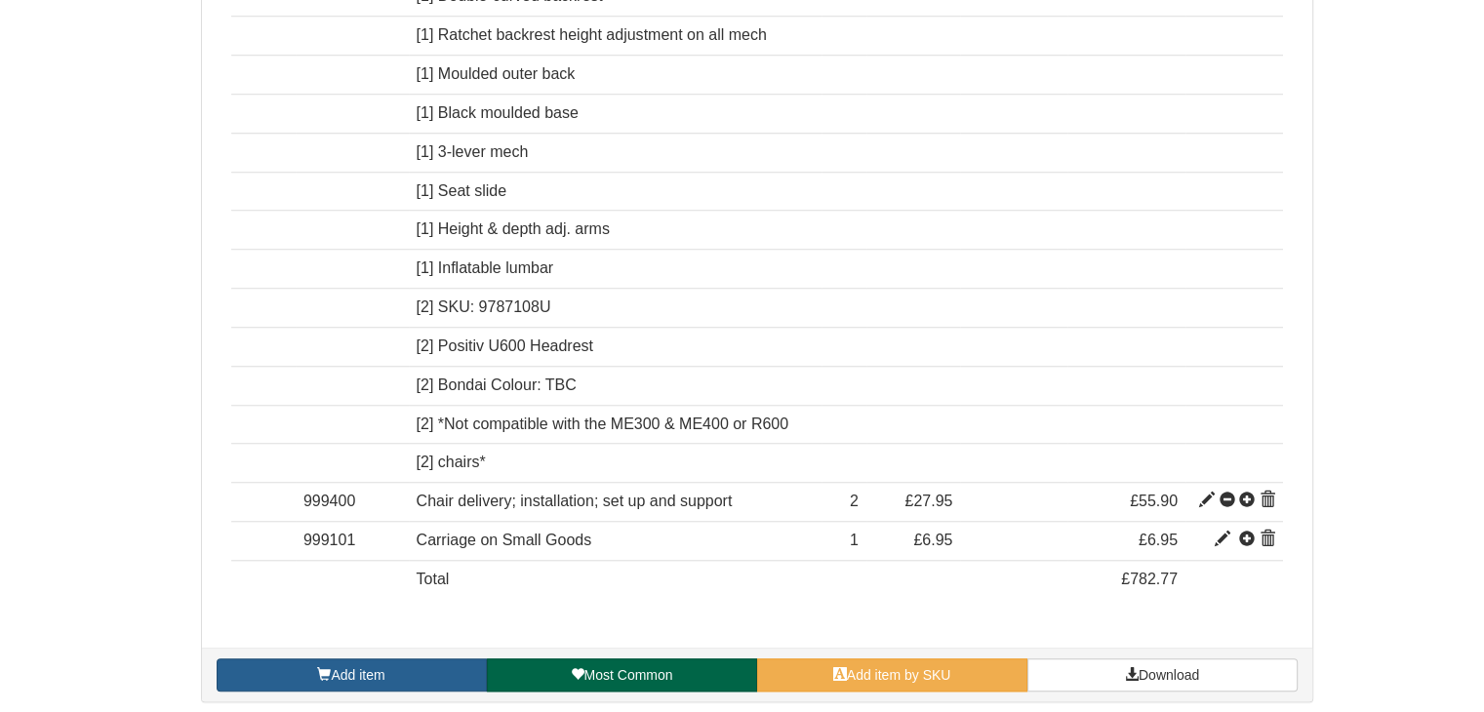
click at [407, 665] on link "Add item" at bounding box center [352, 675] width 270 height 33
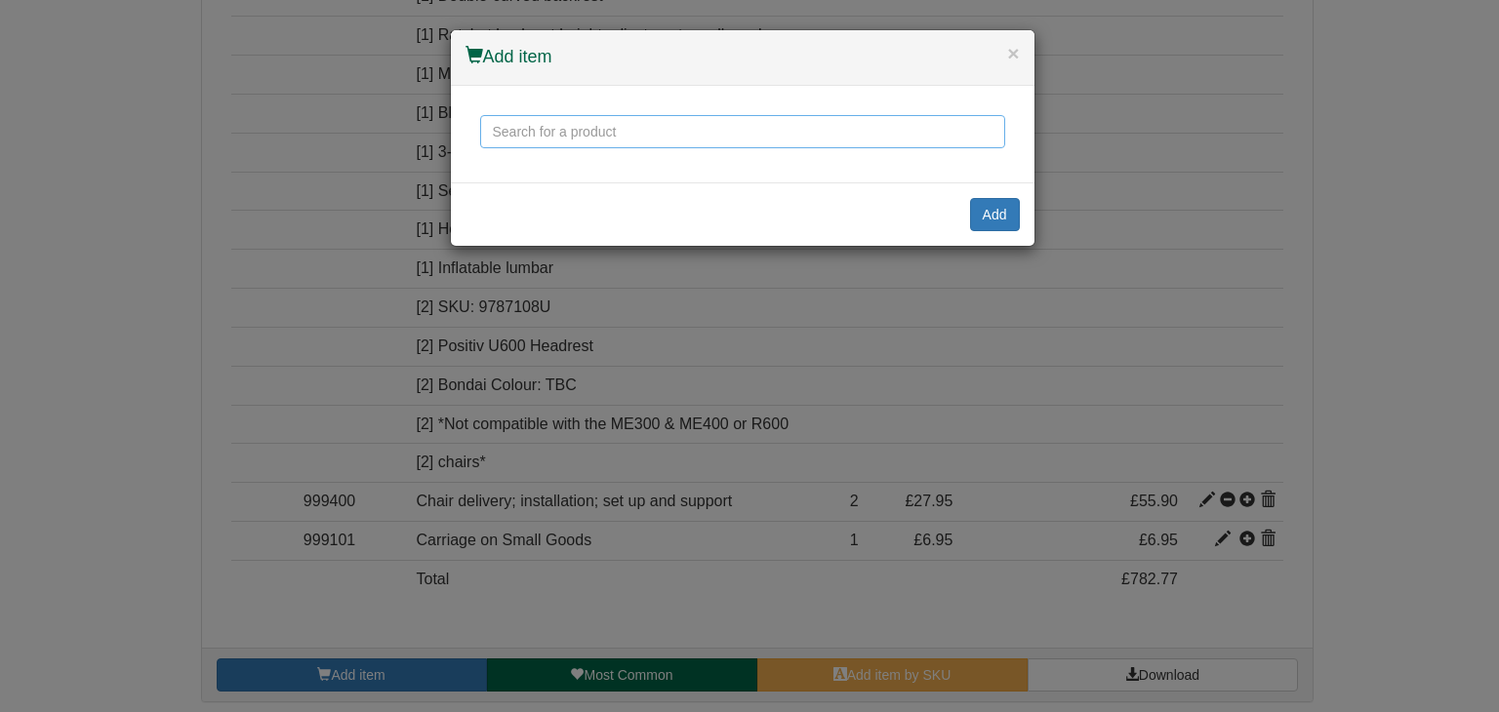
click at [553, 130] on input "text" at bounding box center [742, 131] width 525 height 33
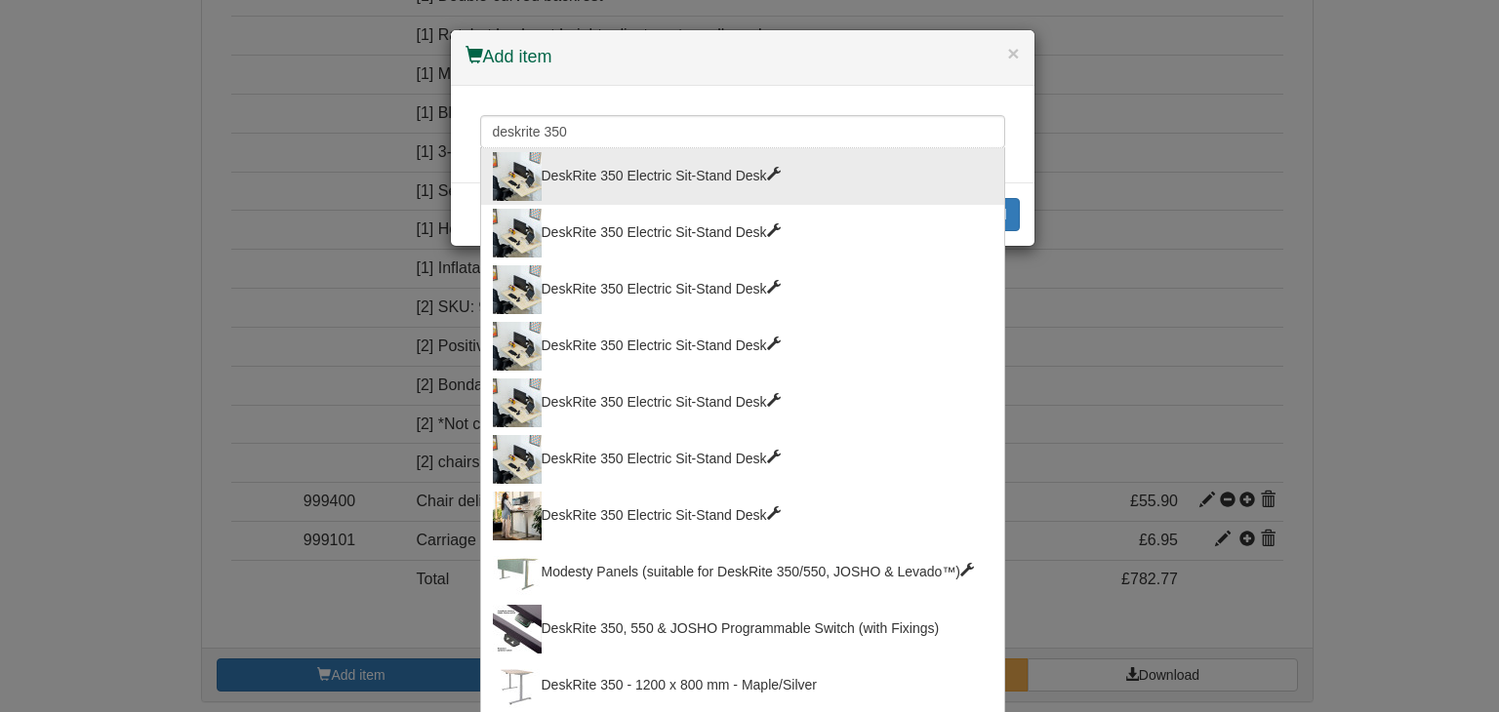
click at [703, 176] on div "DeskRite 350 Electric Sit-Stand Desk" at bounding box center [743, 176] width 500 height 49
type input "DeskRite 350 Electric Sit-Stand Desk"
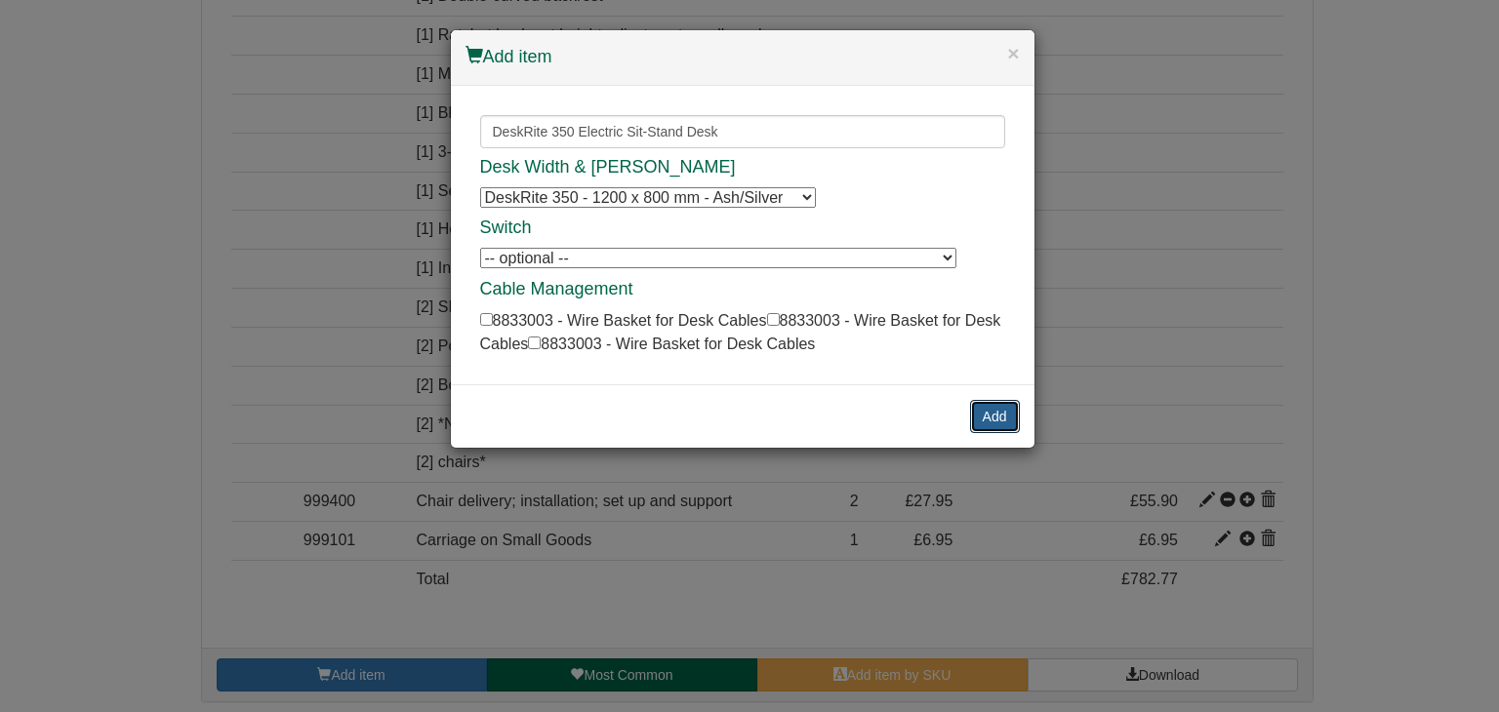
click at [986, 409] on button "Add" at bounding box center [995, 416] width 50 height 33
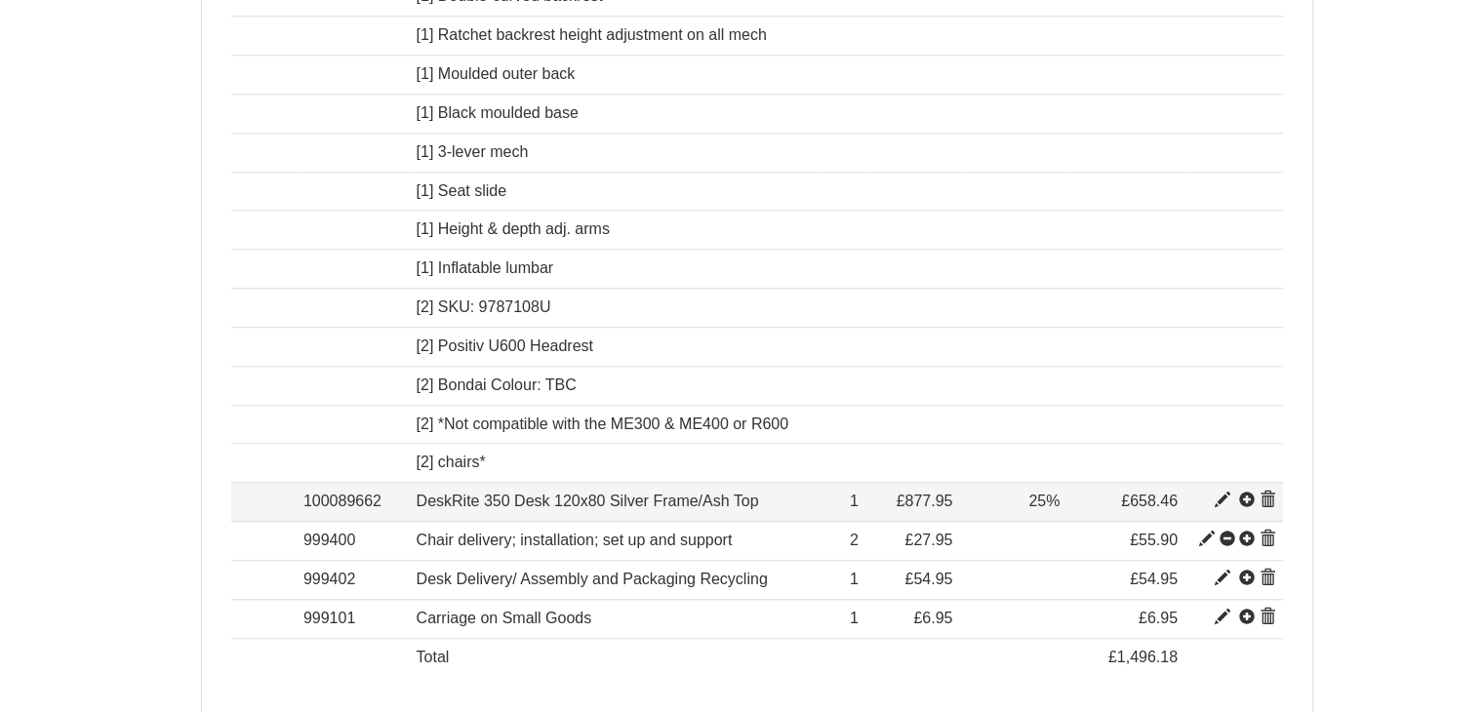
click at [1219, 493] on span at bounding box center [1223, 501] width 16 height 16
type input "DeskRite 350 Desk 120x80 Silver Frame/Ash Top"
type input "238.80"
type input "877.95"
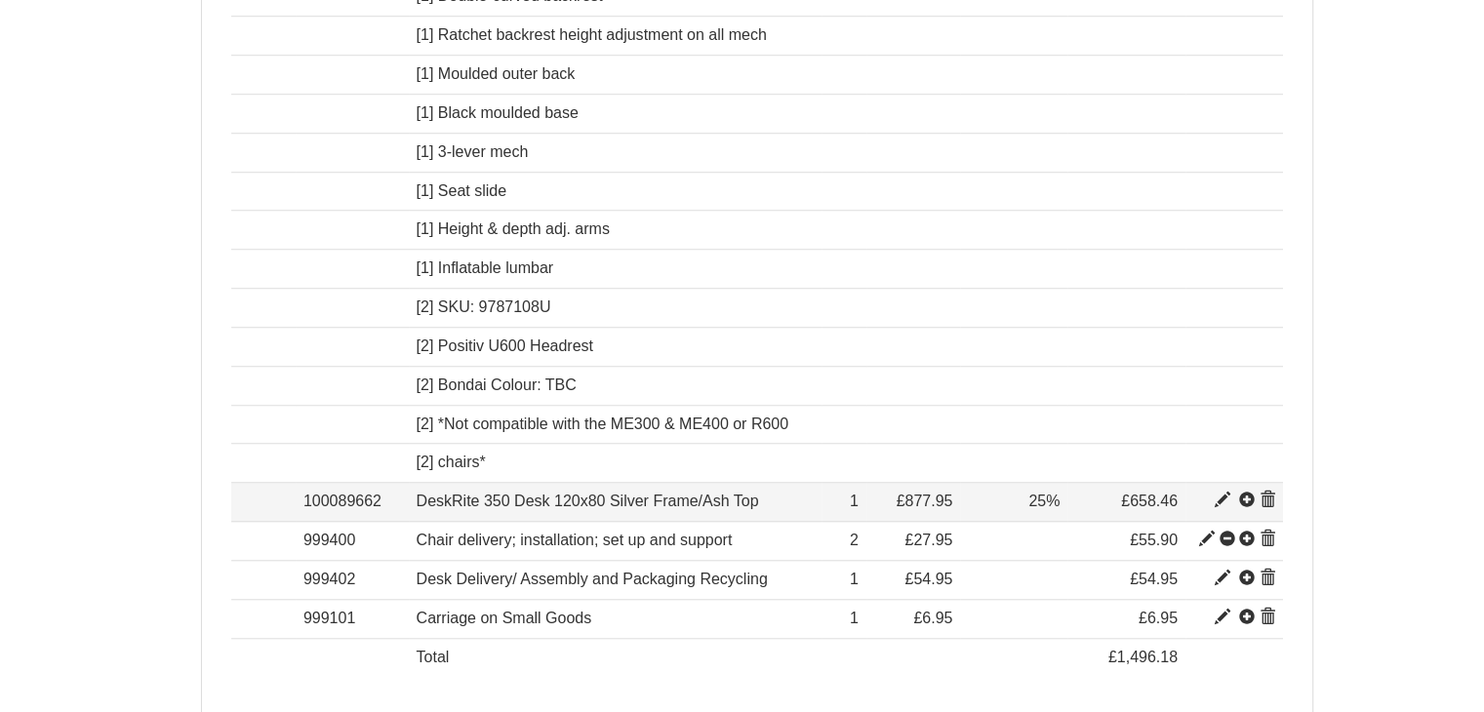
type input "1"
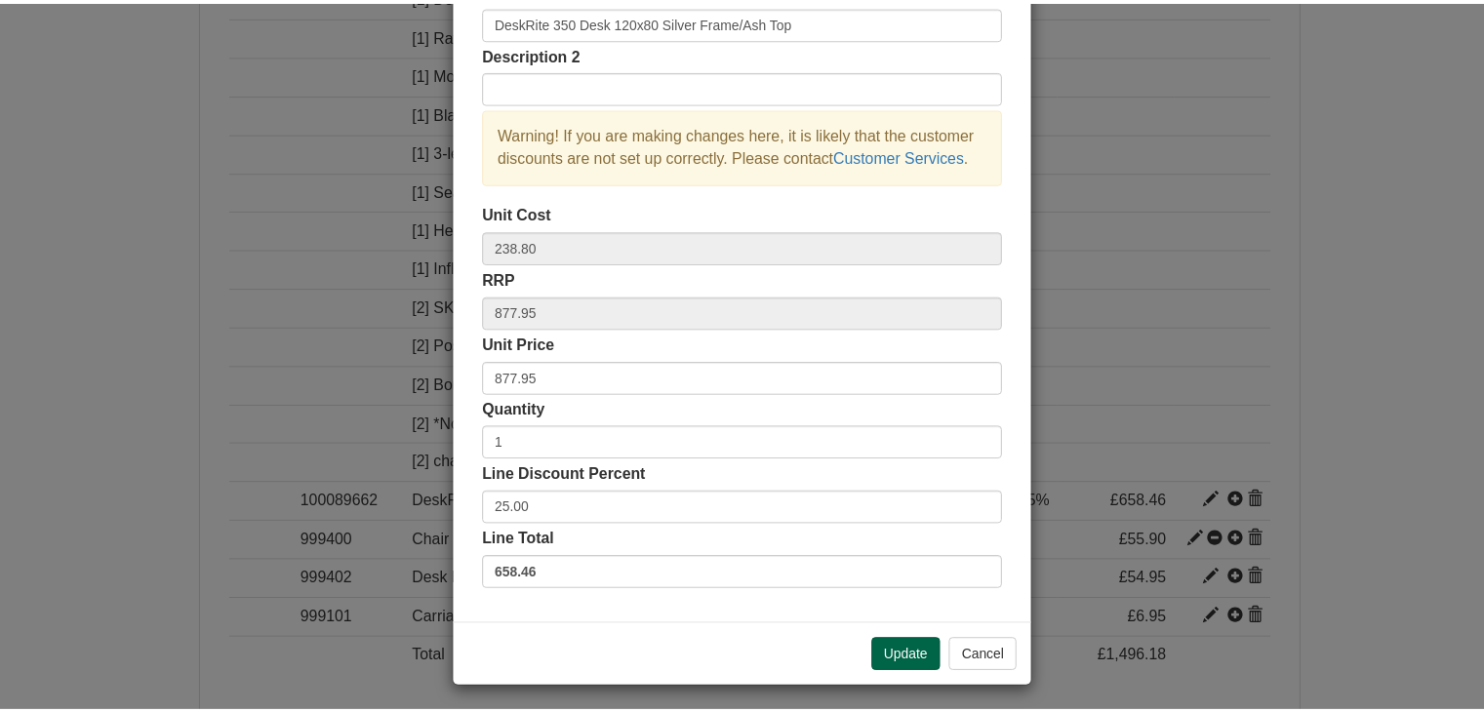
scroll to position [141, 0]
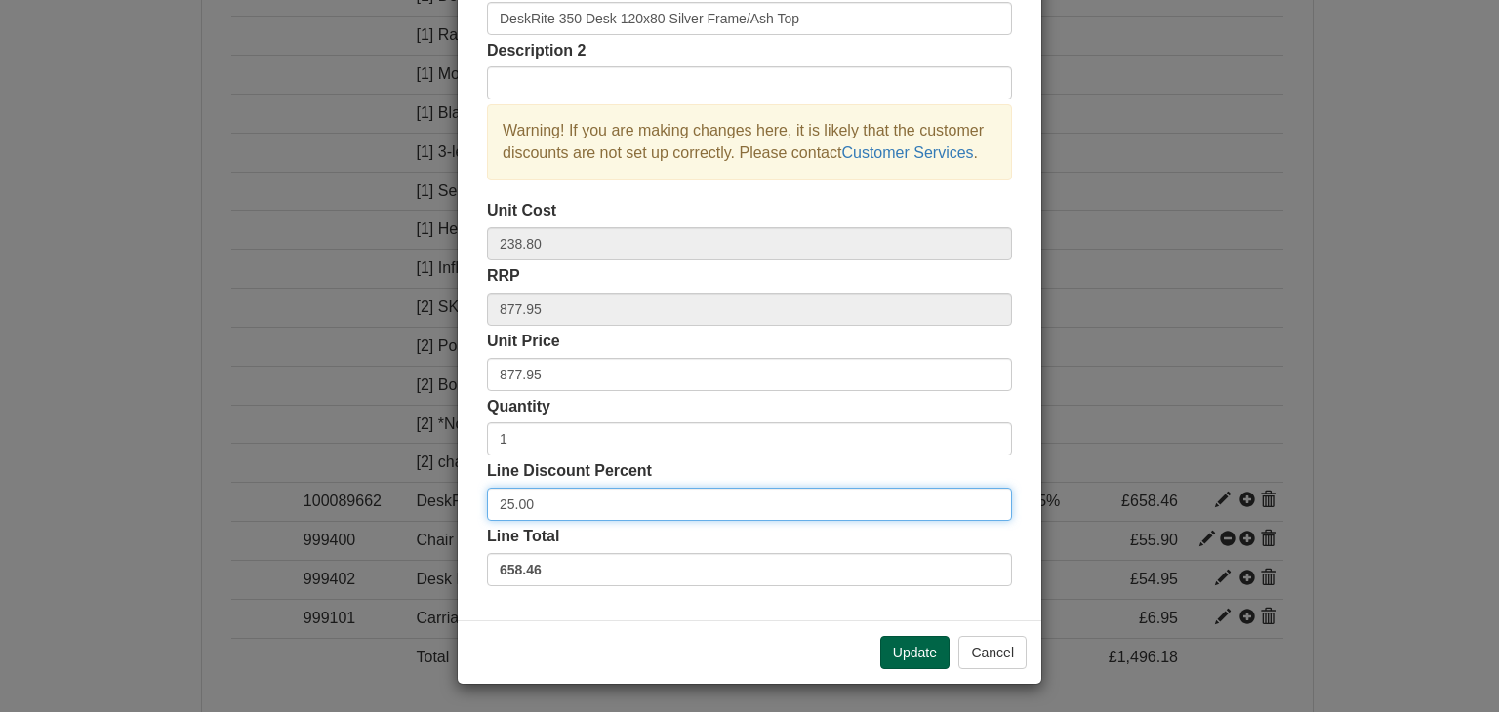
drag, startPoint x: 529, startPoint y: 505, endPoint x: 466, endPoint y: 499, distance: 62.8
click at [466, 499] on div "Description DeskRite 350 Desk 120x80 Silver Frame/Ash Top Description 2 Warning…" at bounding box center [750, 282] width 584 height 675
type input "44"
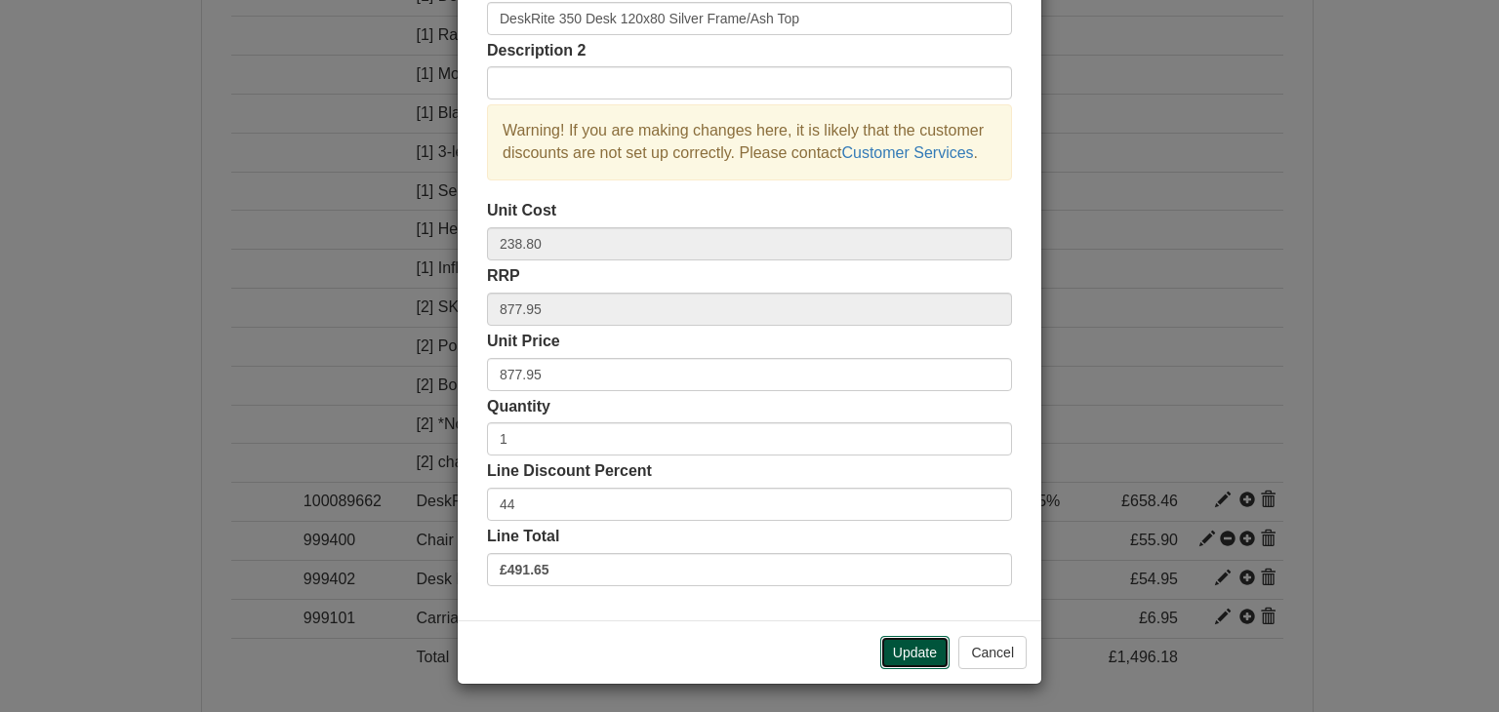
click at [889, 655] on button "Update" at bounding box center [914, 652] width 69 height 33
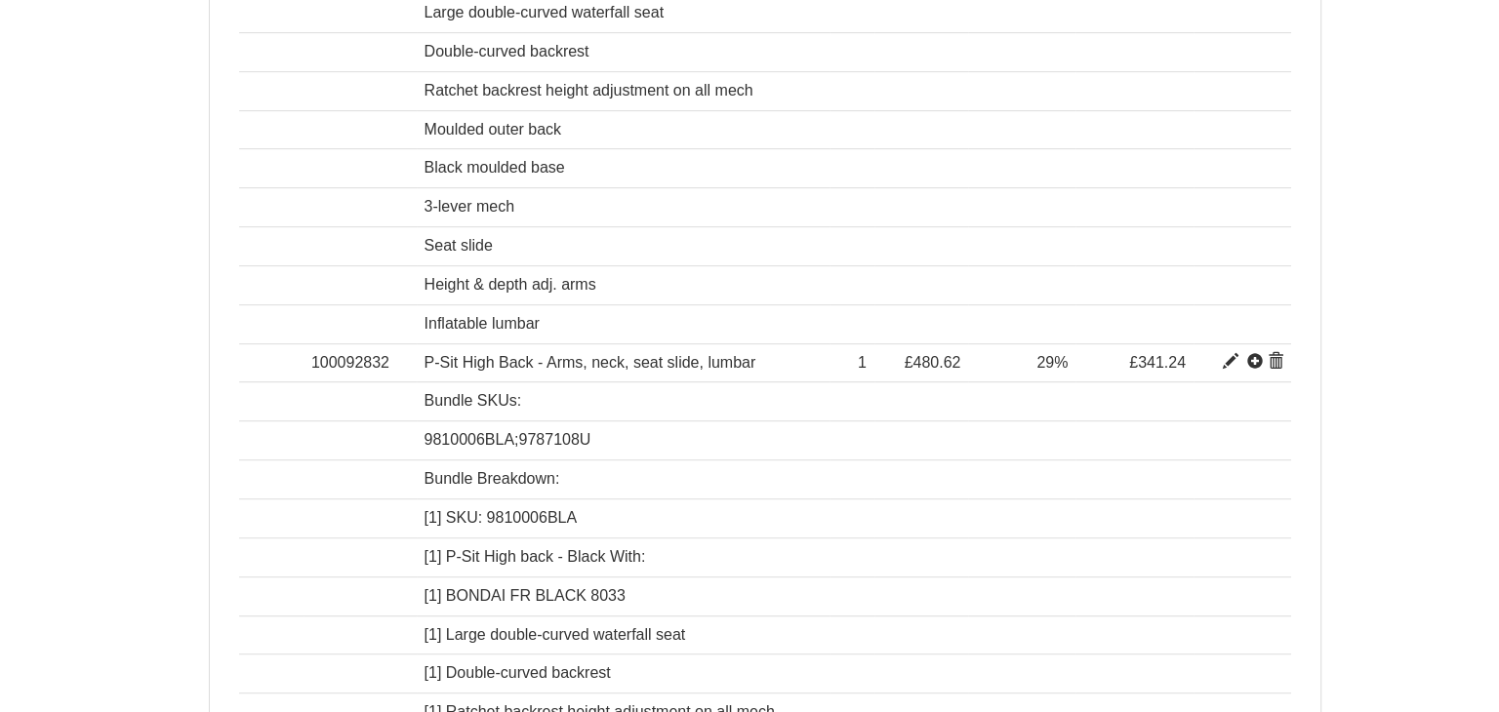
scroll to position [1634, 0]
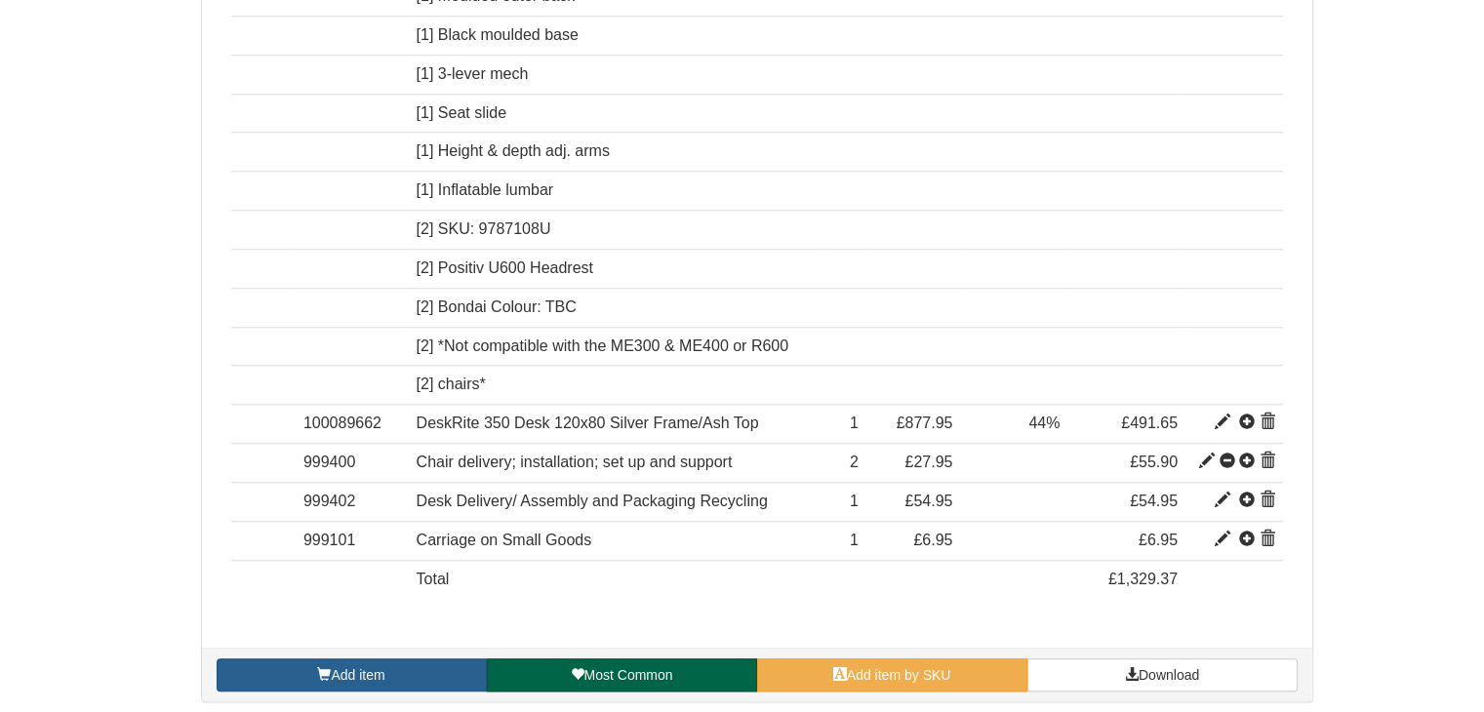
click at [438, 662] on link "Add item" at bounding box center [352, 675] width 270 height 33
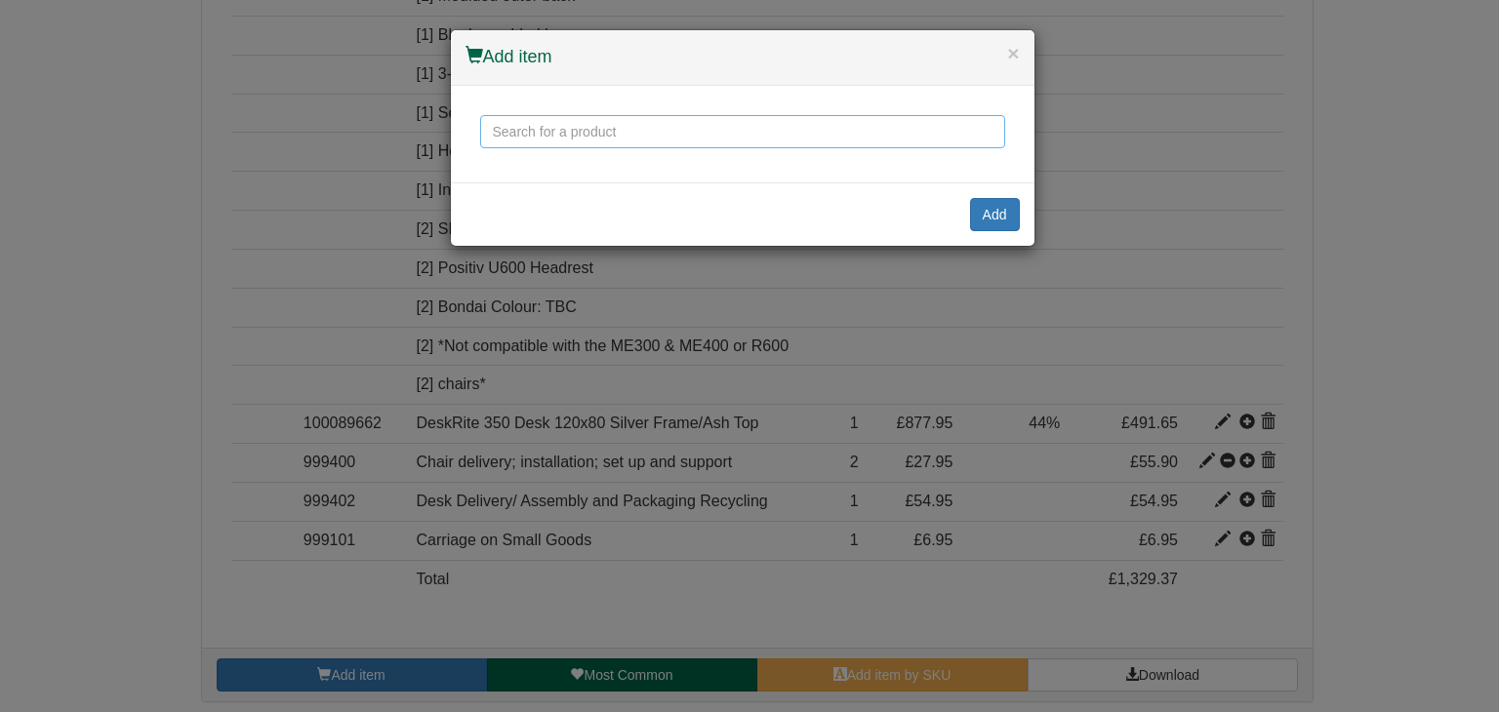
click at [531, 141] on input "text" at bounding box center [742, 131] width 525 height 33
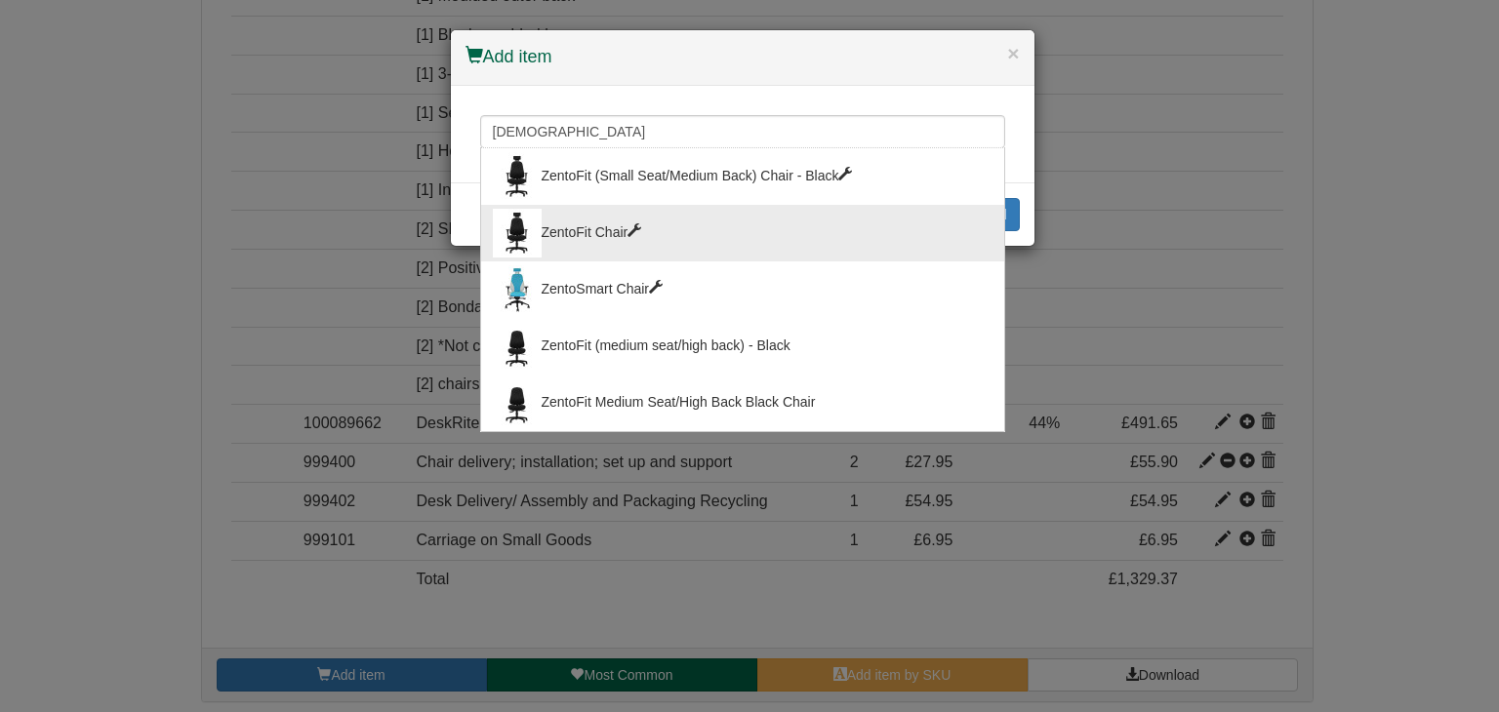
click at [601, 222] on div "ZentoFit Chair" at bounding box center [743, 233] width 500 height 49
type input "ZentoFit Chair"
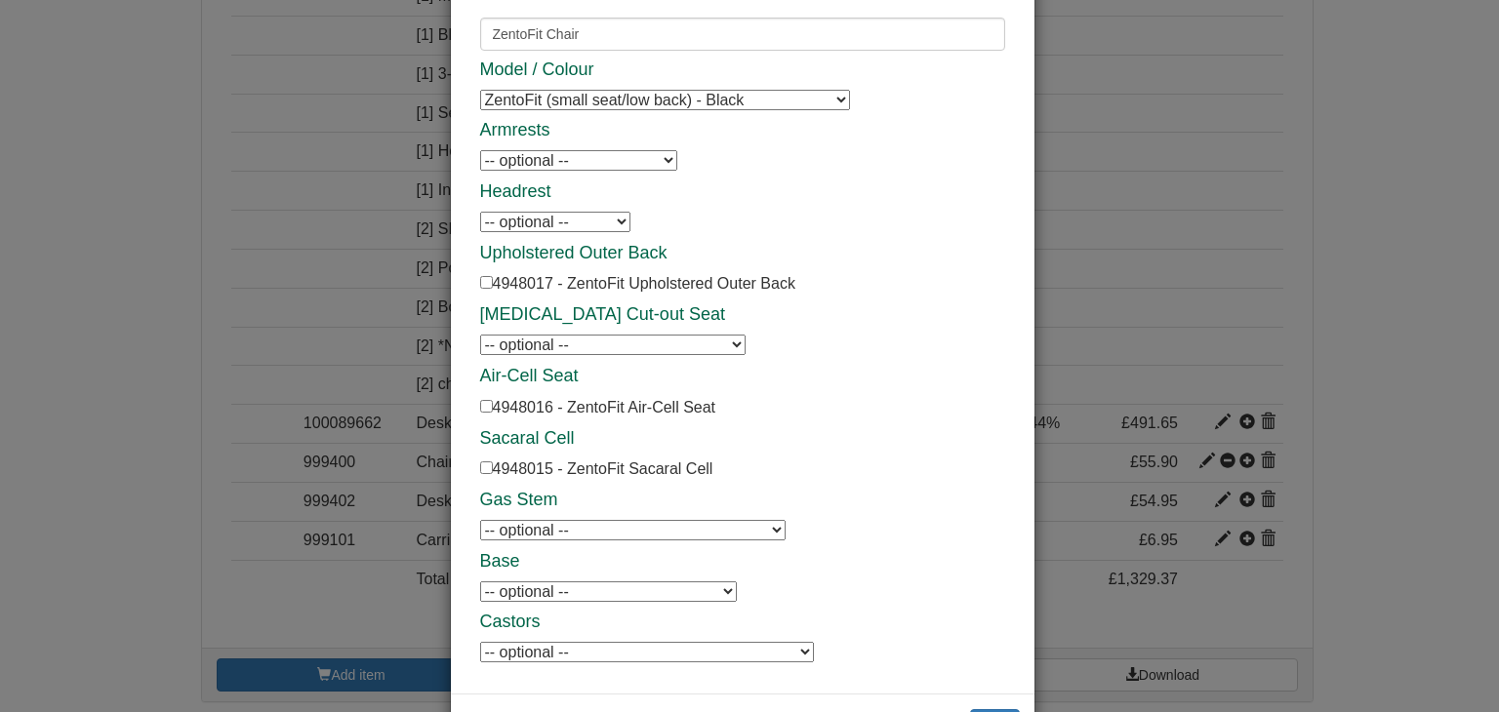
scroll to position [170, 0]
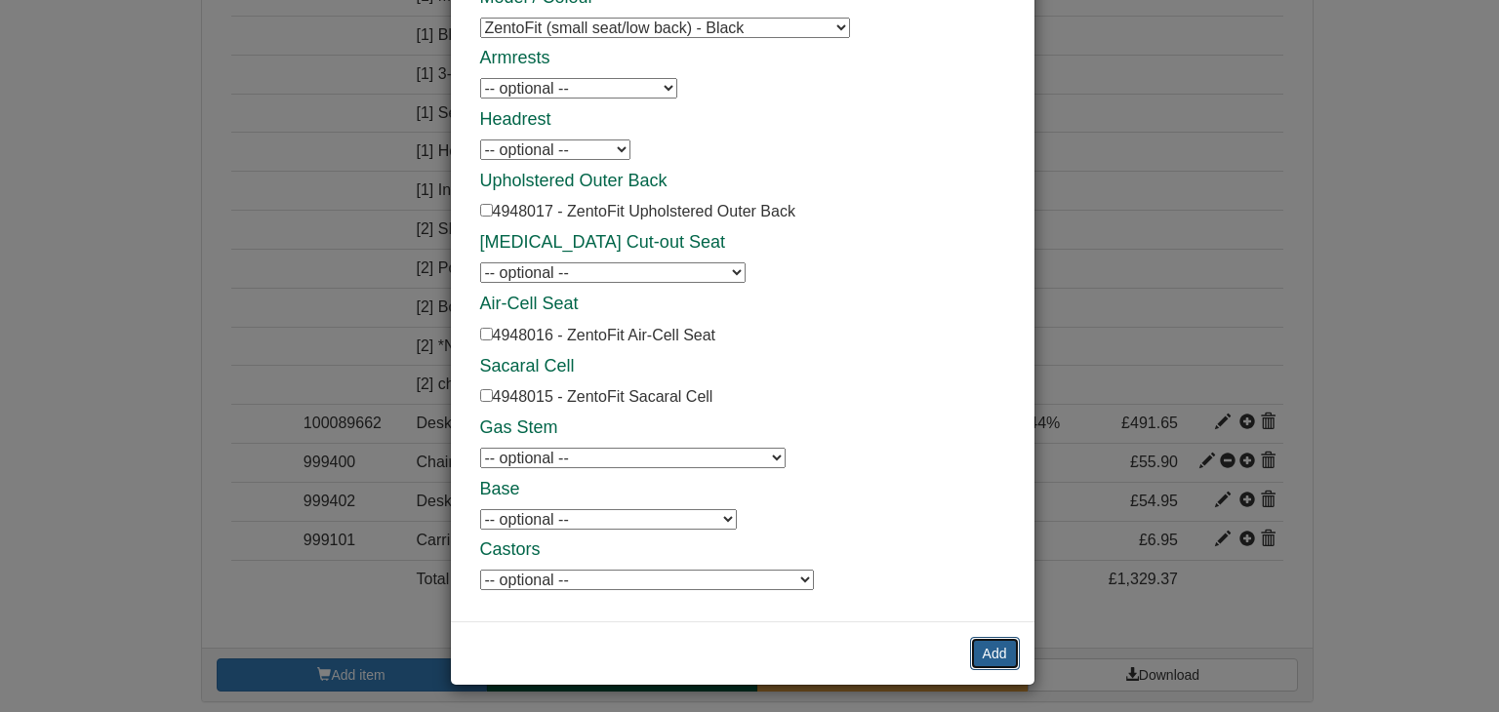
click at [994, 654] on button "Add" at bounding box center [995, 653] width 50 height 33
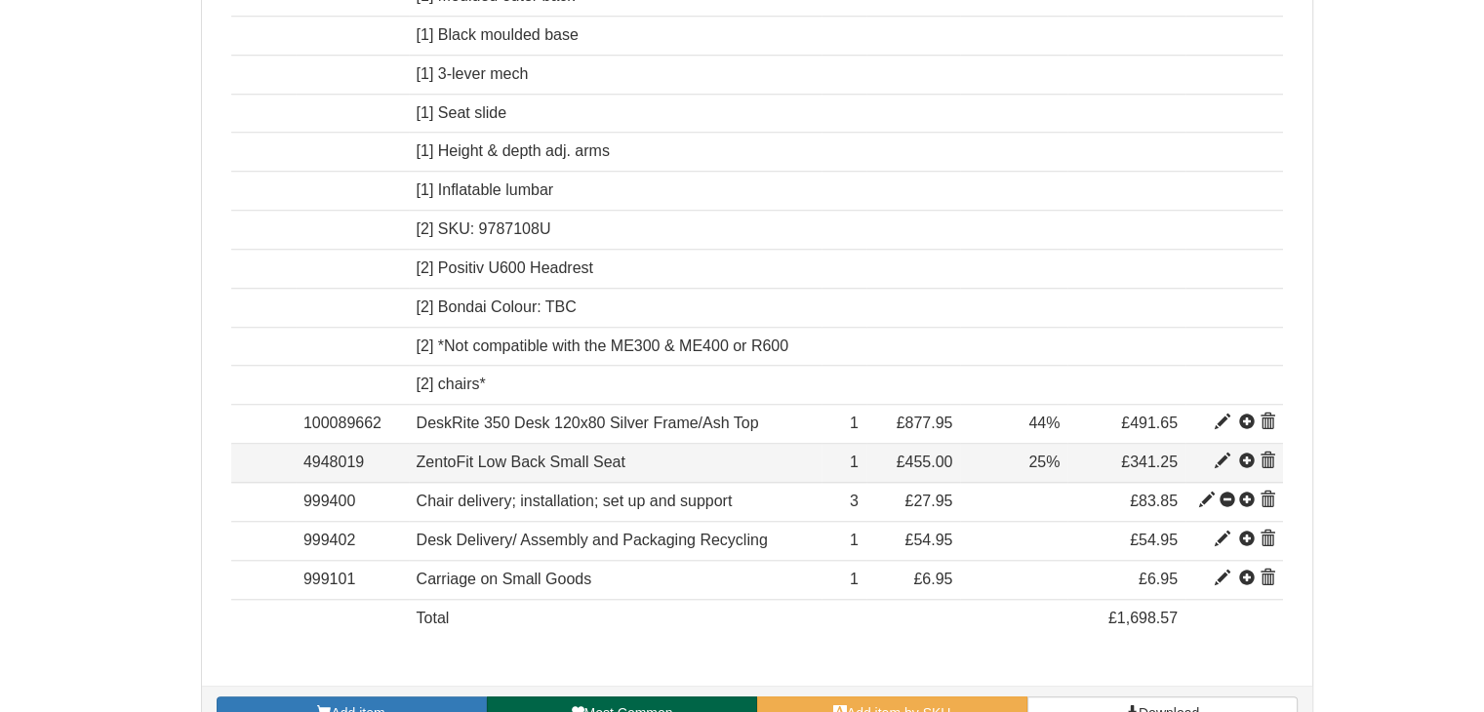
click at [1221, 454] on span at bounding box center [1223, 462] width 16 height 16
type input "ZentoFit Low Back Small Seat"
type input "Bondai Domestic Black 8033"
type input "230.90"
type input "455.00"
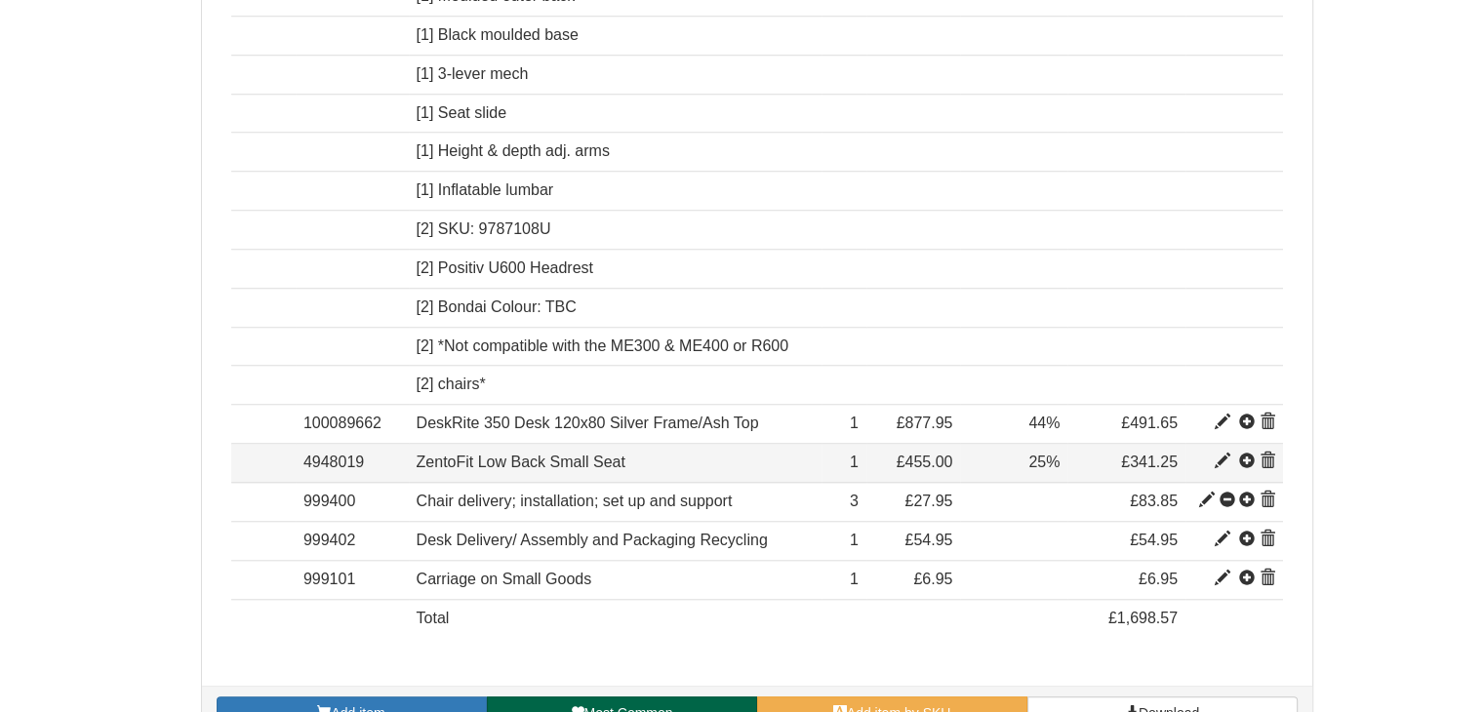
type input "455.00"
type input "25.00"
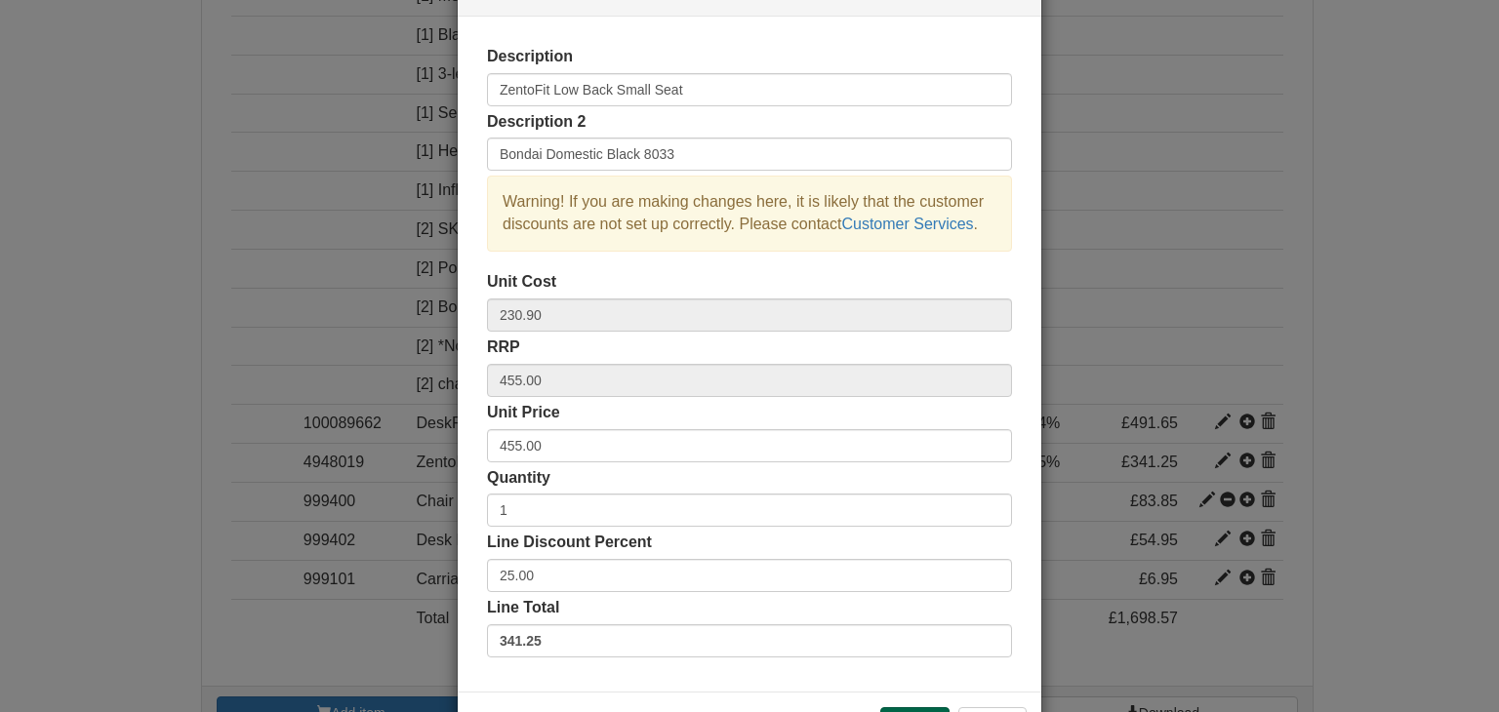
scroll to position [98, 0]
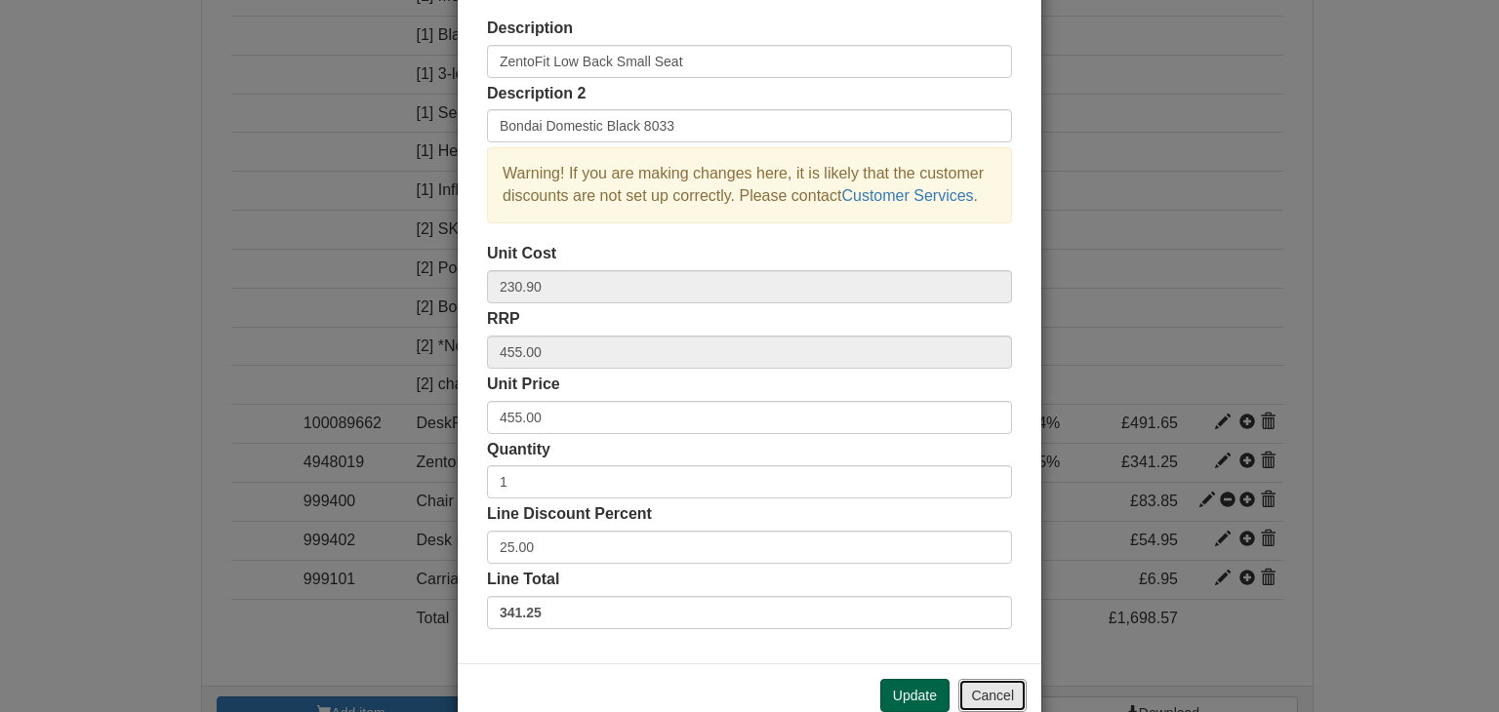
click at [1005, 694] on button "Cancel" at bounding box center [992, 695] width 68 height 33
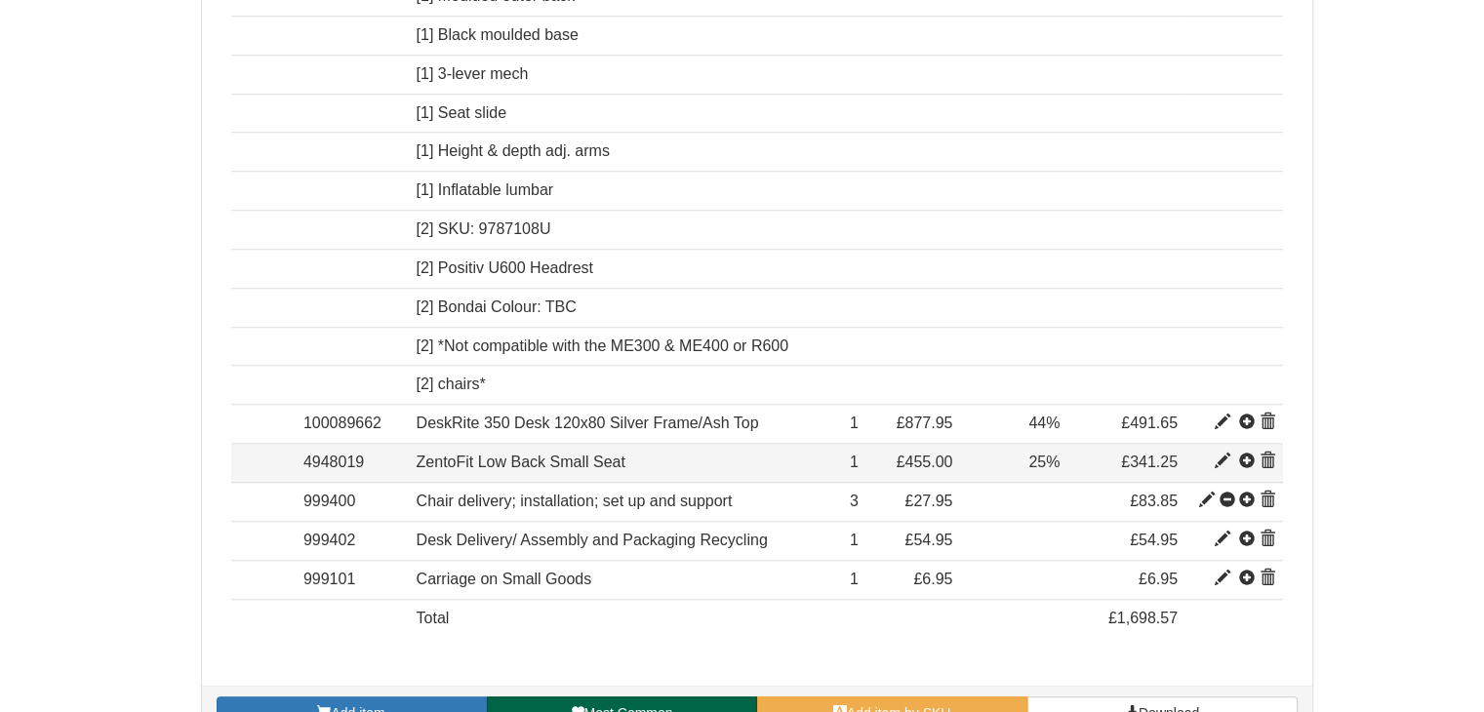
click at [1222, 454] on span at bounding box center [1223, 462] width 16 height 16
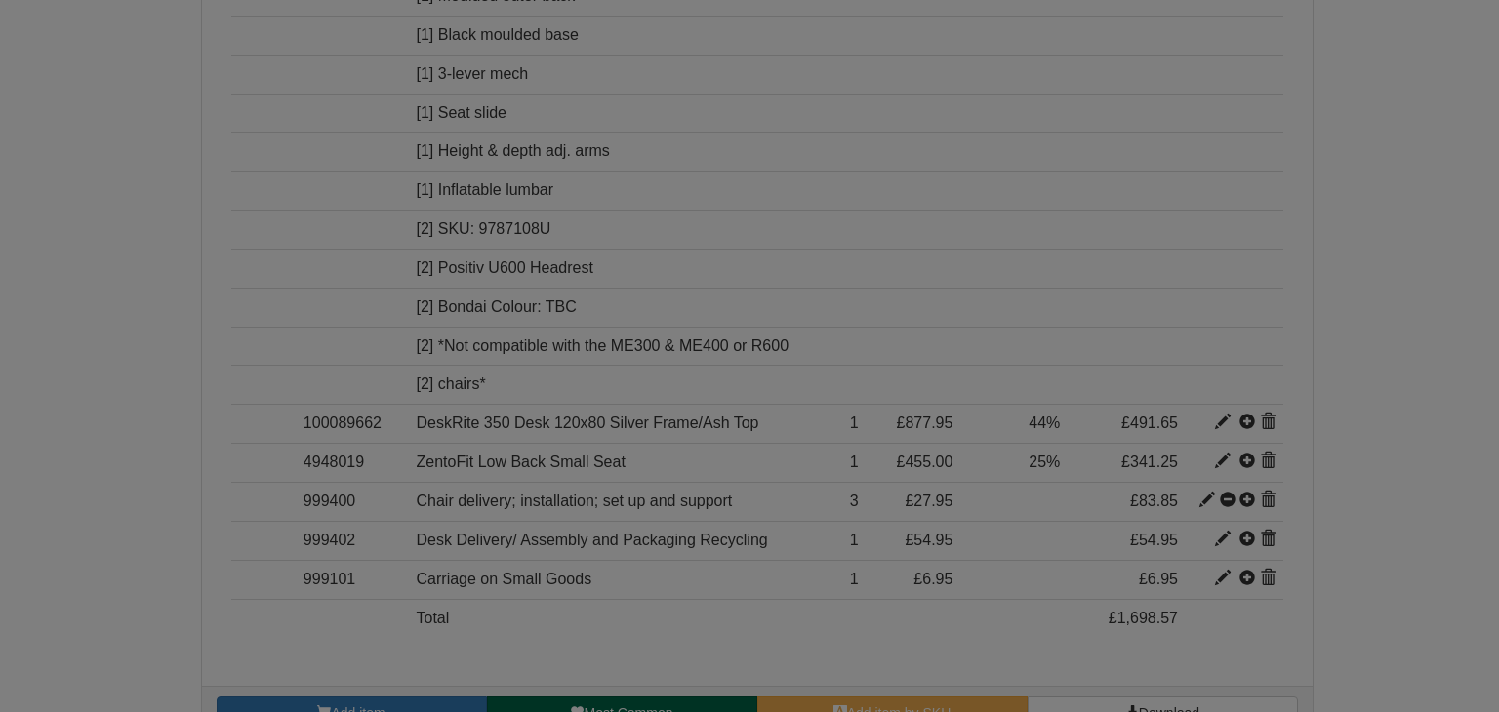
scroll to position [0, 0]
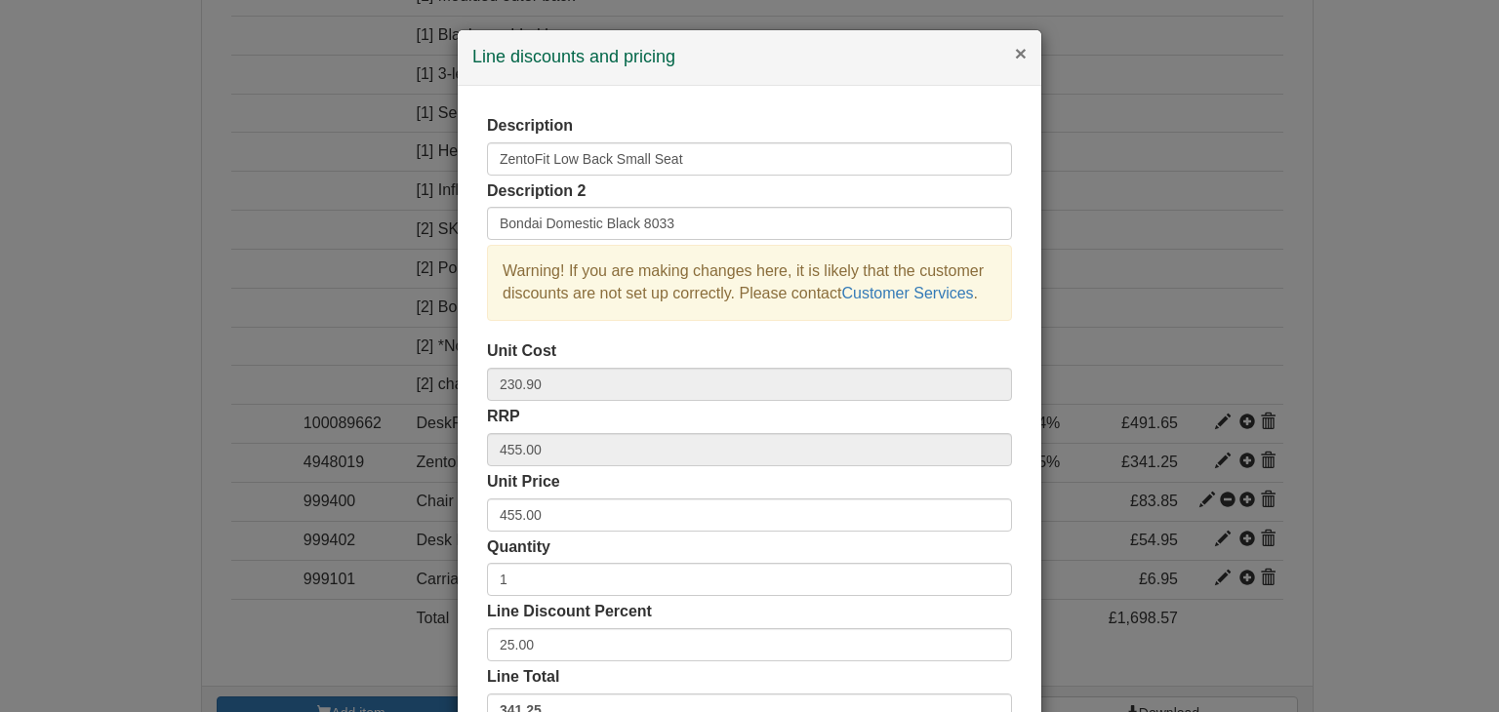
click at [1015, 48] on button "×" at bounding box center [1021, 53] width 12 height 20
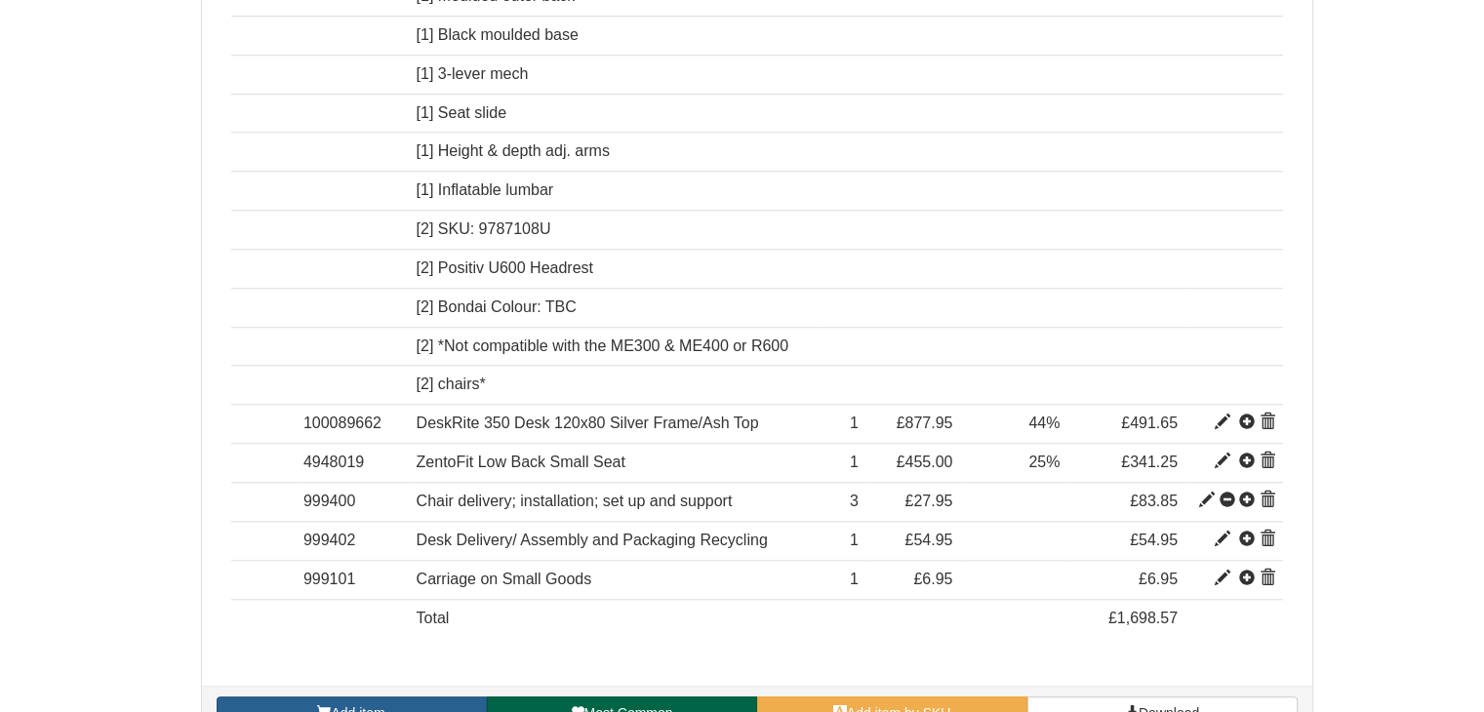
click at [396, 701] on link "Add item" at bounding box center [352, 713] width 270 height 33
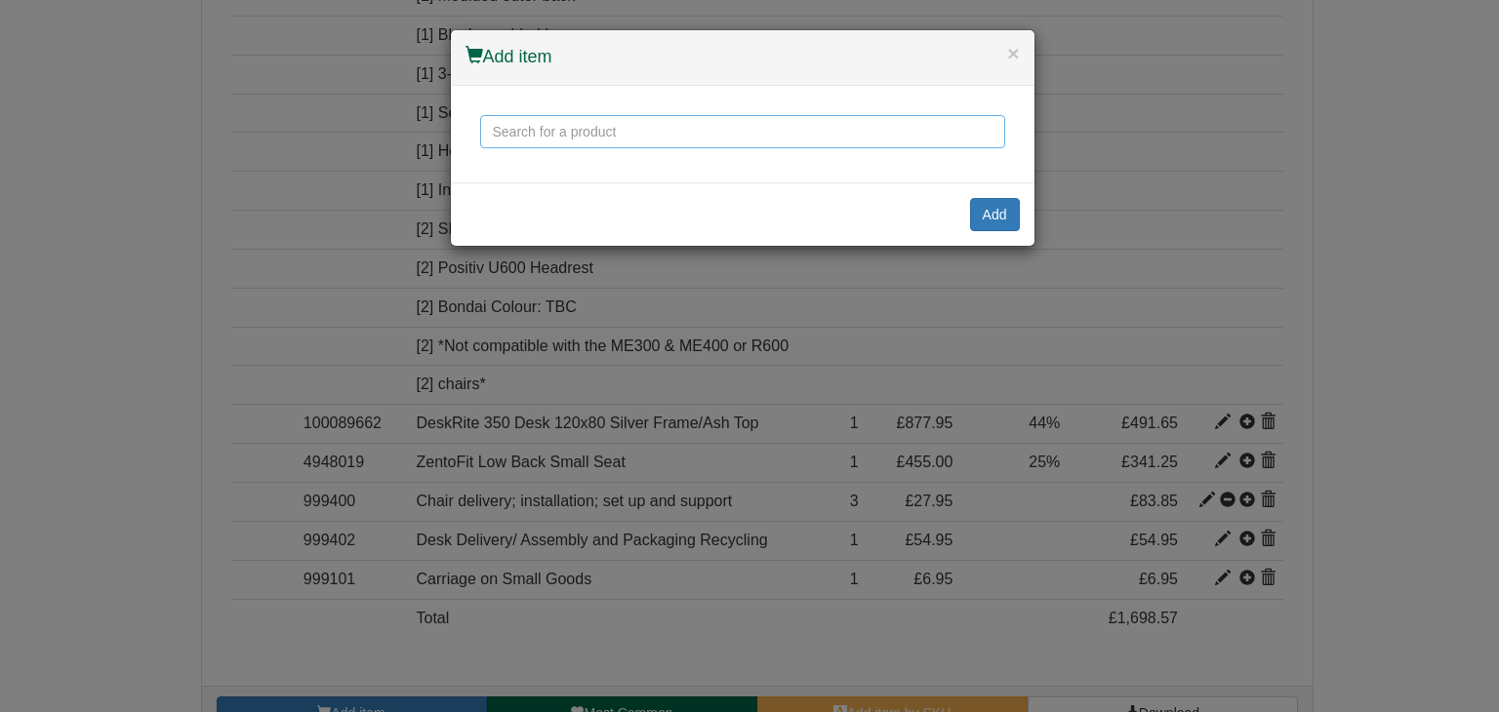
click at [525, 125] on input "text" at bounding box center [742, 131] width 525 height 33
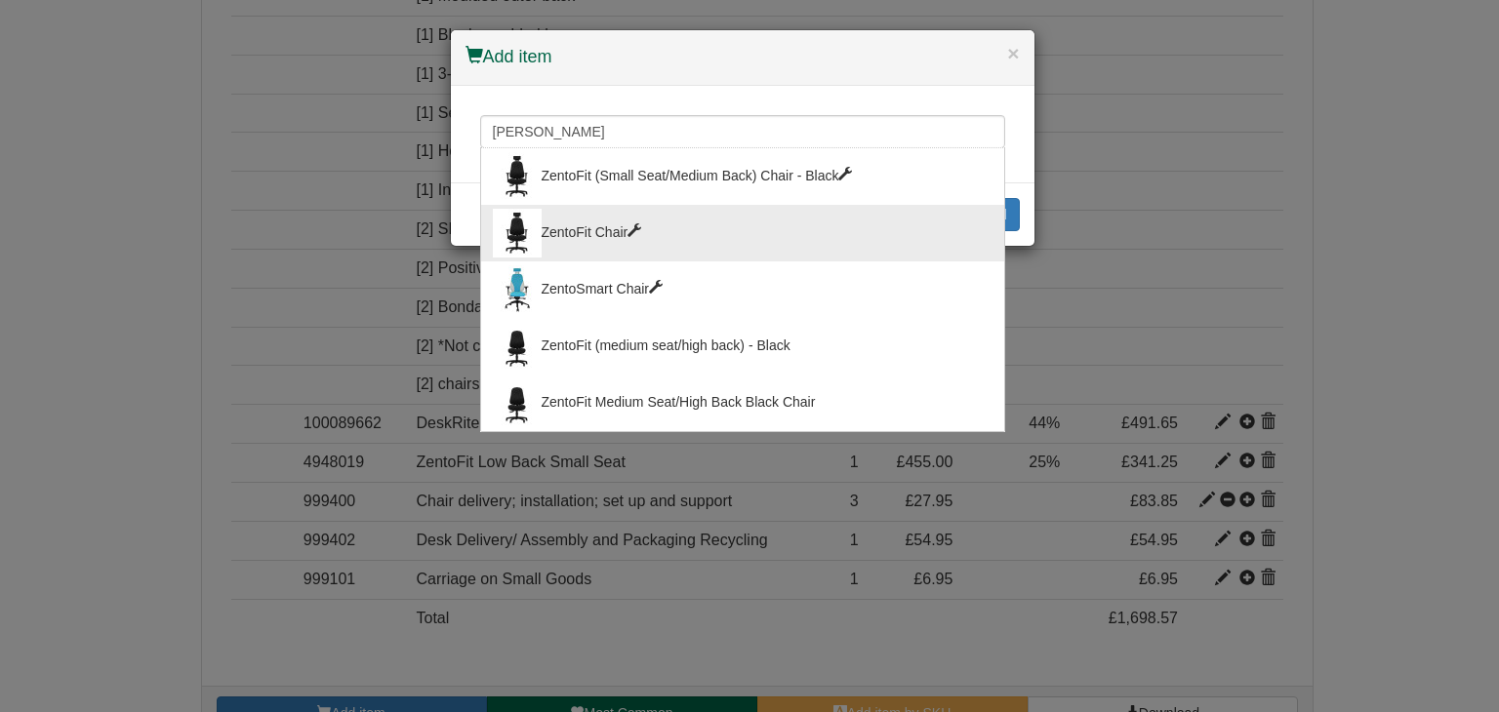
click at [606, 223] on div "ZentoFit Chair" at bounding box center [743, 233] width 500 height 49
type input "ZentoFit Chair"
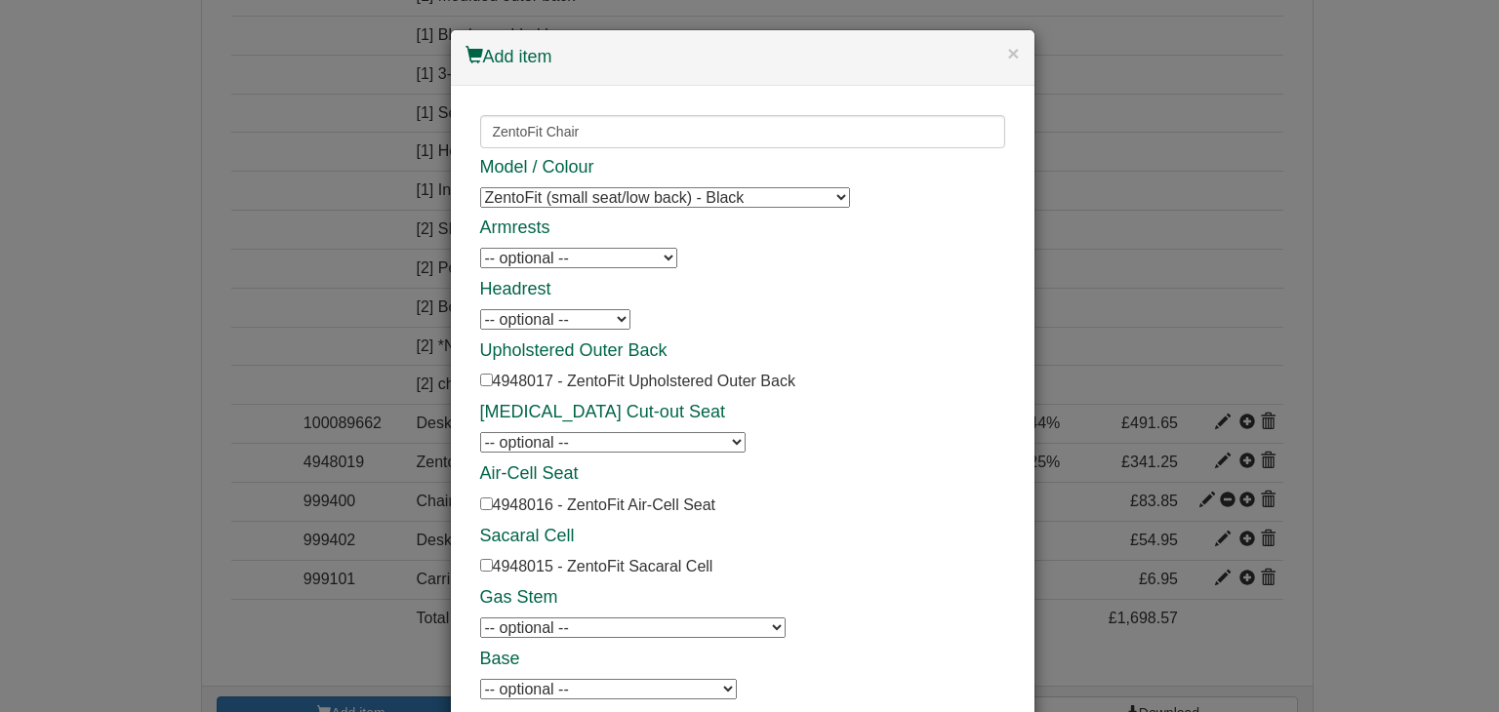
click at [593, 200] on select "ZentoFit (small seat/low back) - Black ZentoFit (medium seat/low back) - Black …" at bounding box center [665, 197] width 370 height 20
select select "4948023"
click at [480, 187] on select "ZentoFit (small seat/low back) - Black ZentoFit (medium seat/low back) - Black …" at bounding box center [665, 197] width 370 height 20
click at [573, 256] on select "-- optional -- ZentoFit 3D Trigger Arms ZentoFit Rotating Arms" at bounding box center [578, 258] width 197 height 20
select select "4948011"
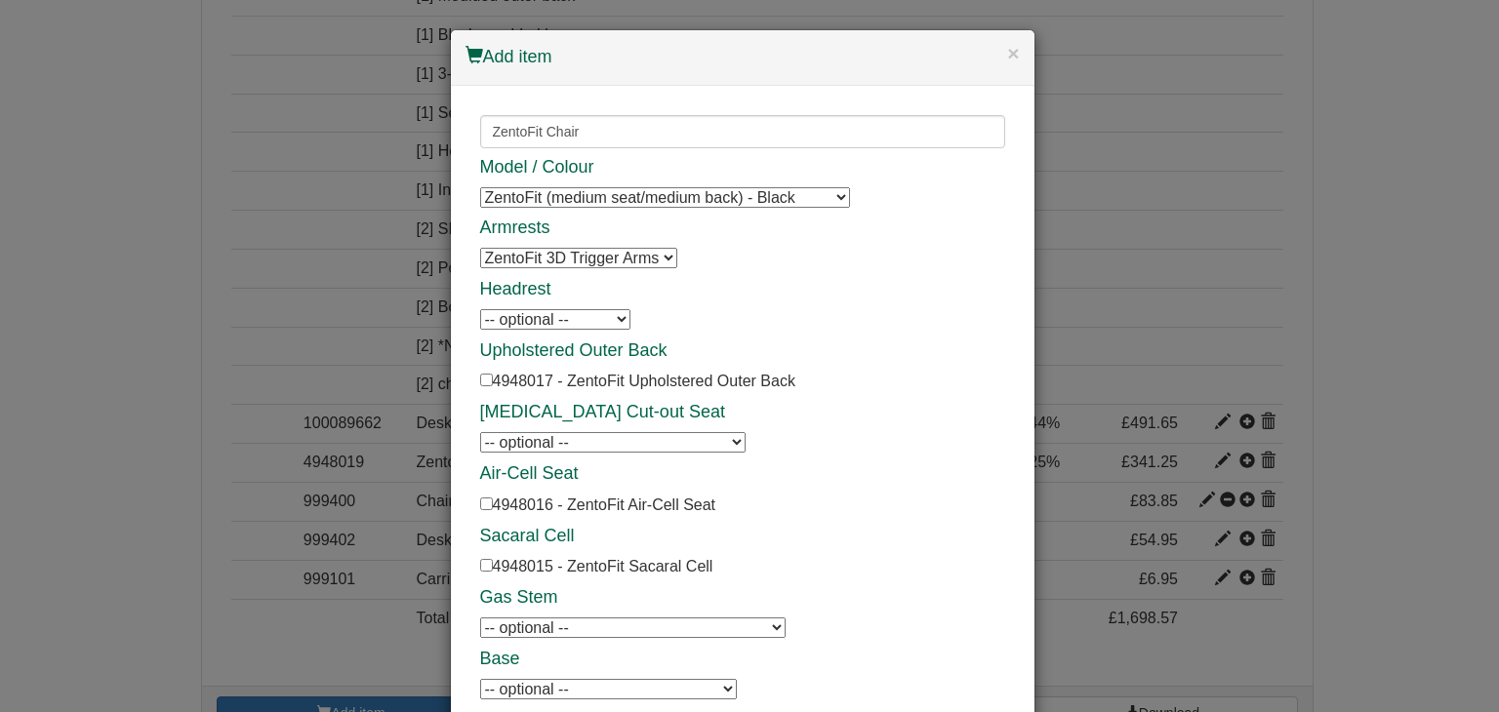
click at [480, 248] on select "-- optional -- ZentoFit 3D Trigger Arms ZentoFit Rotating Arms" at bounding box center [578, 258] width 197 height 20
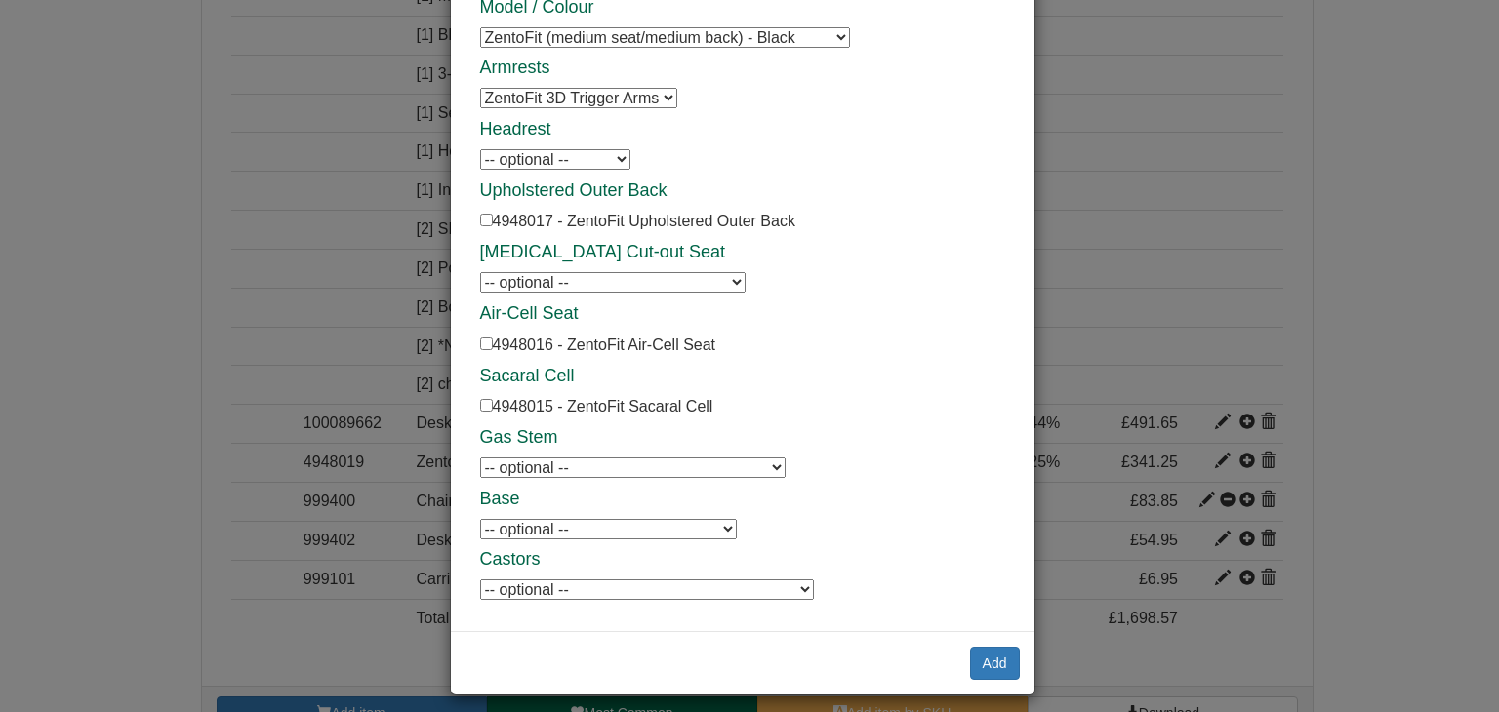
scroll to position [170, 0]
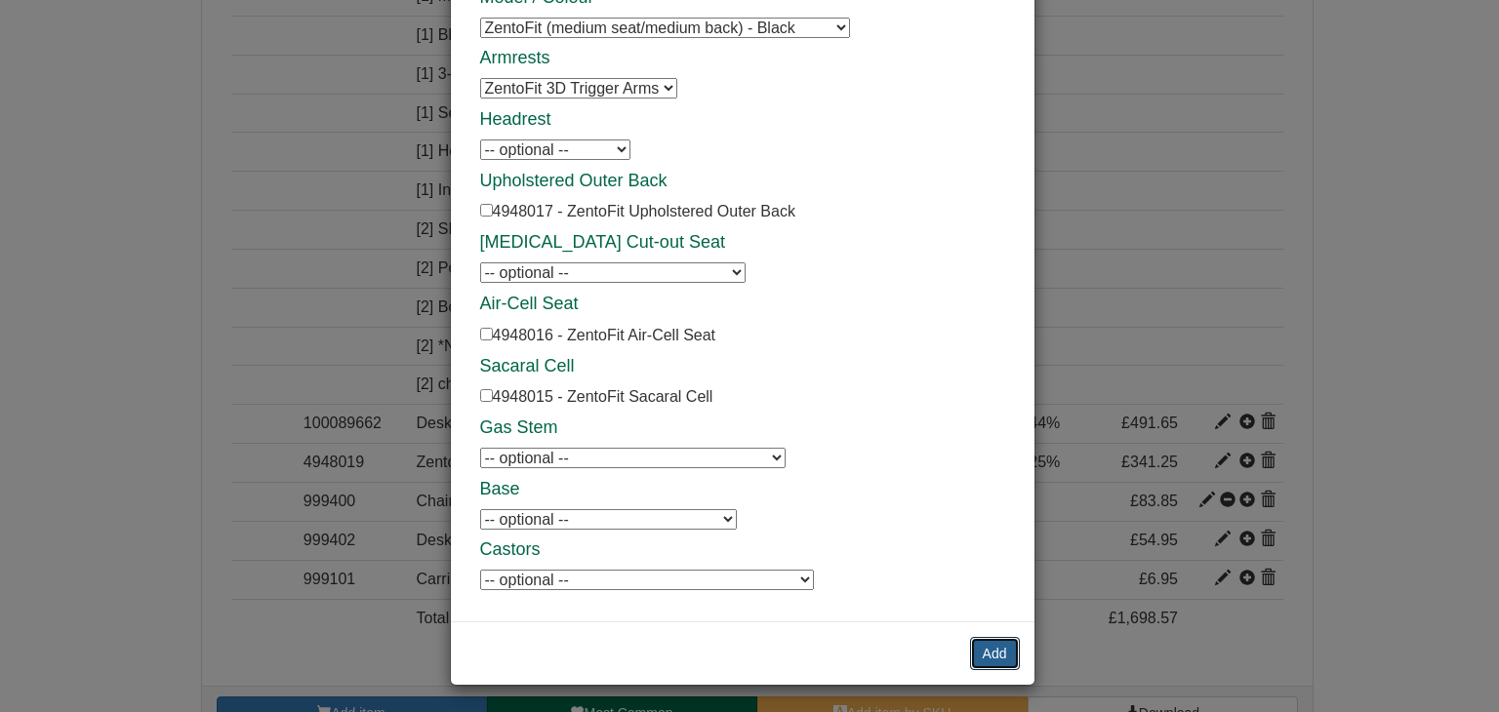
click at [988, 651] on button "Add" at bounding box center [995, 653] width 50 height 33
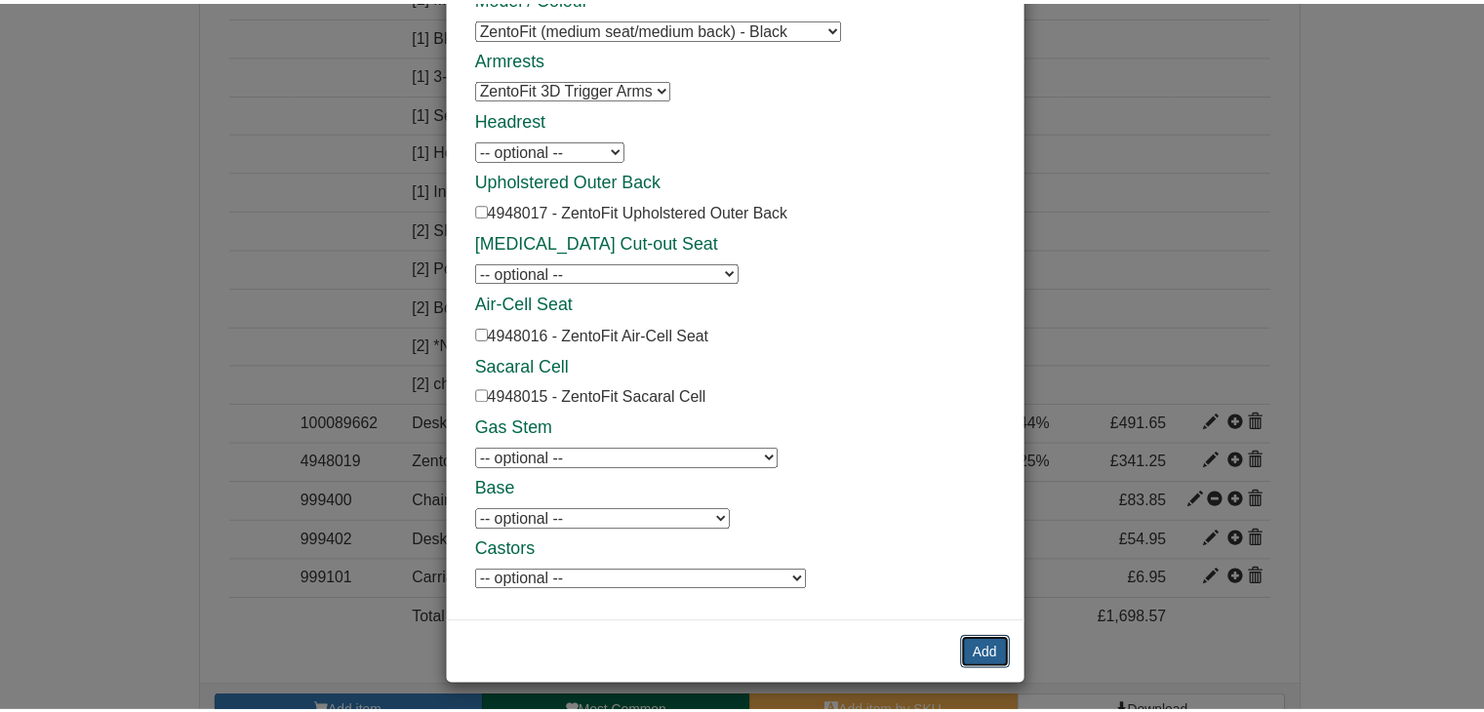
scroll to position [0, 0]
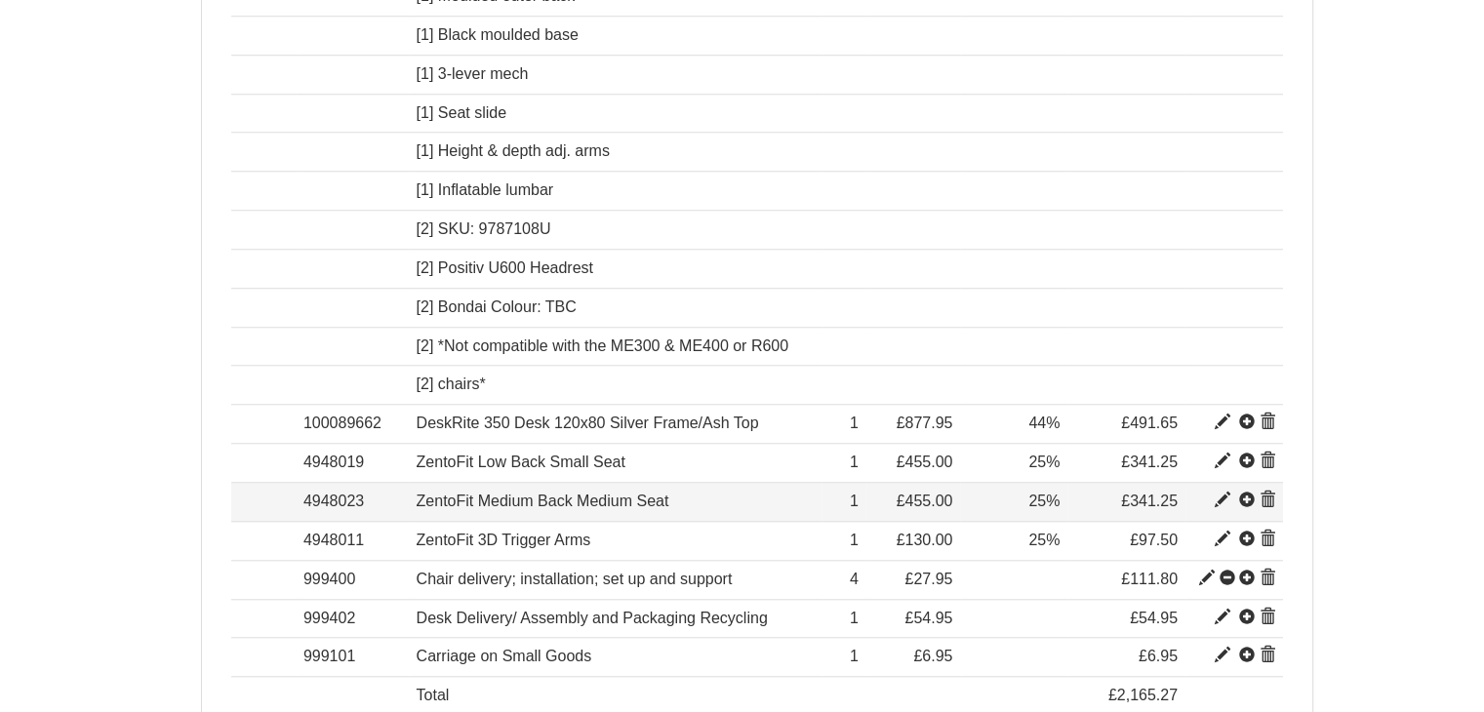
click at [1213, 491] on td at bounding box center [1235, 502] width 98 height 39
click at [1218, 493] on span at bounding box center [1223, 501] width 16 height 16
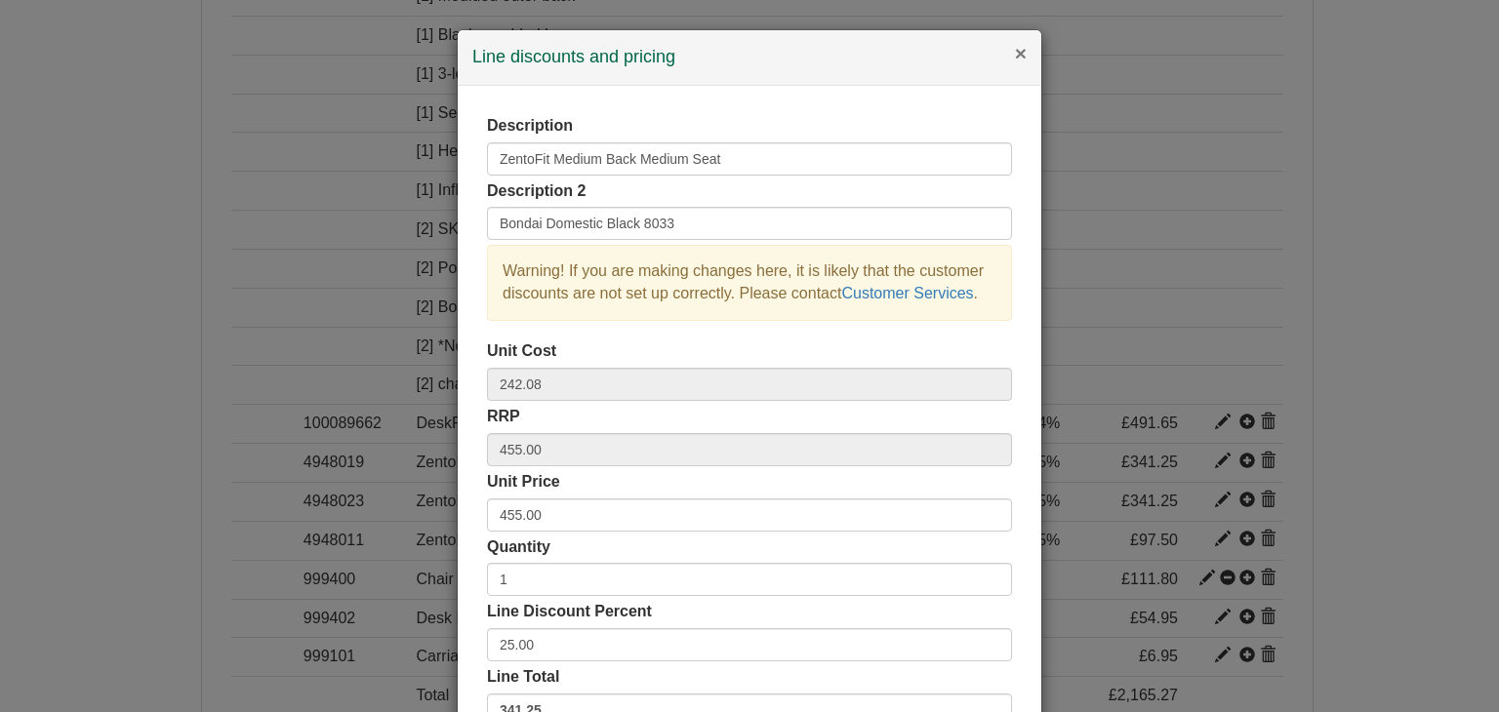
click at [1015, 56] on button "×" at bounding box center [1021, 53] width 12 height 20
